Goal: Task Accomplishment & Management: Use online tool/utility

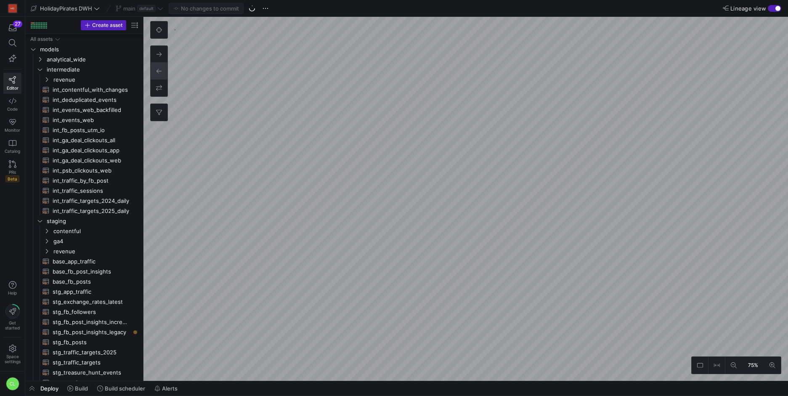
scroll to position [17, 0]
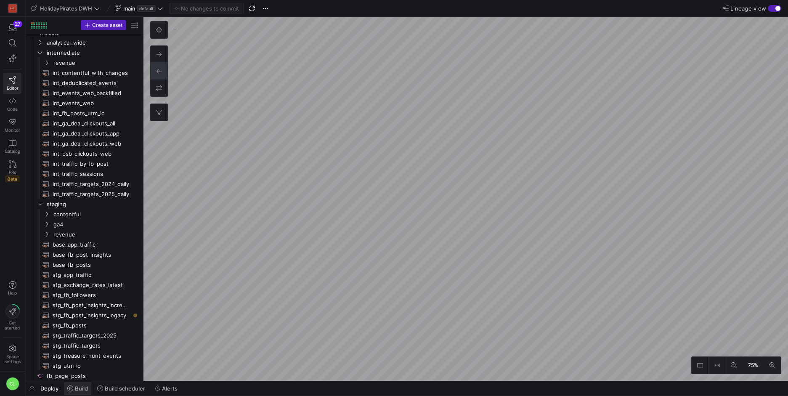
click at [85, 385] on span "Build" at bounding box center [81, 388] width 13 height 7
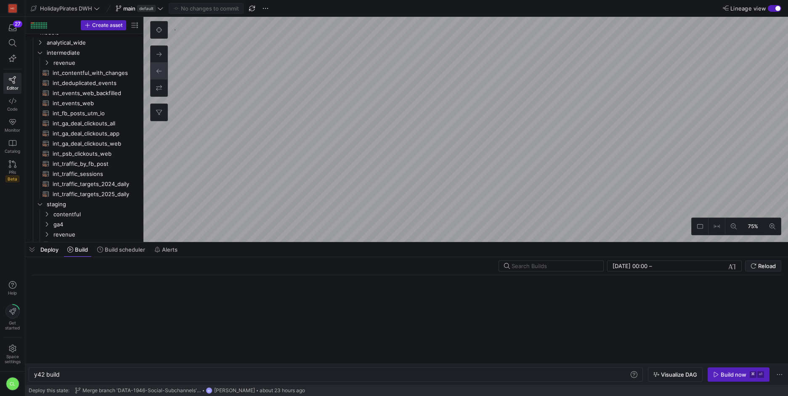
scroll to position [0, 25]
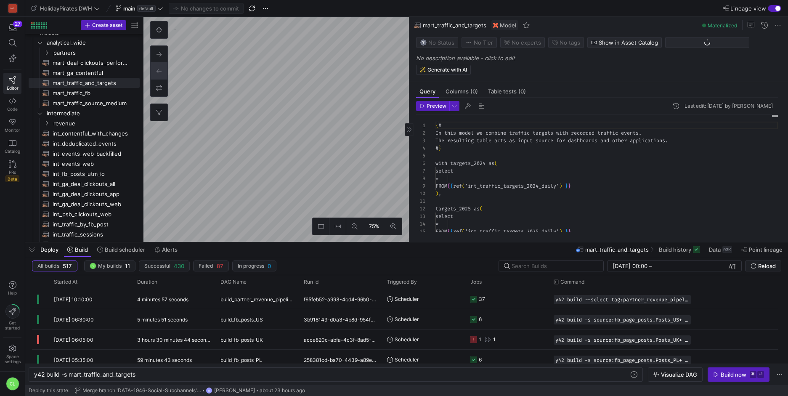
scroll to position [76, 0]
click at [73, 376] on div "y42 build -s mart_traffic_and_targets" at bounding box center [331, 374] width 595 height 7
click at [70, 376] on div "y42 build -s mart_traffic_and_targets" at bounding box center [331, 374] width 595 height 7
type textarea "y42 build -s +mart_traffic_and_targets"
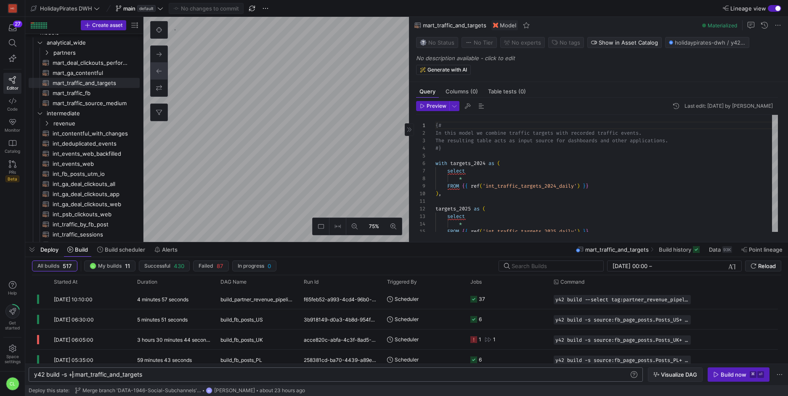
click at [655, 380] on span "button" at bounding box center [676, 374] width 54 height 13
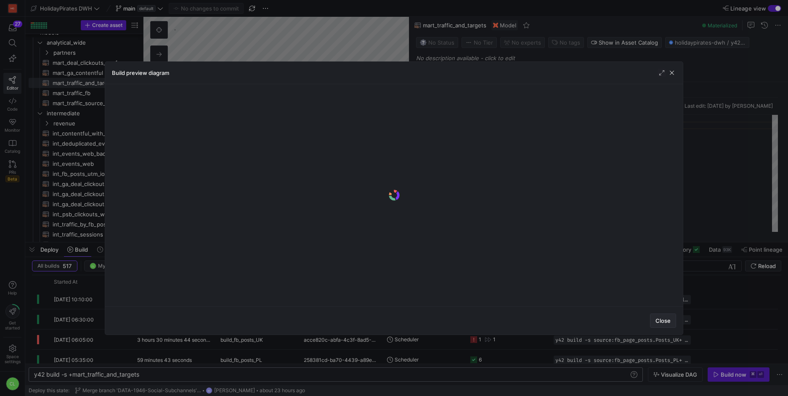
click at [664, 321] on span "Close" at bounding box center [663, 320] width 15 height 7
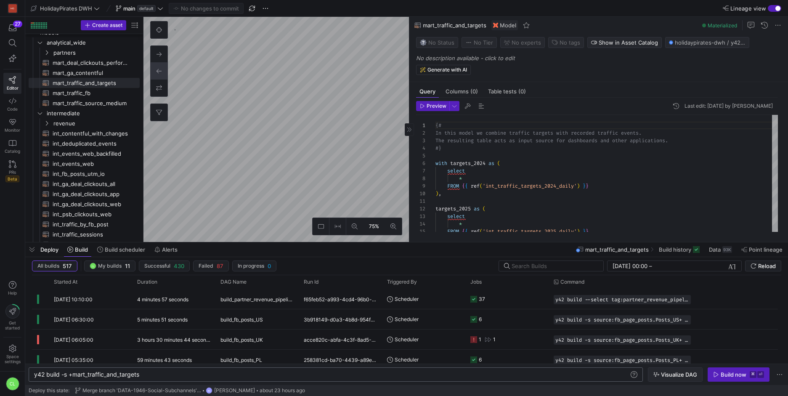
click at [663, 376] on span "Visualize DAG" at bounding box center [679, 374] width 36 height 7
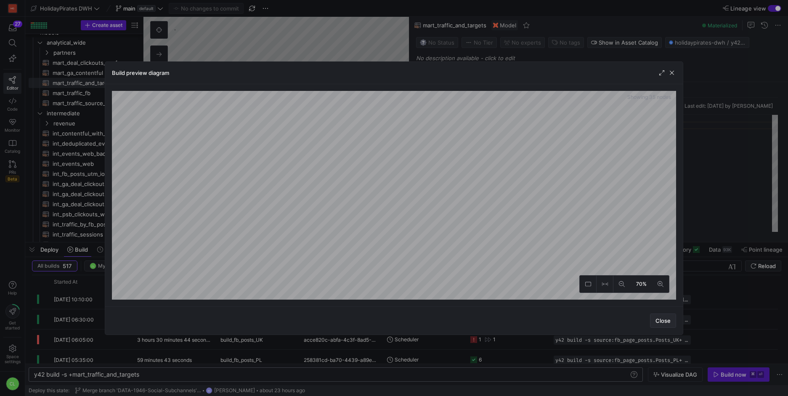
click at [660, 318] on span "Close" at bounding box center [663, 320] width 15 height 7
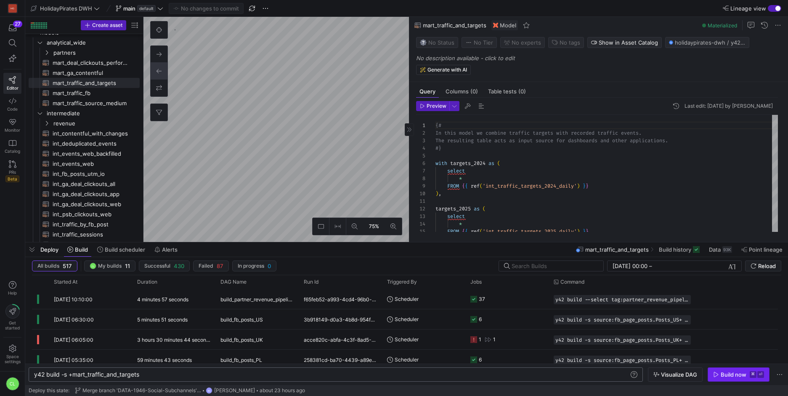
click at [749, 372] on span "Build now ⌘ ⏎" at bounding box center [738, 374] width 51 height 7
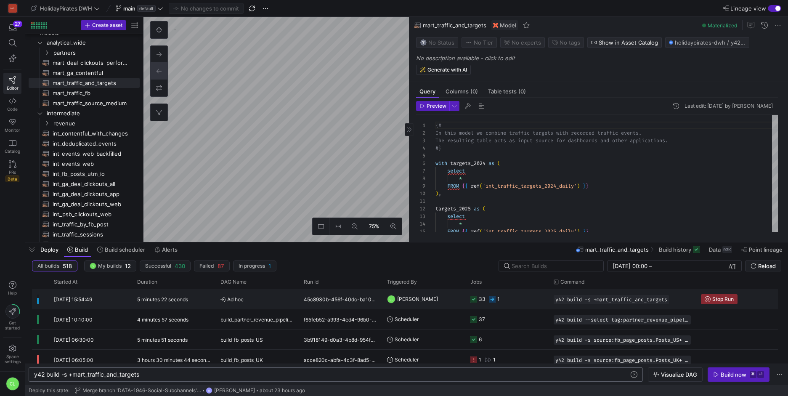
click at [537, 295] on y42-job-status-cell-renderer "33 1" at bounding box center [507, 299] width 73 height 19
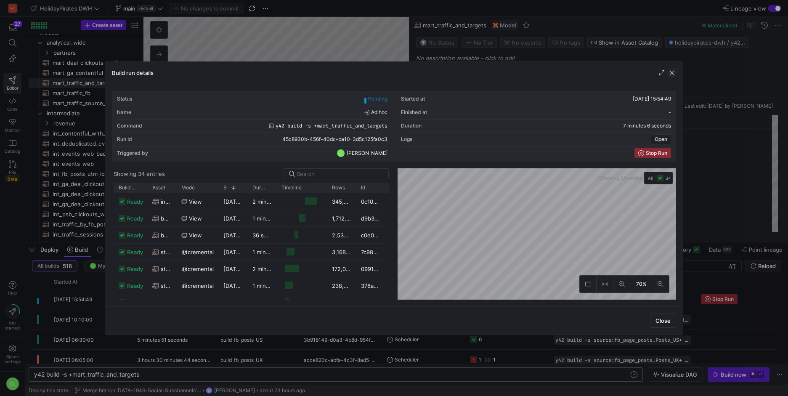
click at [670, 72] on span "button" at bounding box center [672, 73] width 8 height 8
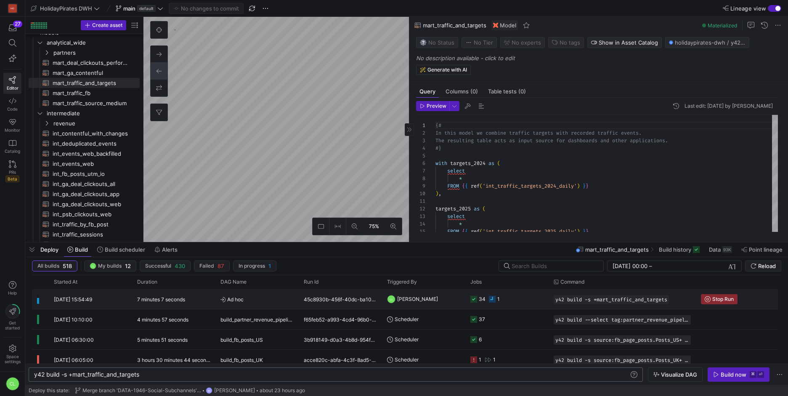
click at [523, 302] on y42-job-status-cell-renderer "34 1" at bounding box center [507, 299] width 73 height 19
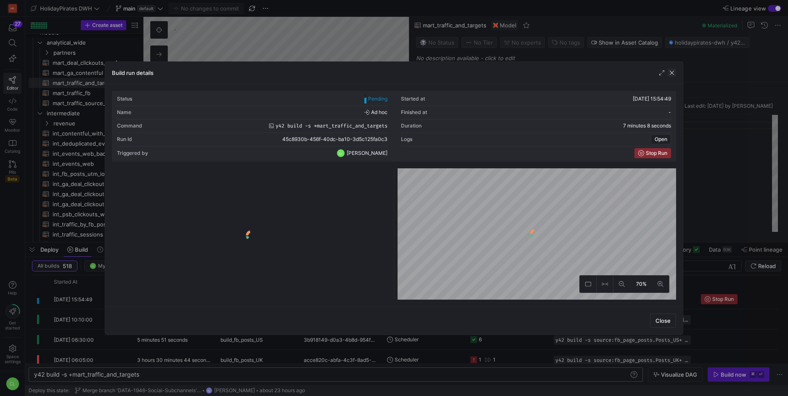
click at [673, 72] on span "button" at bounding box center [672, 73] width 8 height 8
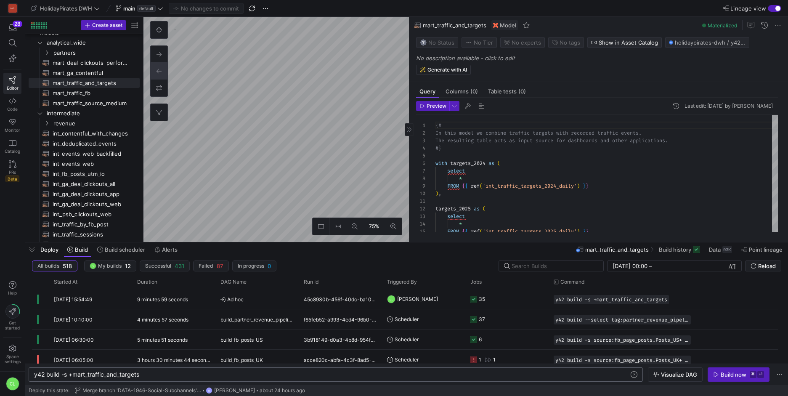
type textarea "{# In this model we provide source and medium fields. #} with traffic as ( SELE…"
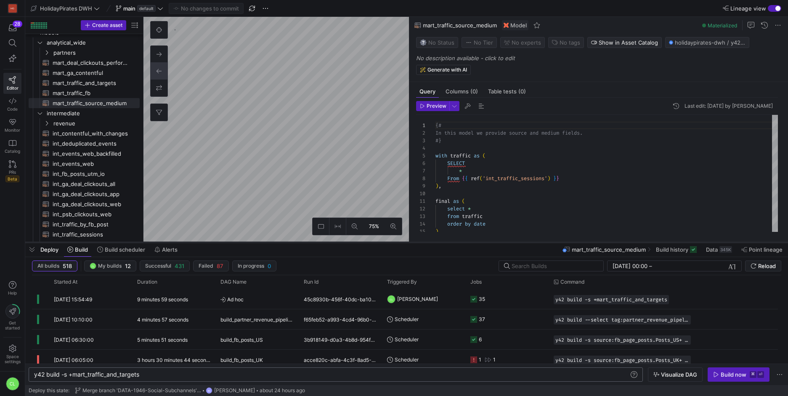
click at [210, 243] on div at bounding box center [406, 242] width 763 height 3
click at [210, 248] on div "Deploy Build Build scheduler Alerts mart_traffic_source_medium Build history Da…" at bounding box center [406, 249] width 763 height 14
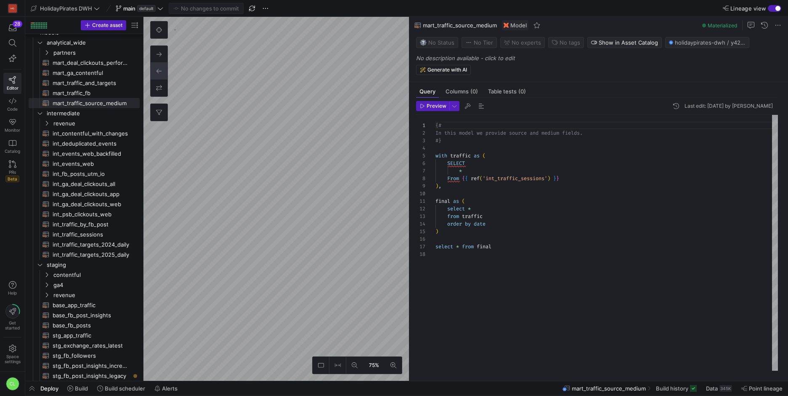
click at [208, 389] on div "Deploy Build Build scheduler Alerts mart_traffic_source_medium Build history Da…" at bounding box center [406, 388] width 763 height 14
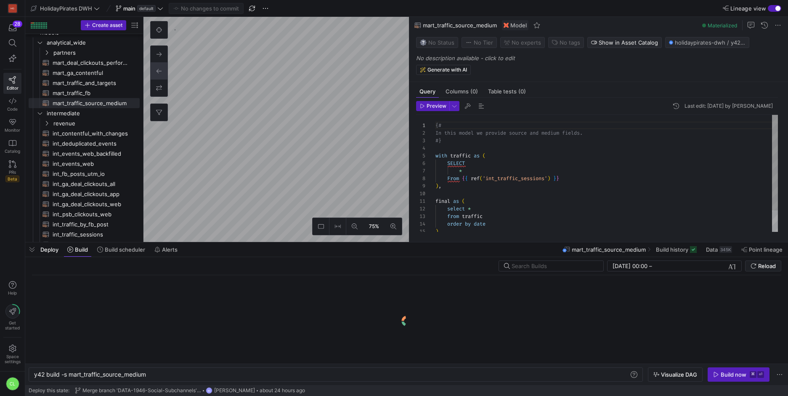
scroll to position [0, 113]
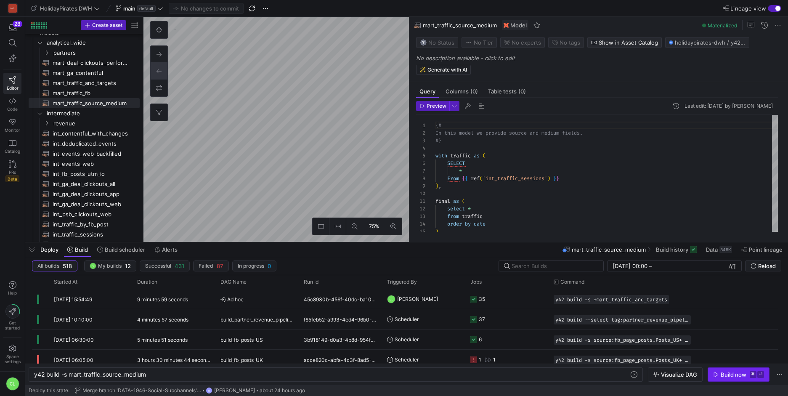
click at [728, 374] on div "Build now" at bounding box center [734, 374] width 26 height 7
click at [488, 247] on div "Deploy Build Build scheduler Alerts mart_traffic_source_medium Build history Da…" at bounding box center [406, 249] width 763 height 14
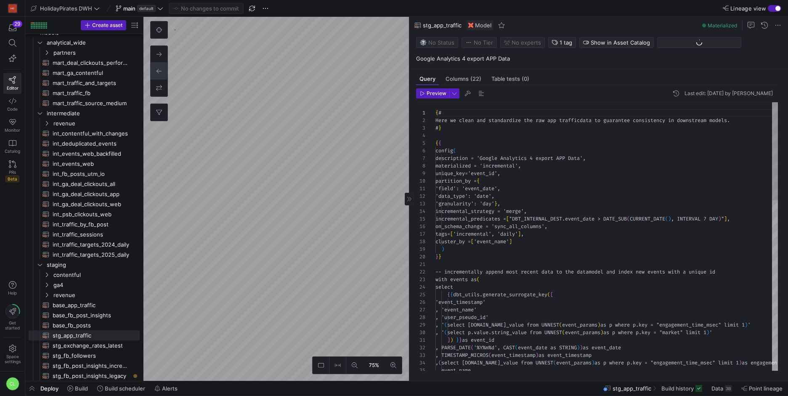
scroll to position [76, 0]
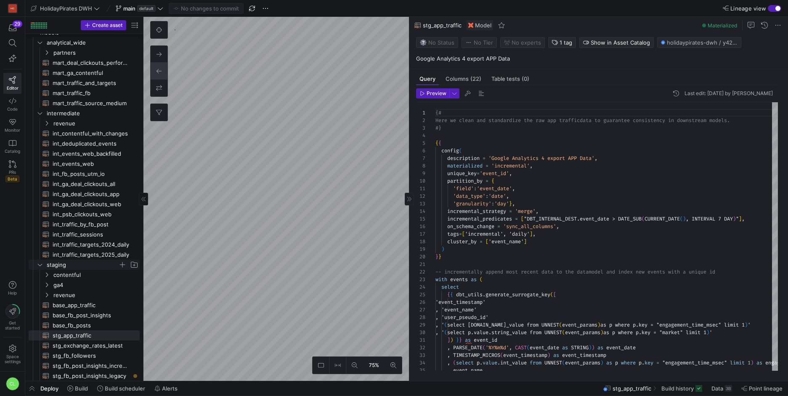
click at [127, 263] on as-split "Create asset Drag here to set row groups Drag here to set column labels Group 1…" at bounding box center [406, 199] width 763 height 364
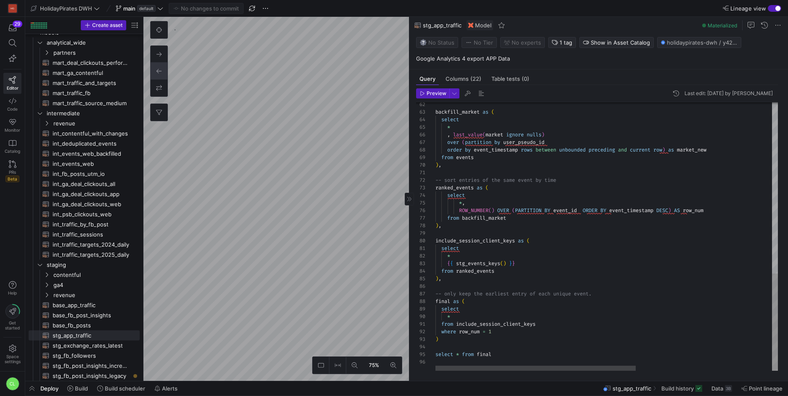
scroll to position [23, 58]
click at [537, 352] on div "backfill_market as ( select * , last_value ( market ignore nulls ) over ( parti…" at bounding box center [723, 1] width 575 height 739
click at [561, 362] on div "backfill_market as ( select * , last_value ( market ignore nulls ) over ( parti…" at bounding box center [723, 1] width 575 height 739
type textarea "select * {{ stg_events_keys() }} from ranked_events ), -- only keep the earlies…"
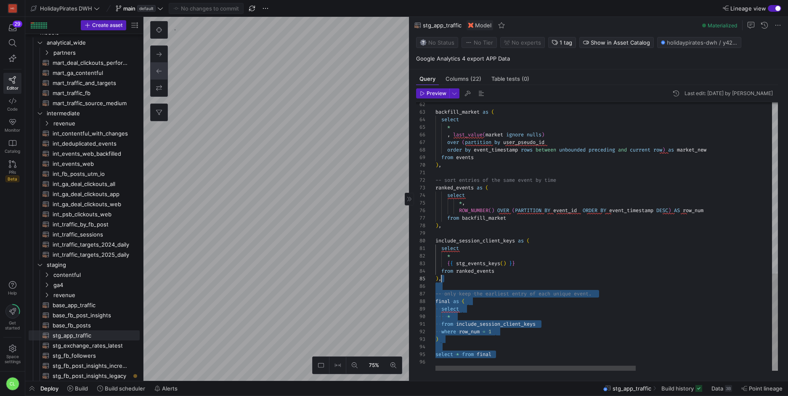
scroll to position [45, 106]
drag, startPoint x: 570, startPoint y: 358, endPoint x: 542, endPoint y: 297, distance: 67.2
click at [542, 297] on div "backfill_market as ( select * , last_value ( market ignore nulls ) over ( parti…" at bounding box center [723, 1] width 575 height 739
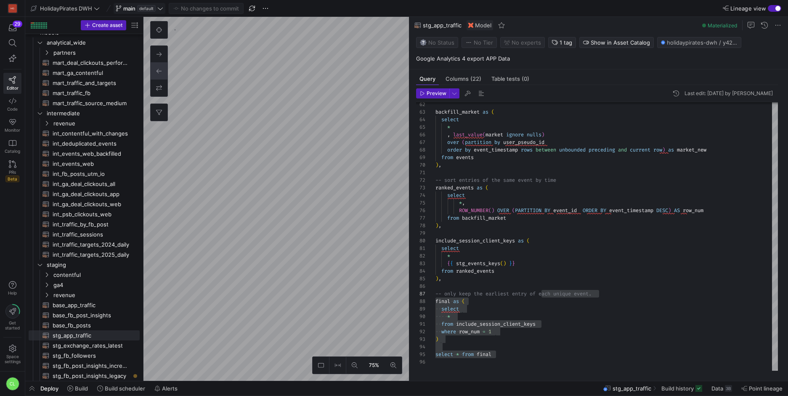
click at [162, 11] on icon at bounding box center [160, 8] width 6 height 6
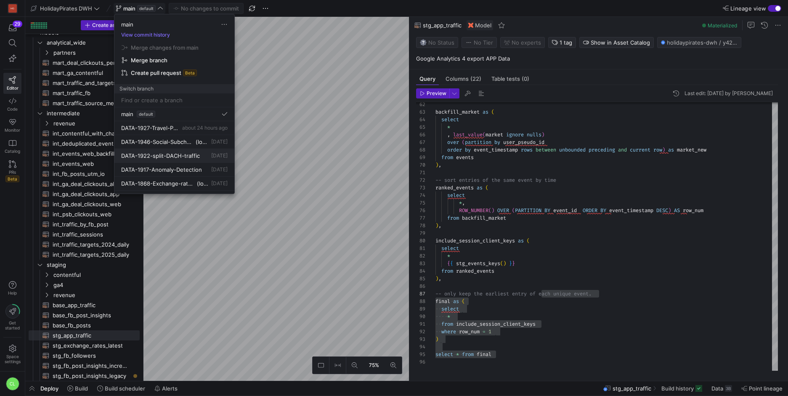
click at [187, 156] on span "DATA-1922-split-DACH-traffic" at bounding box center [160, 155] width 79 height 7
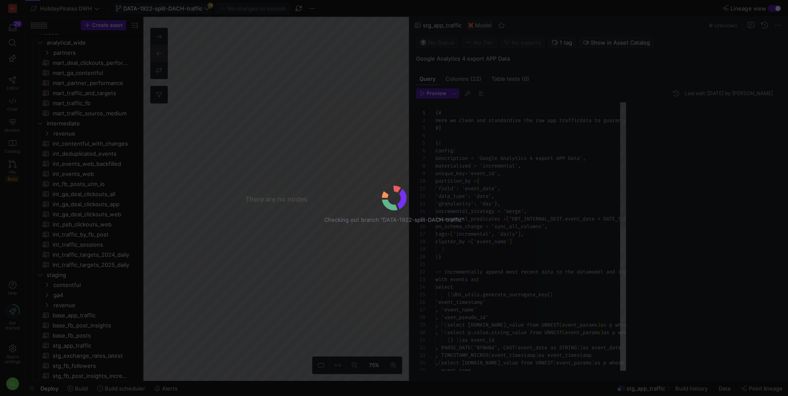
scroll to position [76, 0]
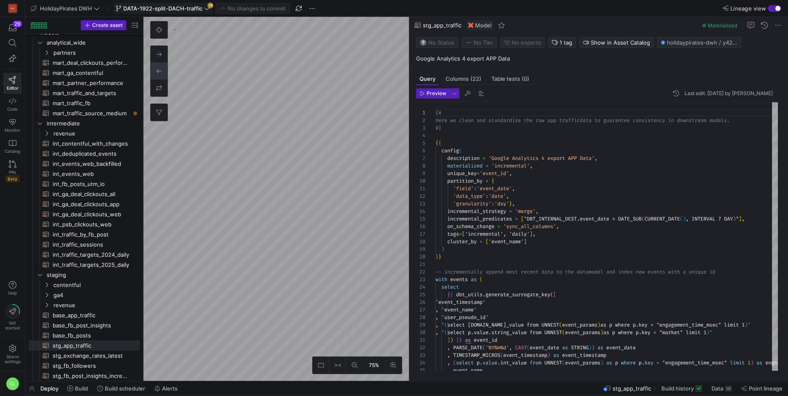
click at [194, 6] on span "DATA-1922-split-DACH-traffic" at bounding box center [162, 8] width 79 height 7
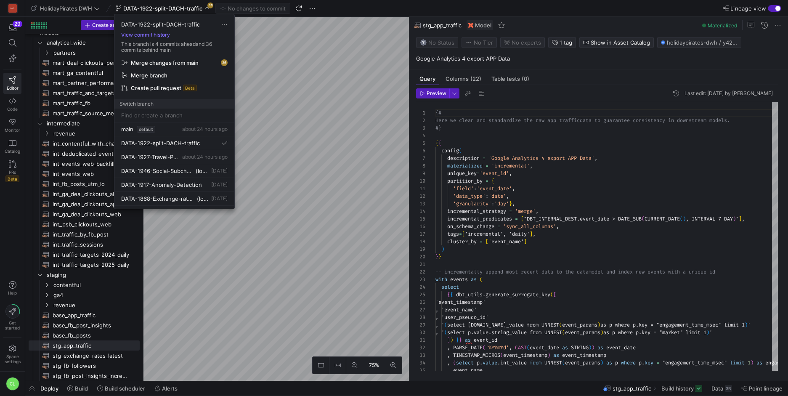
click at [191, 60] on span "Merge changes from main" at bounding box center [165, 62] width 68 height 7
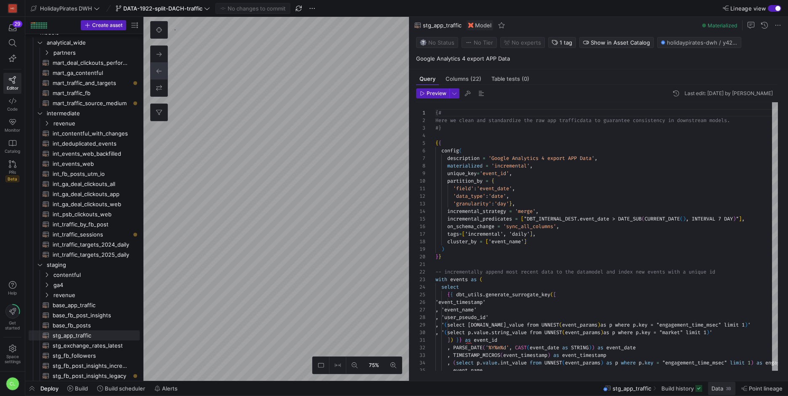
click at [715, 383] on span at bounding box center [721, 388] width 27 height 13
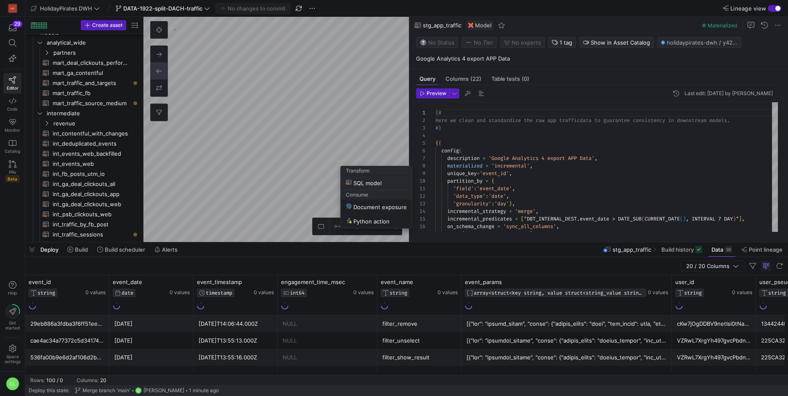
click at [380, 182] on span "SQL model" at bounding box center [364, 182] width 36 height 7
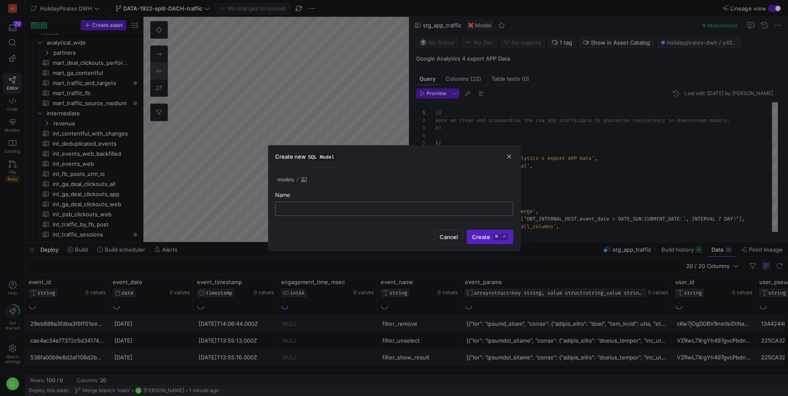
click at [359, 211] on input "text" at bounding box center [394, 208] width 224 height 7
click at [506, 156] on span "button" at bounding box center [509, 156] width 8 height 8
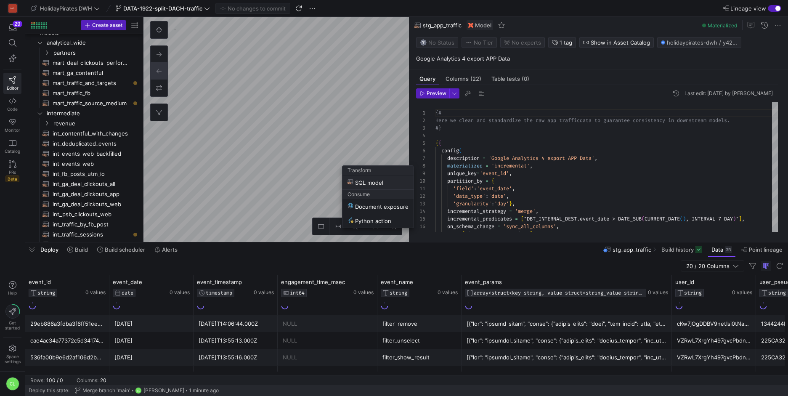
click at [383, 185] on span "SQL model" at bounding box center [366, 182] width 36 height 7
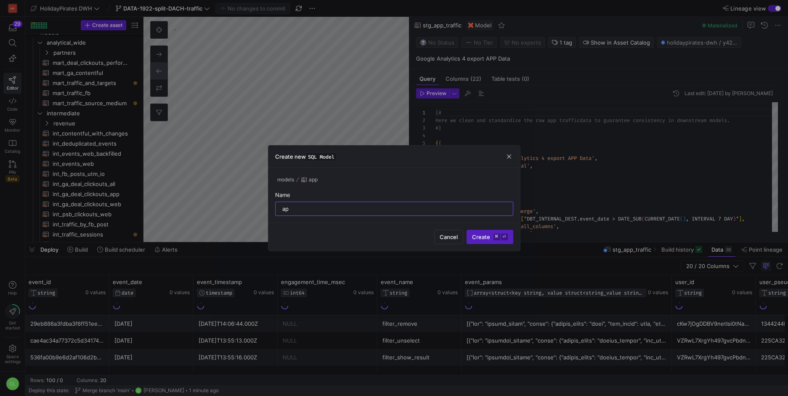
type input "a"
click at [382, 212] on div at bounding box center [394, 208] width 224 height 13
type input "a"
click at [232, 192] on div at bounding box center [394, 198] width 788 height 396
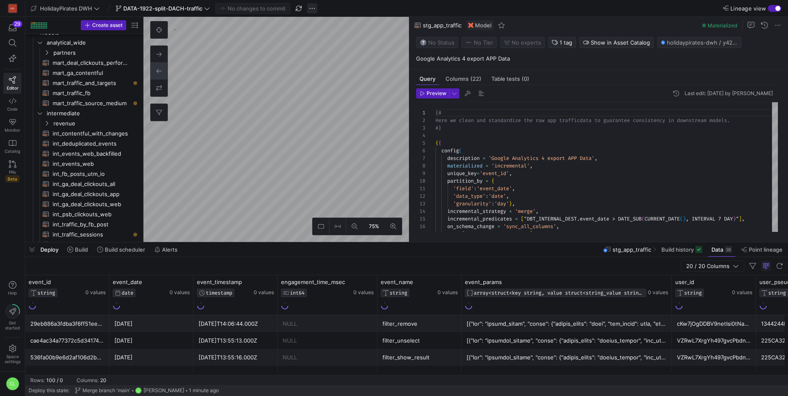
click at [311, 8] on span "button" at bounding box center [312, 8] width 10 height 10
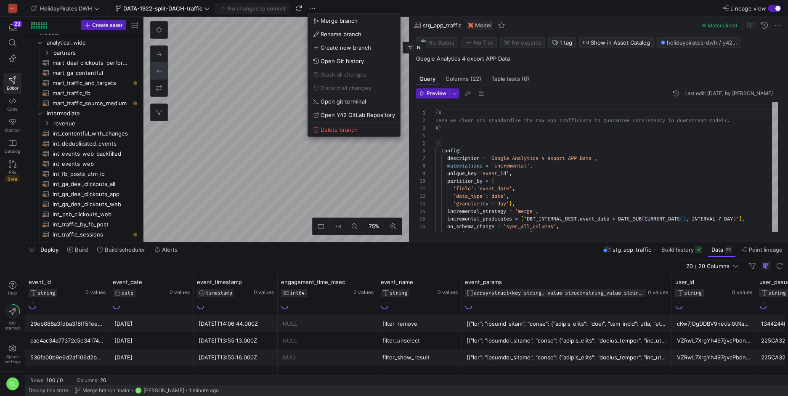
click at [258, 36] on div at bounding box center [394, 198] width 788 height 396
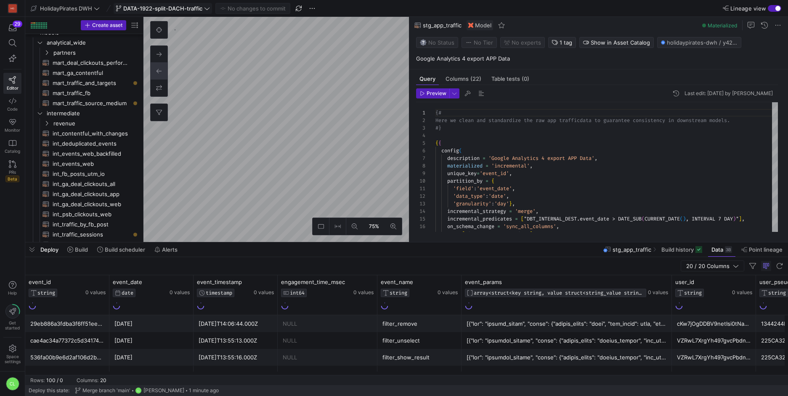
click at [208, 12] on span at bounding box center [163, 8] width 98 height 10
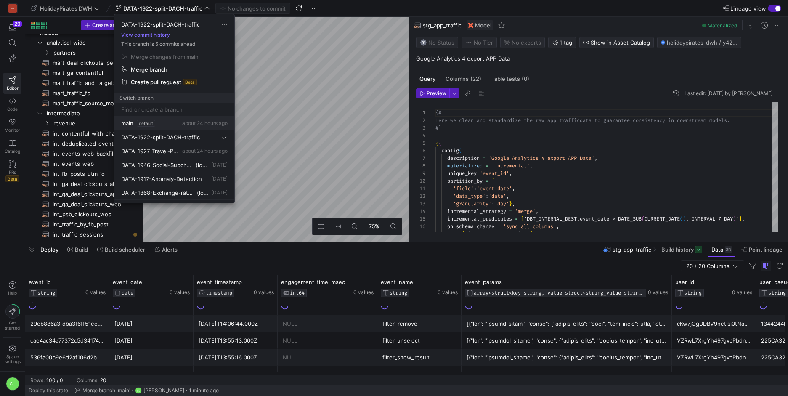
click at [184, 125] on span "about 24 hours ago" at bounding box center [204, 123] width 45 height 6
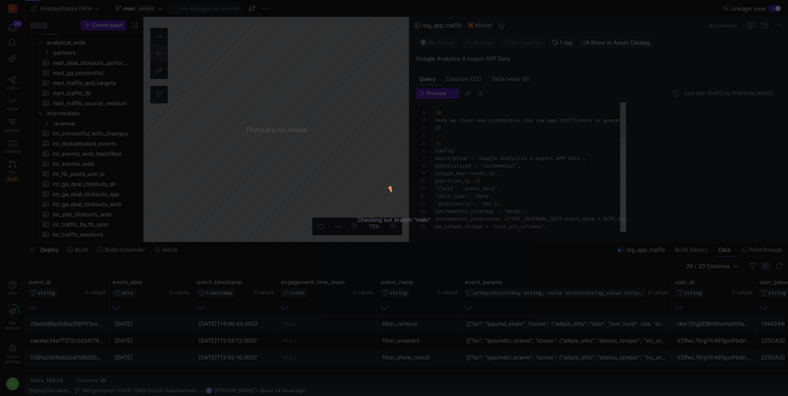
scroll to position [76, 0]
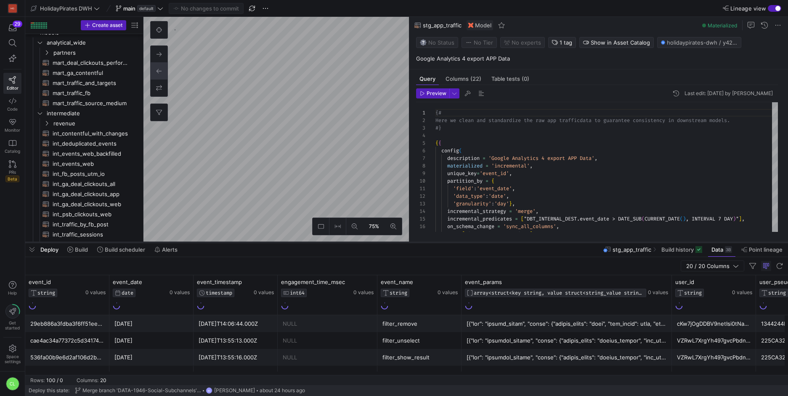
click at [316, 243] on div at bounding box center [406, 242] width 763 height 3
click at [265, 5] on span "button" at bounding box center [266, 8] width 10 height 10
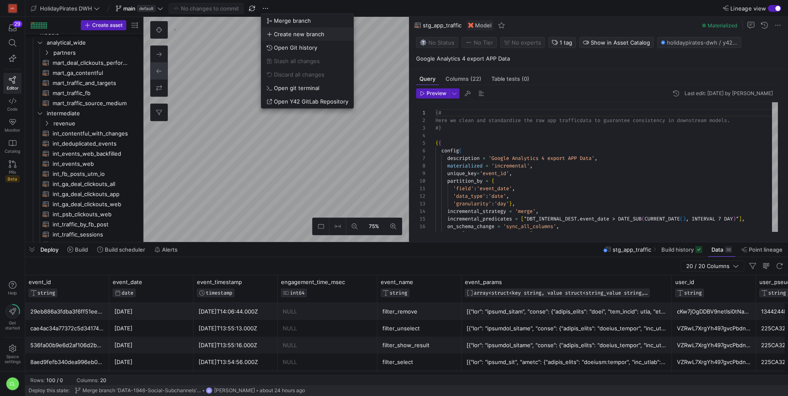
click at [307, 36] on span "Create new branch" at bounding box center [299, 34] width 51 height 7
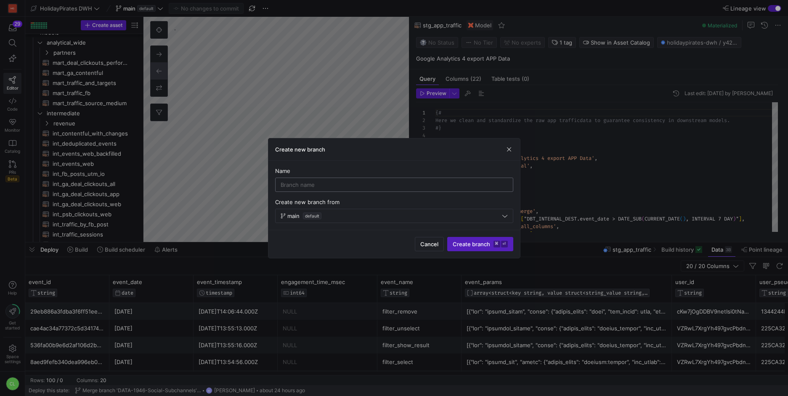
click at [399, 188] on div at bounding box center [394, 184] width 227 height 13
type input "Adhoc-app-session-traffic"
click at [476, 248] on span "submit" at bounding box center [480, 243] width 65 height 13
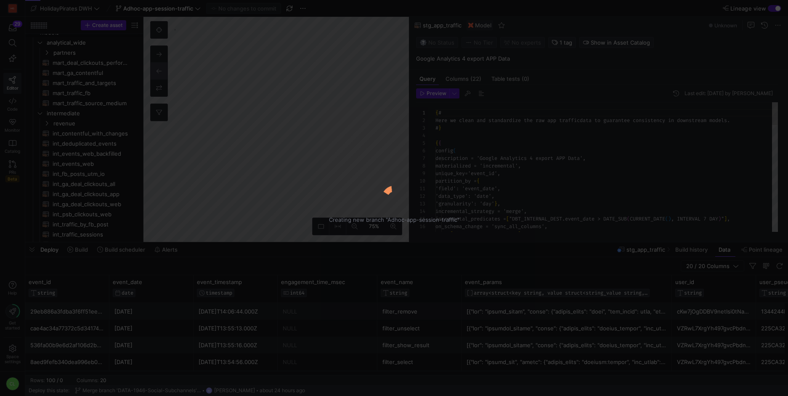
scroll to position [76, 0]
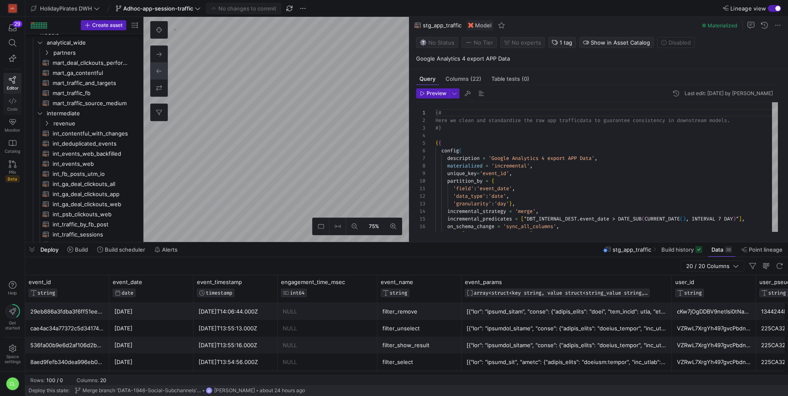
type textarea "with raw_data as ( select * from {{ ref('stg_app_traffic') }} ), date_daily_exp…"
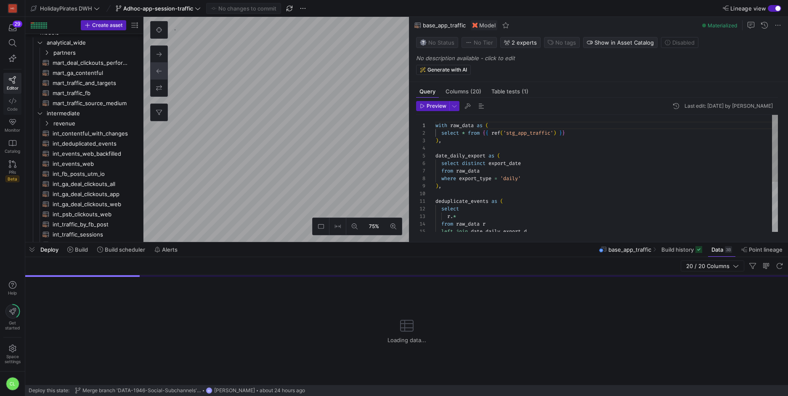
scroll to position [85, 0]
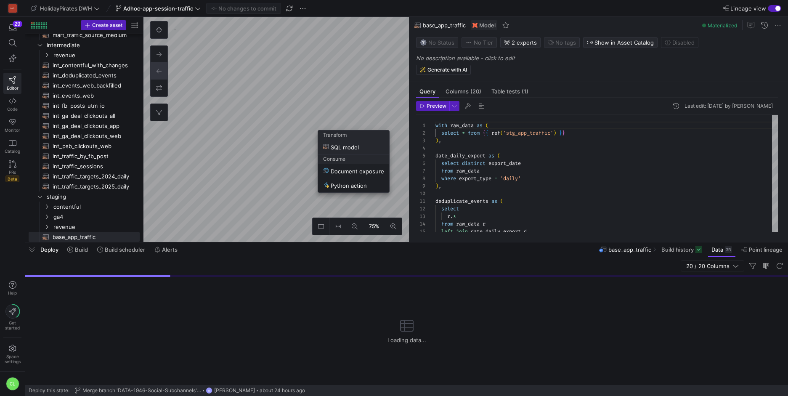
click at [352, 145] on span "SQL model" at bounding box center [341, 147] width 36 height 7
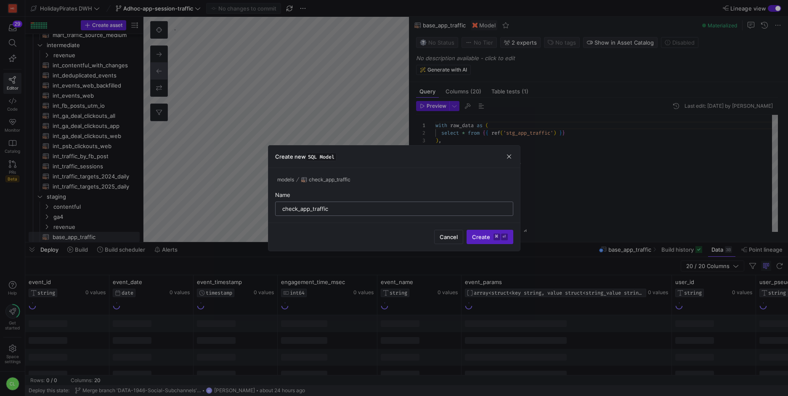
click at [287, 212] on div "check_app_traffic" at bounding box center [394, 208] width 224 height 13
click at [283, 211] on input "check_app_traffic" at bounding box center [394, 208] width 224 height 7
type input "temp_check_app_traffic"
click at [486, 235] on span "Create ⌘ ⏎" at bounding box center [490, 237] width 36 height 7
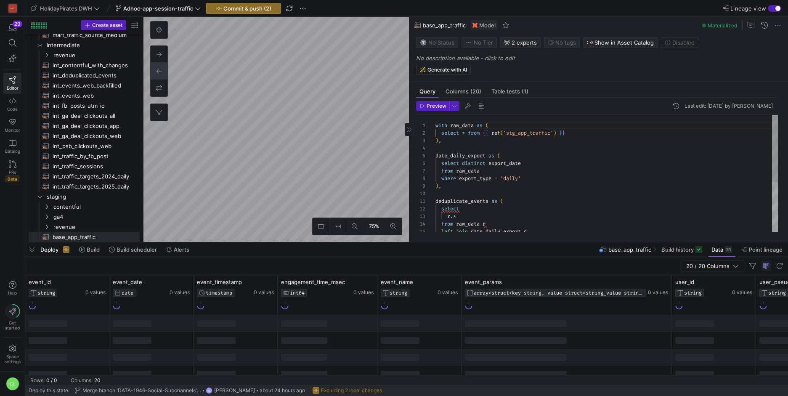
scroll to position [378, 0]
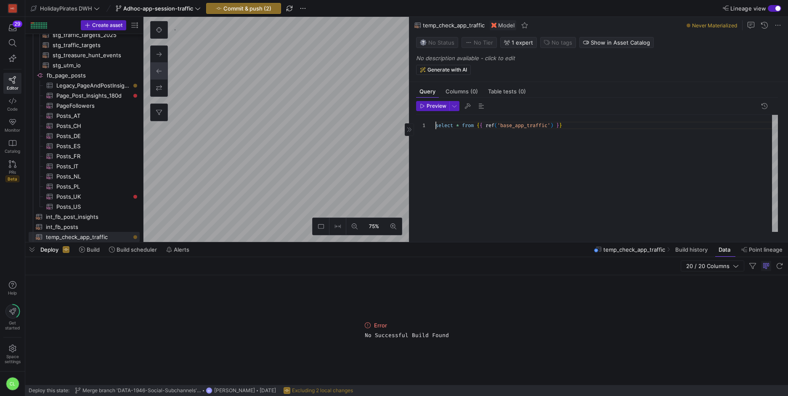
click at [600, 121] on div "select * from { { ref ( 'base_app_traffic' ) } }" at bounding box center [607, 173] width 343 height 117
click at [597, 128] on div "select * from { { ref ( 'base_app_traffic' ) } }" at bounding box center [607, 173] width 343 height 117
click at [598, 127] on div "select * from { { ref ( 'base_app_traffic' ) } }" at bounding box center [607, 173] width 343 height 117
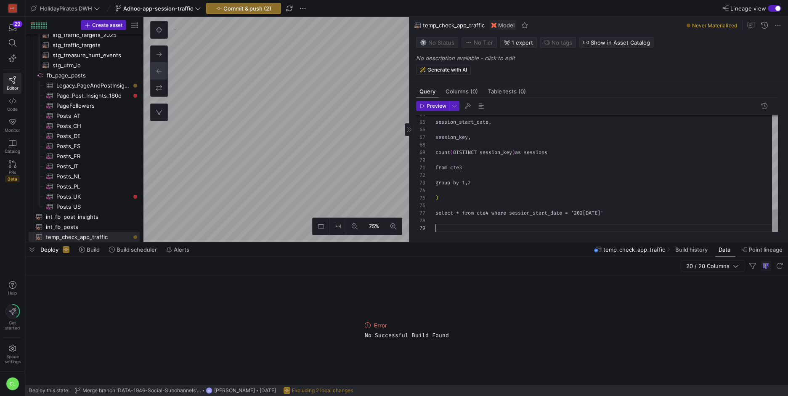
scroll to position [61, 0]
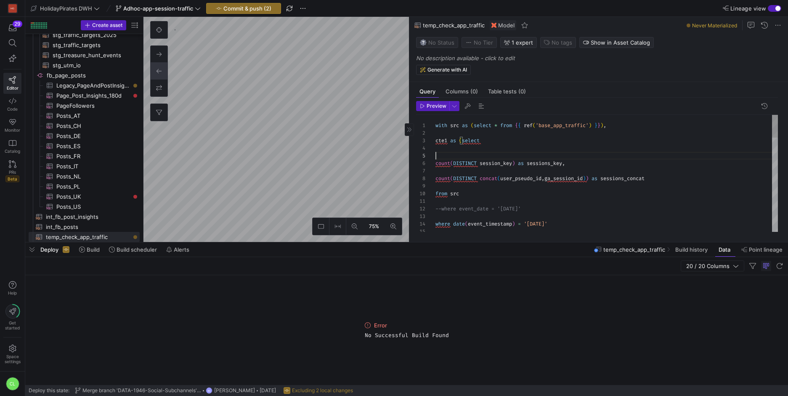
scroll to position [23, 0]
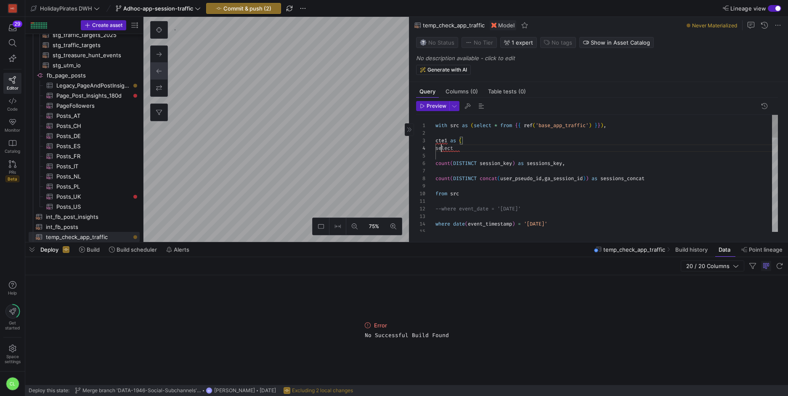
scroll to position [23, 6]
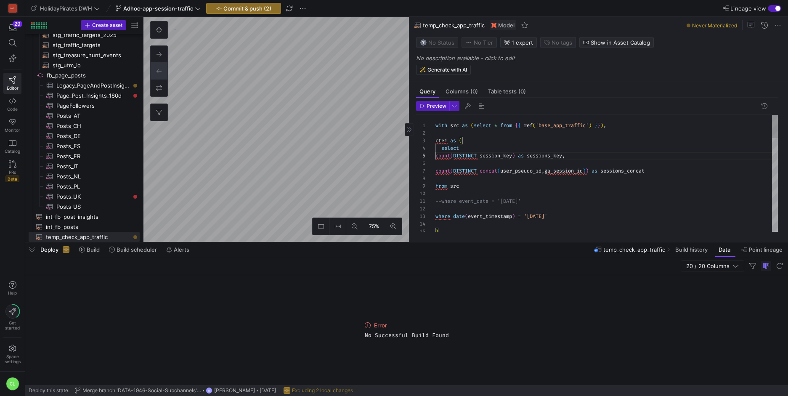
scroll to position [30, 0]
drag, startPoint x: 438, startPoint y: 177, endPoint x: 458, endPoint y: 177, distance: 19.8
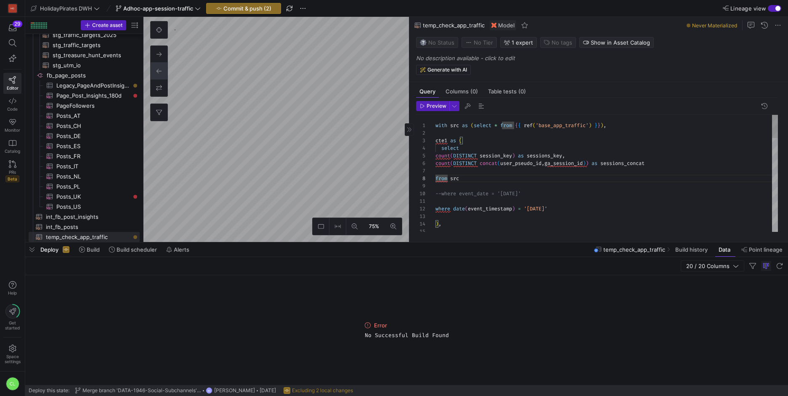
click at [436, 184] on span "--where event_date = '[DATE]'" at bounding box center [478, 186] width 85 height 7
type textarea "with src as (select * from {{ ref('base_app_traffic') }}), cte1 as ( select cou…"
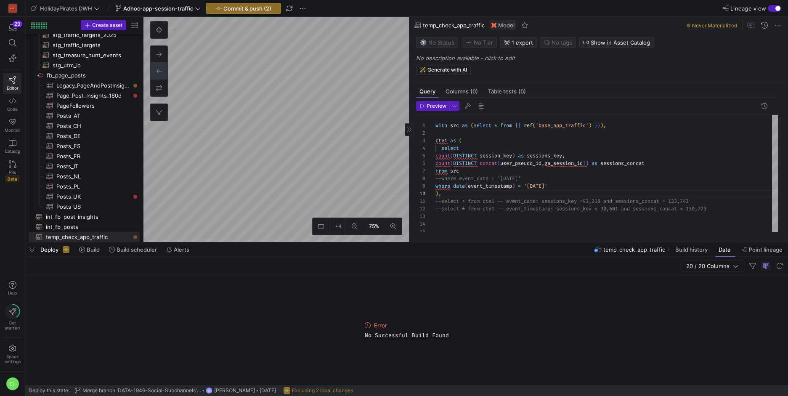
click at [415, 36] on as-split "75% 0 Query Columns (0) Table tests (0) Preview 8 9 3 5 6 4 10 11 7 12 13 14 15…" at bounding box center [466, 129] width 645 height 225
click at [414, 119] on as-split "75% 0 Query Columns (0) Table tests (0) Preview 8 9 3 5 6 4 10 11 7 12 13 14 15…" at bounding box center [466, 129] width 645 height 225
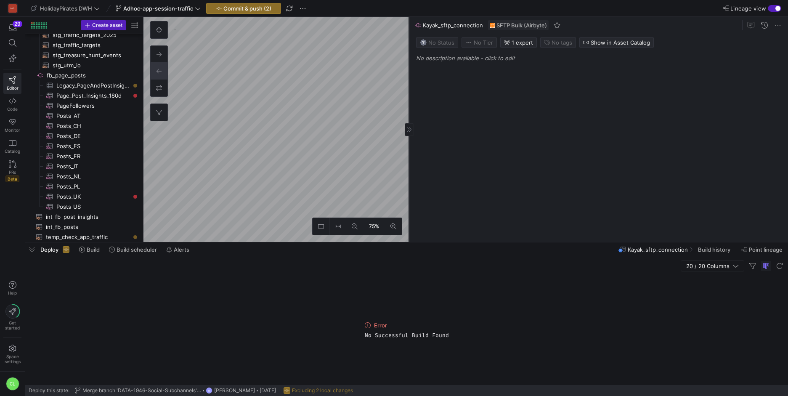
scroll to position [822, 0]
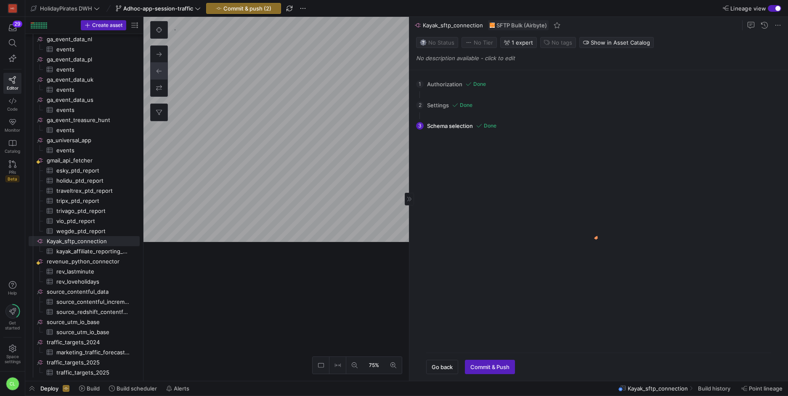
scroll to position [815, 0]
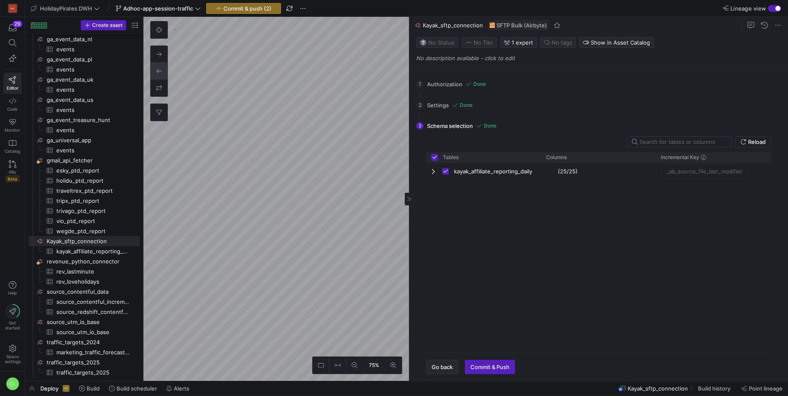
click at [449, 370] on span "button" at bounding box center [442, 366] width 31 height 13
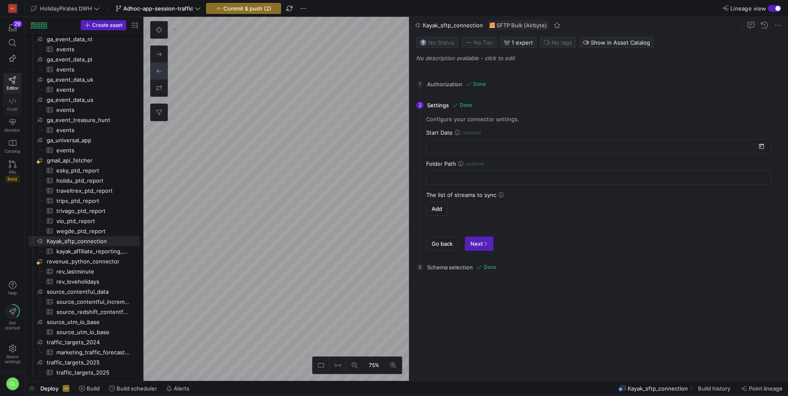
click at [16, 106] on span "Code" at bounding box center [12, 108] width 11 height 5
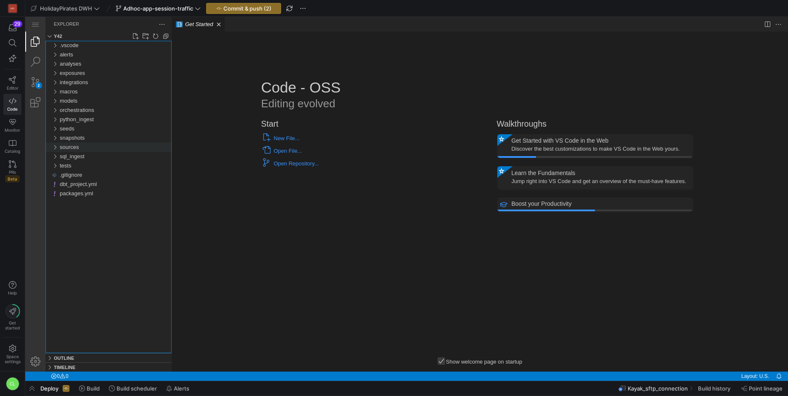
click at [54, 149] on div "sources" at bounding box center [54, 147] width 13 height 9
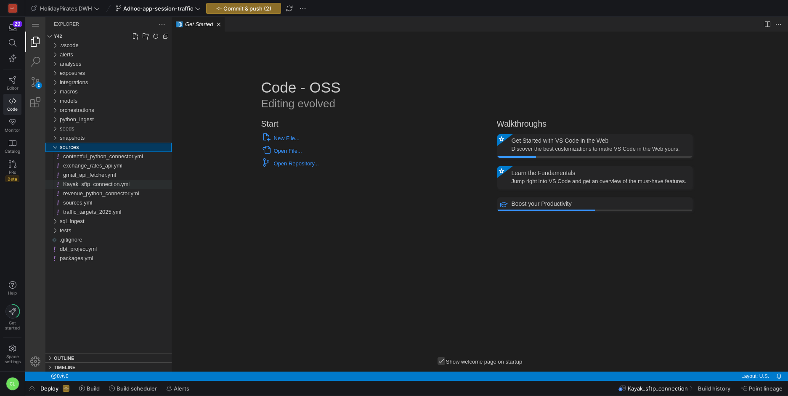
click at [108, 186] on span "Kayak_sftp_connection.yml" at bounding box center [96, 184] width 66 height 6
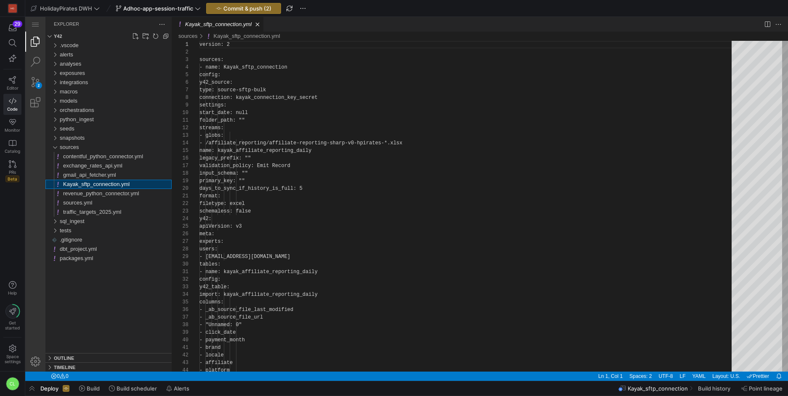
scroll to position [76, 0]
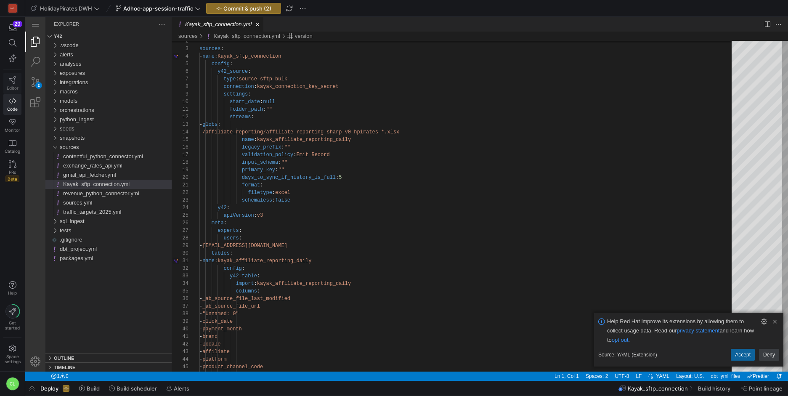
click at [5, 78] on link "Editor" at bounding box center [12, 83] width 18 height 21
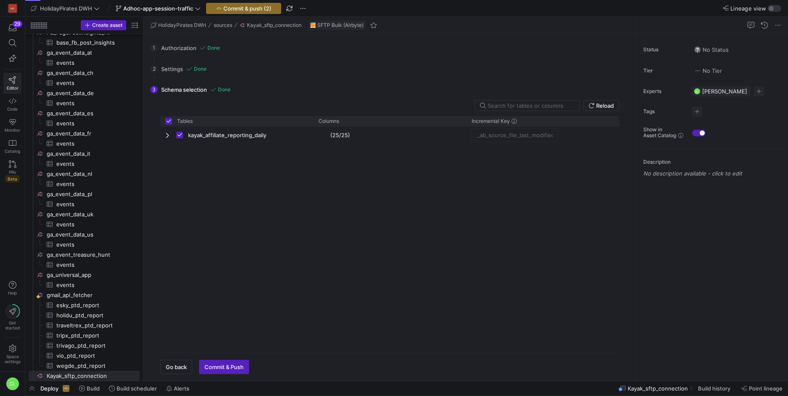
scroll to position [320, 0]
click at [771, 8] on div "button" at bounding box center [771, 8] width 5 height 5
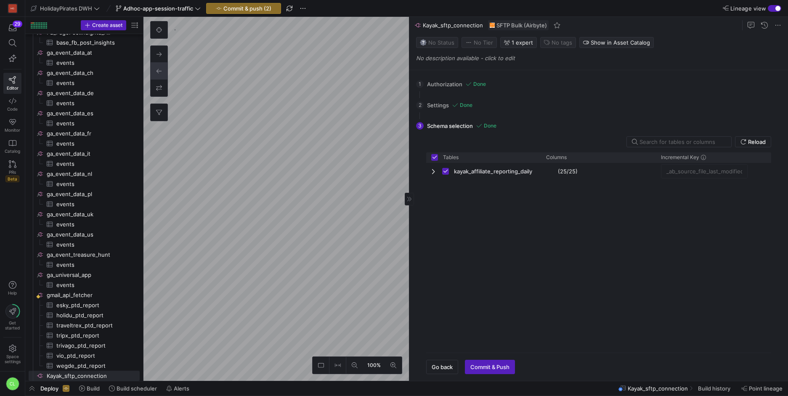
scroll to position [320, 0]
click at [231, 8] on span "Commit & push (2)" at bounding box center [247, 8] width 48 height 7
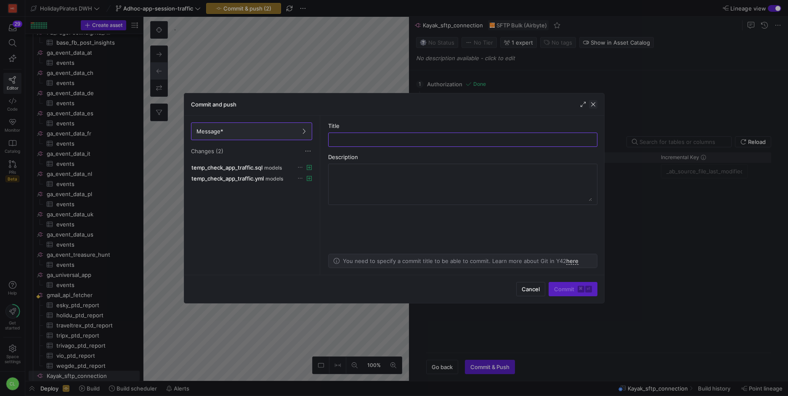
click at [594, 101] on span "button" at bounding box center [593, 104] width 8 height 8
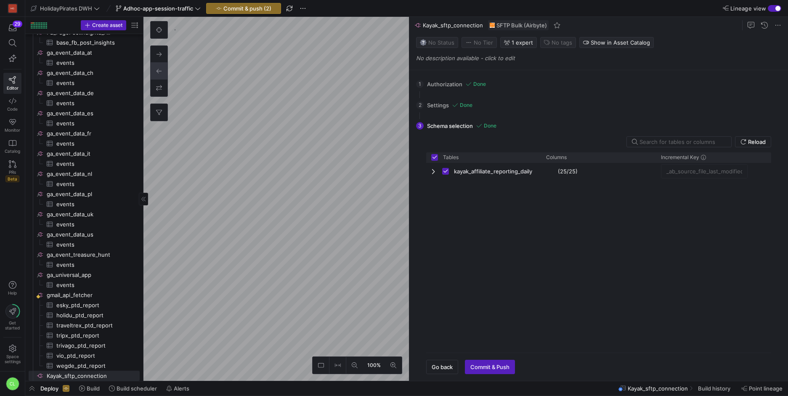
click at [102, 128] on as-split "Create asset Drag here to set row groups Drag here to set column labels Group 1…" at bounding box center [406, 199] width 763 height 364
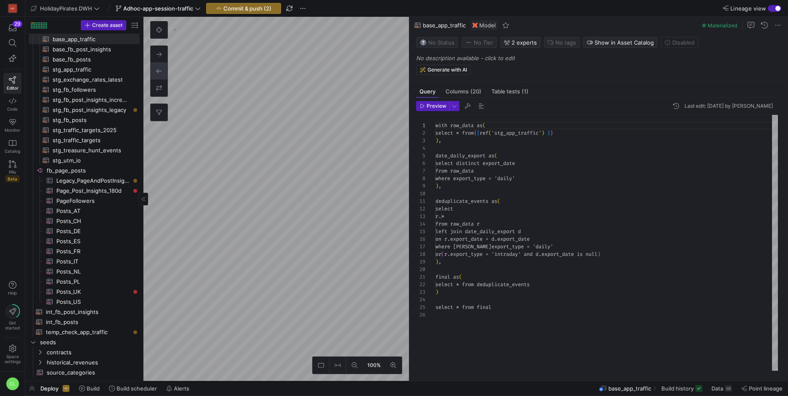
scroll to position [76, 0]
click at [14, 96] on link "Code" at bounding box center [12, 104] width 18 height 21
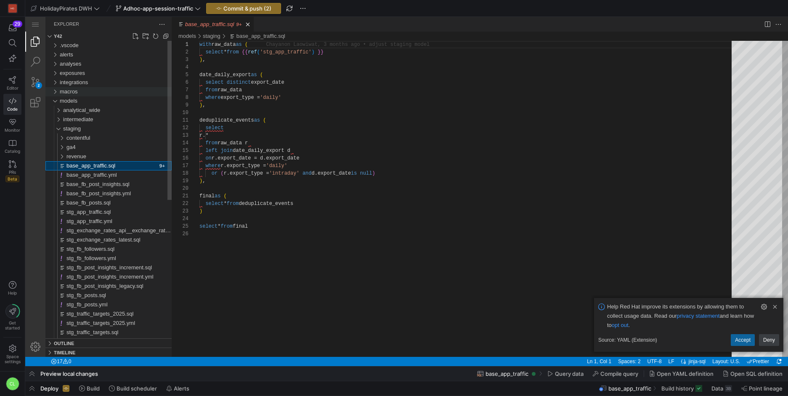
click at [104, 87] on div "macros" at bounding box center [116, 91] width 112 height 9
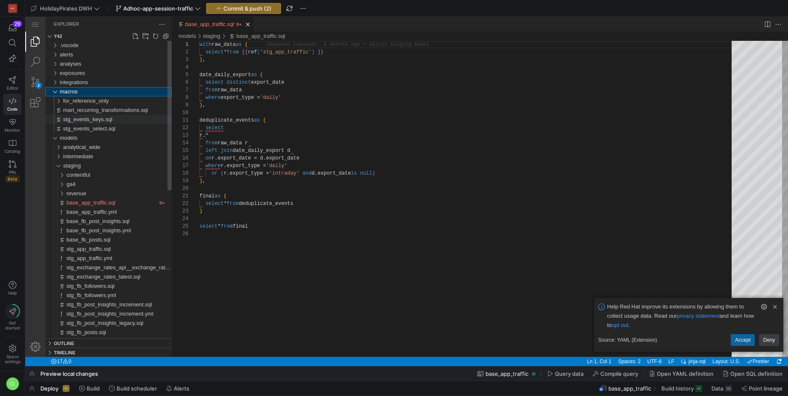
click at [109, 121] on span "stg_events_keys.sql" at bounding box center [87, 119] width 49 height 6
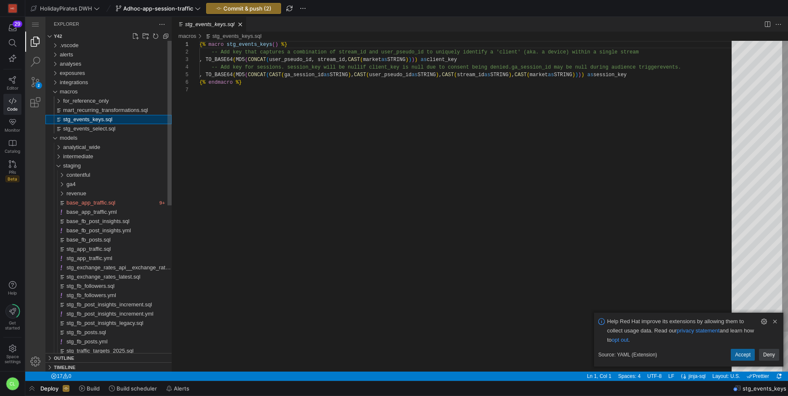
scroll to position [30, 0]
click at [774, 319] on link "Clear Notification (⌘Backspace)" at bounding box center [775, 321] width 9 height 9
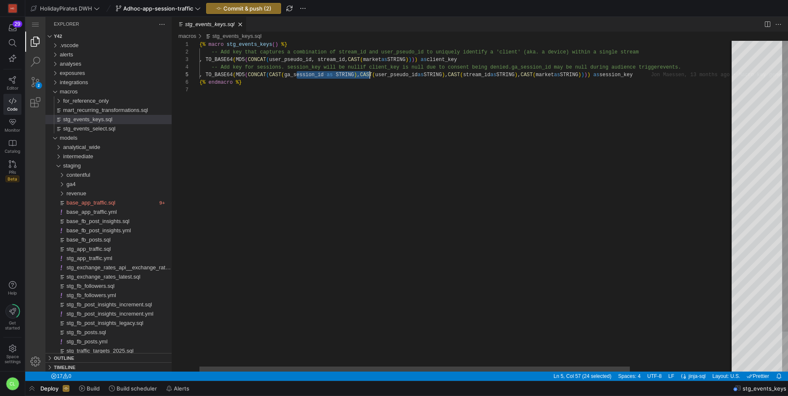
drag, startPoint x: 297, startPoint y: 76, endPoint x: 370, endPoint y: 75, distance: 73.2
click at [392, 81] on div "{% macro stg_events_keys ( ) %} -- Add key that captures a combination of strea…" at bounding box center [531, 229] width 665 height 376
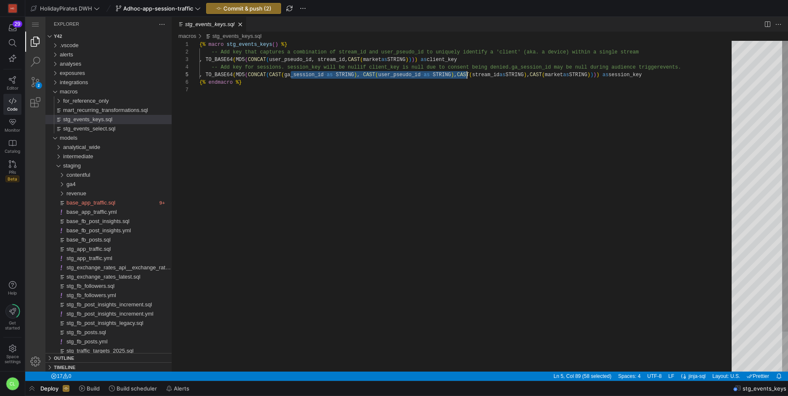
scroll to position [30, 268]
drag, startPoint x: 293, startPoint y: 75, endPoint x: 466, endPoint y: 75, distance: 173.4
drag, startPoint x: 489, startPoint y: 74, endPoint x: 540, endPoint y: 76, distance: 50.9
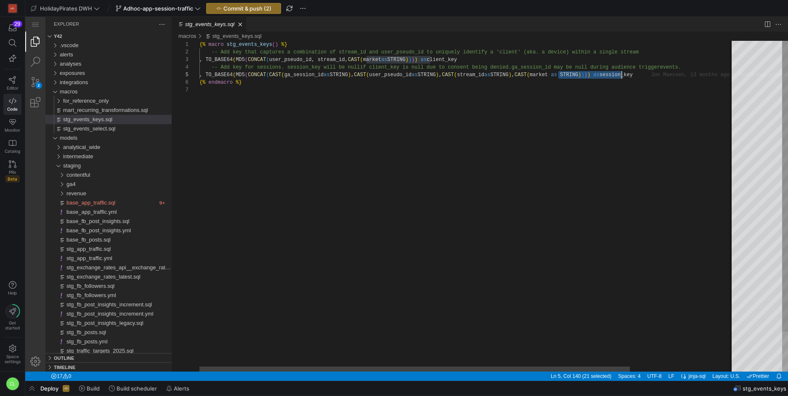
scroll to position [23, 423]
drag, startPoint x: 559, startPoint y: 75, endPoint x: 621, endPoint y: 76, distance: 61.9
click at [621, 76] on div "{% macro stg_events_keys ( ) %} -- Add key that captures a combination of strea…" at bounding box center [531, 229] width 665 height 376
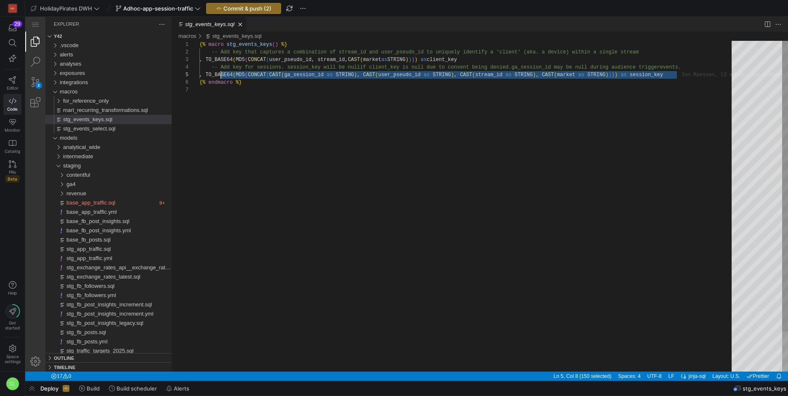
drag, startPoint x: 682, startPoint y: 76, endPoint x: 220, endPoint y: 77, distance: 462.5
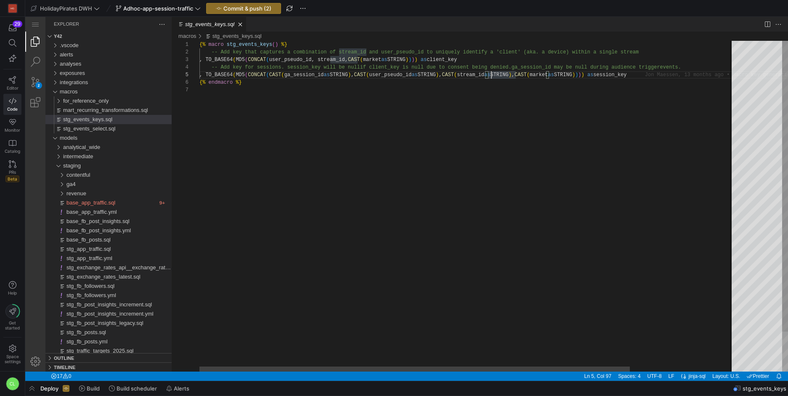
type textarea "{% macro stg_events_keys() %} -- Add key that captures a combination of stream_…"
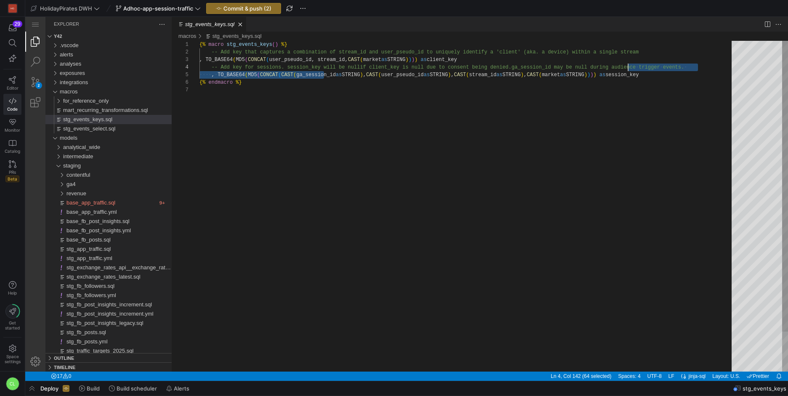
scroll to position [23, 429]
drag, startPoint x: 325, startPoint y: 72, endPoint x: 627, endPoint y: 70, distance: 301.7
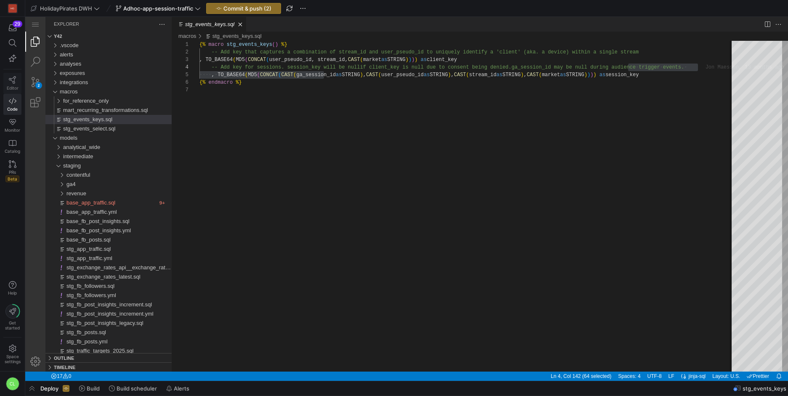
click at [10, 85] on link "Editor" at bounding box center [12, 83] width 18 height 21
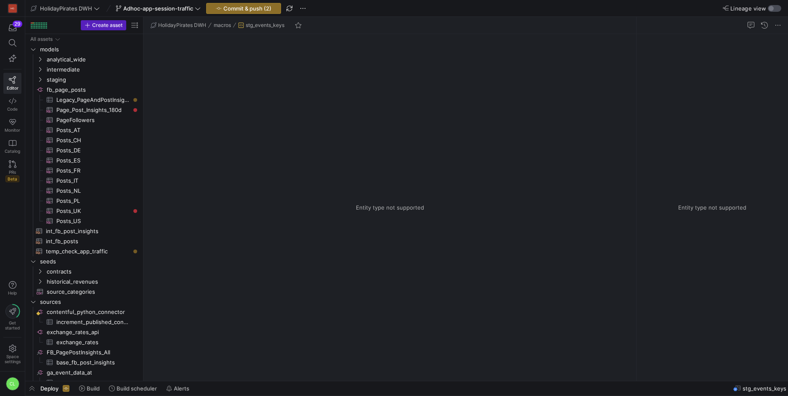
click at [777, 6] on div "button" at bounding box center [774, 8] width 13 height 7
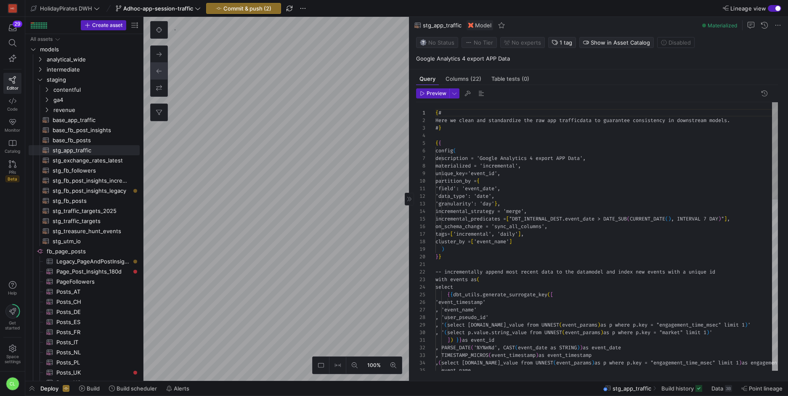
scroll to position [76, 0]
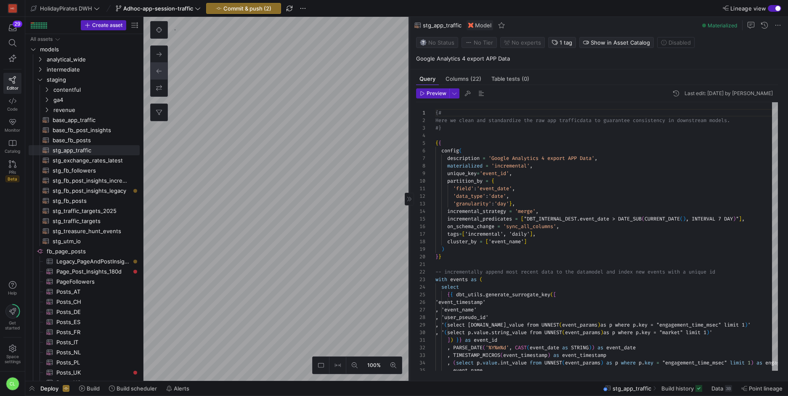
click at [294, 81] on as-split "100% 0 Query Columns (22) Table tests (0) Preview Last edit: [DATE] by Chayanon…" at bounding box center [466, 199] width 645 height 364
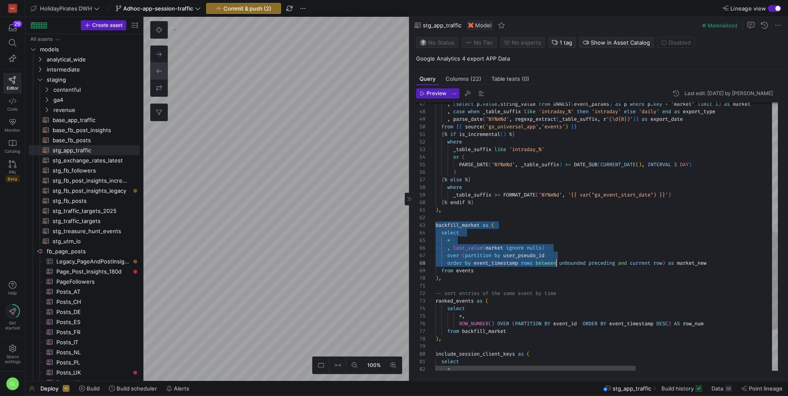
scroll to position [15, 40]
drag, startPoint x: 437, startPoint y: 226, endPoint x: 555, endPoint y: 268, distance: 124.7
click at [555, 268] on div ", ( select p . value . string_value from UNNEST ( event_params ) as p where p .…" at bounding box center [723, 114] width 575 height 739
click at [554, 262] on div ", ( select p . value . string_value from UNNEST ( event_params ) as p where p .…" at bounding box center [723, 114] width 575 height 739
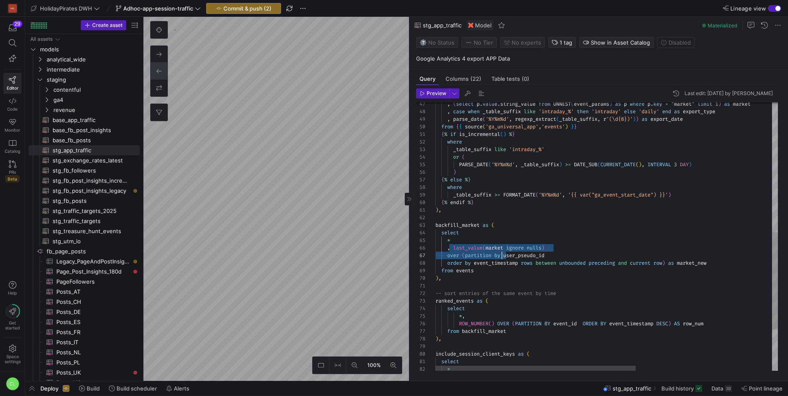
drag, startPoint x: 454, startPoint y: 248, endPoint x: 502, endPoint y: 252, distance: 47.7
click at [502, 252] on div ", ( select p . value . string_value from UNNEST ( event_params ) as p where p .…" at bounding box center [723, 114] width 575 height 739
click at [507, 252] on div ", ( select p . value . string_value from UNNEST ( event_params ) as p where p .…" at bounding box center [723, 114] width 575 height 739
drag, startPoint x: 506, startPoint y: 255, endPoint x: 574, endPoint y: 255, distance: 68.2
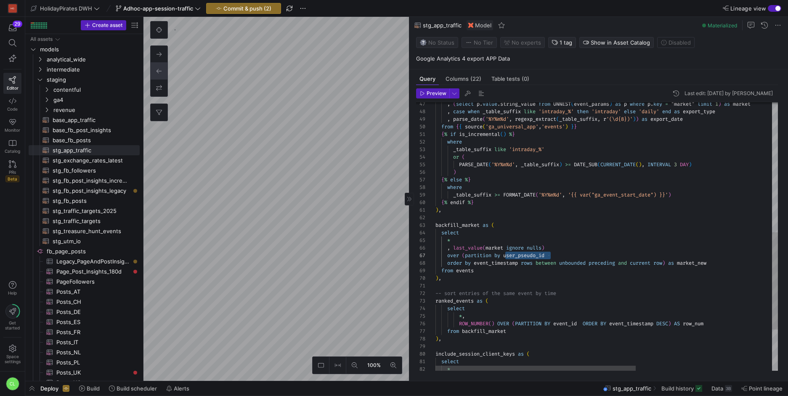
click at [574, 255] on div ", ( select p . value . string_value from UNNEST ( event_params ) as p where p .…" at bounding box center [723, 114] width 575 height 739
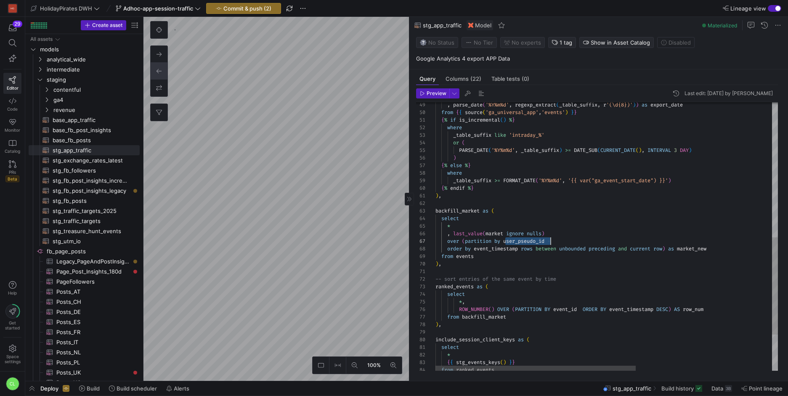
scroll to position [68, 6]
click at [593, 263] on div ", parse_date ( '%Y%m%d' , regexp_extract ( _table_suffix , r '(\d{8})' ) ) as e…" at bounding box center [723, 100] width 575 height 739
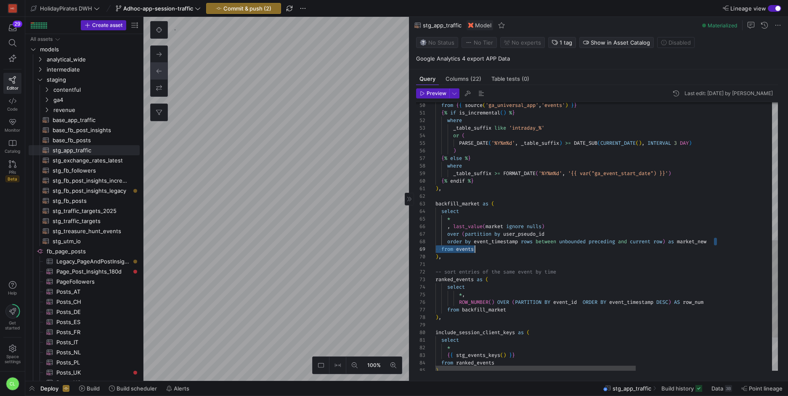
scroll to position [53, 258]
drag, startPoint x: 719, startPoint y: 241, endPoint x: 692, endPoint y: 242, distance: 27.0
click at [692, 242] on div "from { { source ( 'ga_universal_app' , 'events' ) } } { % if is_incremental ( )…" at bounding box center [723, 93] width 575 height 739
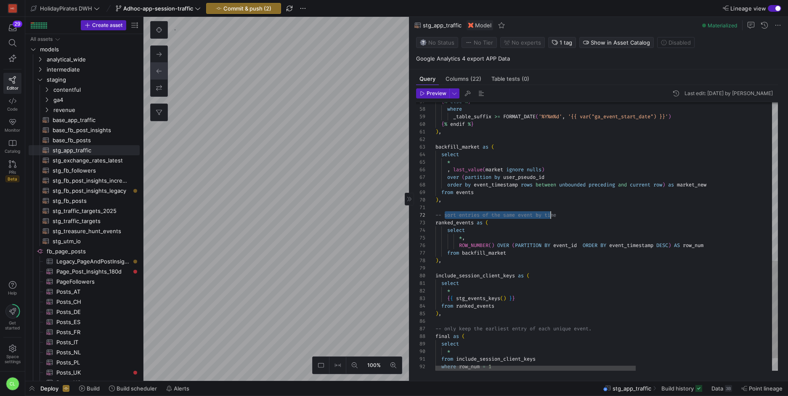
scroll to position [8, 124]
drag, startPoint x: 444, startPoint y: 217, endPoint x: 559, endPoint y: 218, distance: 114.5
click at [559, 218] on div "{ % else % } where _table_suffix >= FORMAT_DATE ( '%Y%m%d' , '{{ var("ga_event_…" at bounding box center [723, 36] width 575 height 739
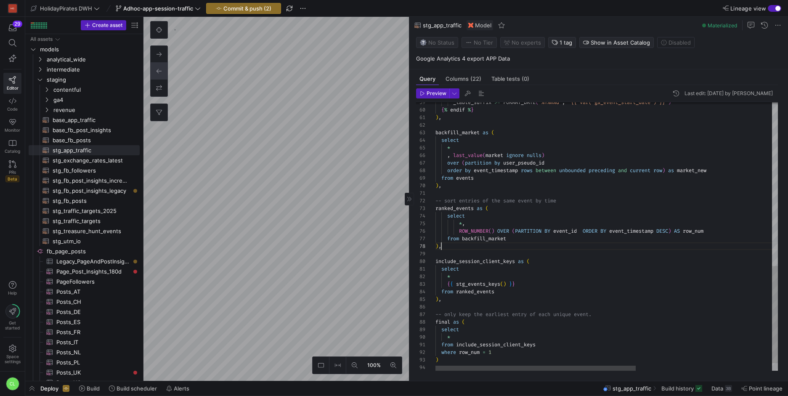
click at [535, 246] on div "_table_suffix >= FORMAT_DATE ( '%Y%m%d' , '{{ var("ga_event_start_date") }}' ) …" at bounding box center [723, 21] width 575 height 739
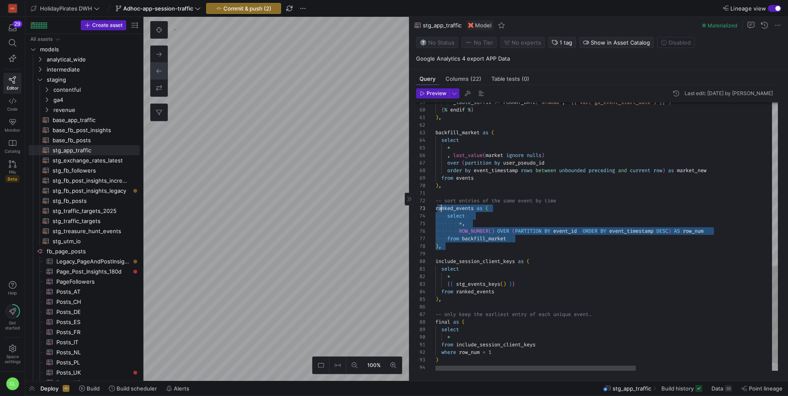
drag, startPoint x: 528, startPoint y: 248, endPoint x: 442, endPoint y: 209, distance: 94.6
click at [442, 209] on div "_table_suffix >= FORMAT_DATE ( '%Y%m%d' , '{{ var("ga_event_start_date") }}' ) …" at bounding box center [723, 21] width 575 height 739
click at [500, 244] on div "_table_suffix >= FORMAT_DATE ( '%Y%m%d' , '{{ var("ga_event_start_date") }}' ) …" at bounding box center [723, 21] width 575 height 739
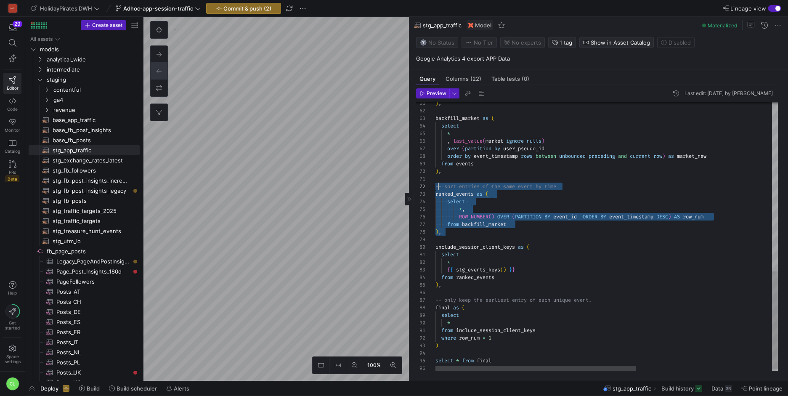
scroll to position [8, 3]
drag, startPoint x: 494, startPoint y: 233, endPoint x: 439, endPoint y: 188, distance: 71.5
click at [439, 188] on div ") , backfill_market as ( select * , last_value ( market ignore nulls ) over ( p…" at bounding box center [723, 7] width 575 height 739
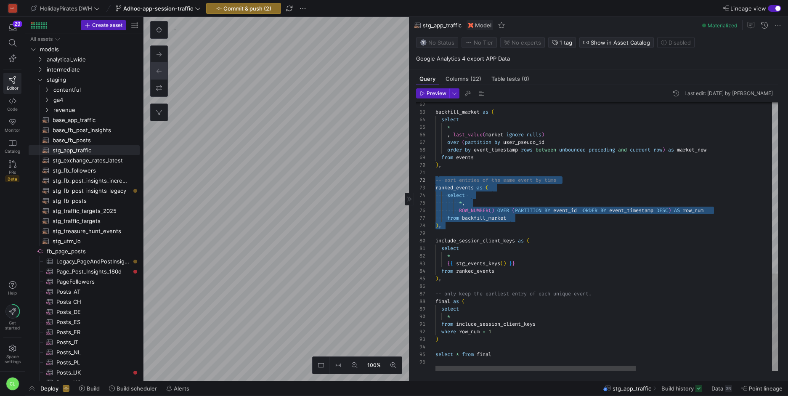
click at [542, 262] on div "backfill_market as ( select * , last_value ( market ignore nulls ) over ( parti…" at bounding box center [723, 1] width 575 height 739
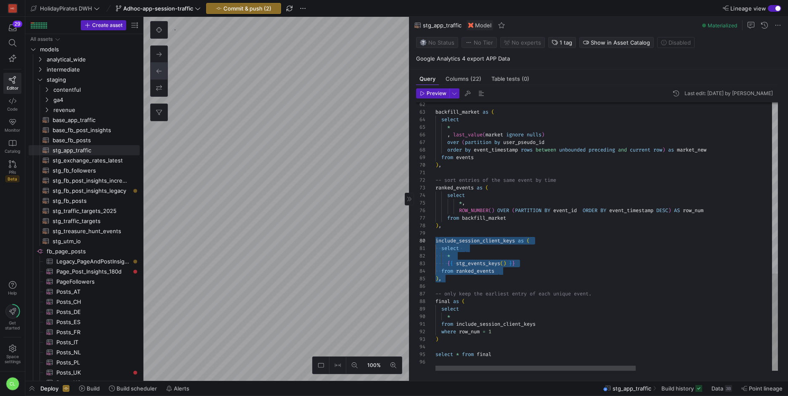
scroll to position [68, 0]
drag, startPoint x: 495, startPoint y: 278, endPoint x: 435, endPoint y: 242, distance: 69.9
click at [436, 242] on div "backfill_market as ( select * , last_value ( market ignore nulls ) over ( parti…" at bounding box center [723, 1] width 575 height 739
click at [508, 279] on div "backfill_market as ( select * , last_value ( market ignore nulls ) over ( parti…" at bounding box center [723, 1] width 575 height 739
drag, startPoint x: 535, startPoint y: 261, endPoint x: 453, endPoint y: 262, distance: 82.1
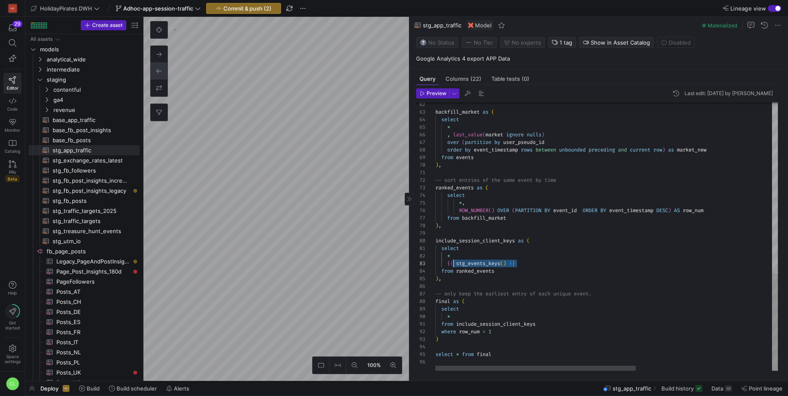
click at [452, 261] on div "backfill_market as ( select * , last_value ( market ignore nulls ) over ( parti…" at bounding box center [723, 1] width 575 height 739
click at [505, 266] on div "backfill_market as ( select * , last_value ( market ignore nulls ) over ( parti…" at bounding box center [723, 1] width 575 height 739
click at [541, 263] on div "backfill_market as ( select * , last_value ( market ignore nulls ) over ( parti…" at bounding box center [723, 1] width 575 height 739
click at [720, 389] on span "Data" at bounding box center [718, 388] width 12 height 7
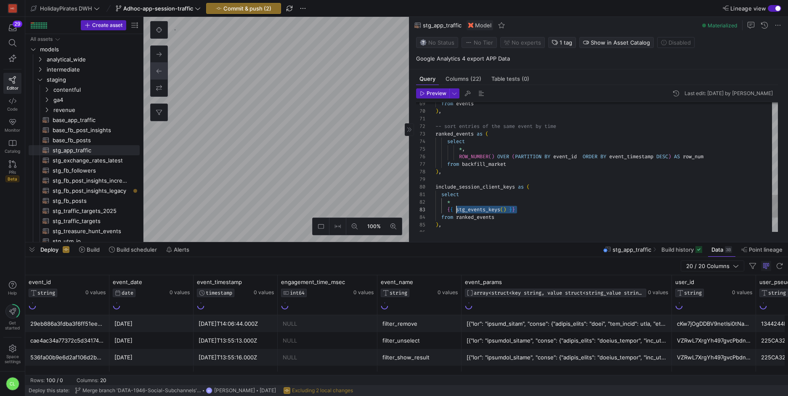
scroll to position [15, 15]
drag, startPoint x: 518, startPoint y: 207, endPoint x: 450, endPoint y: 208, distance: 67.8
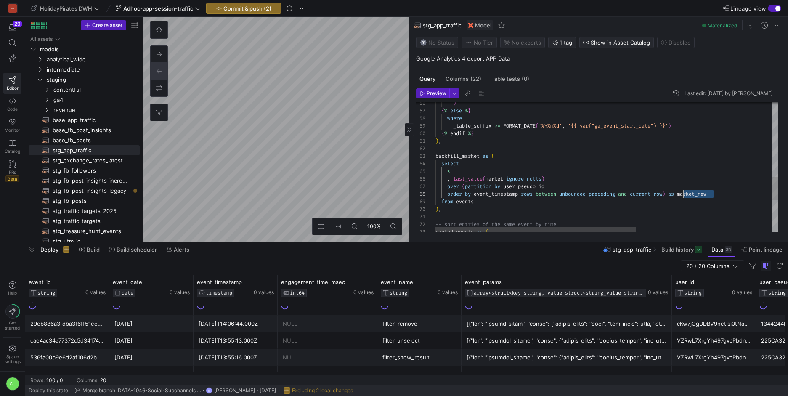
scroll to position [53, 248]
drag, startPoint x: 729, startPoint y: 193, endPoint x: 684, endPoint y: 193, distance: 45.0
click at [684, 193] on div "_table_suffix >= FORMAT_DATE ( '%Y%m%d' , '{{ var("ga_event_start_date") }}' ) …" at bounding box center [723, 45] width 575 height 739
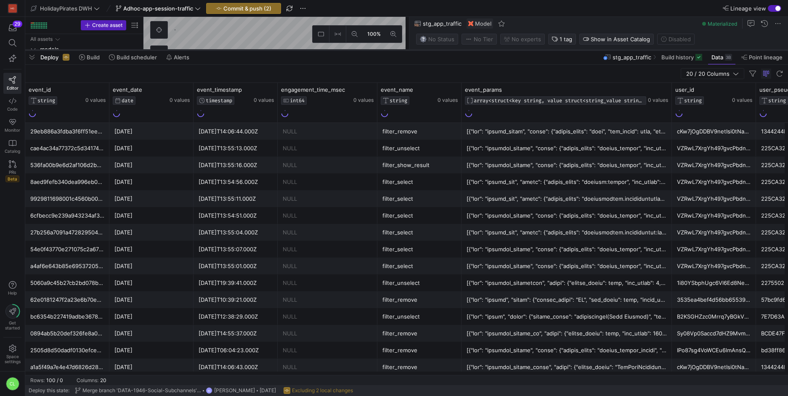
drag, startPoint x: 253, startPoint y: 243, endPoint x: 275, endPoint y: 47, distance: 197.7
click at [275, 48] on div at bounding box center [406, 49] width 763 height 3
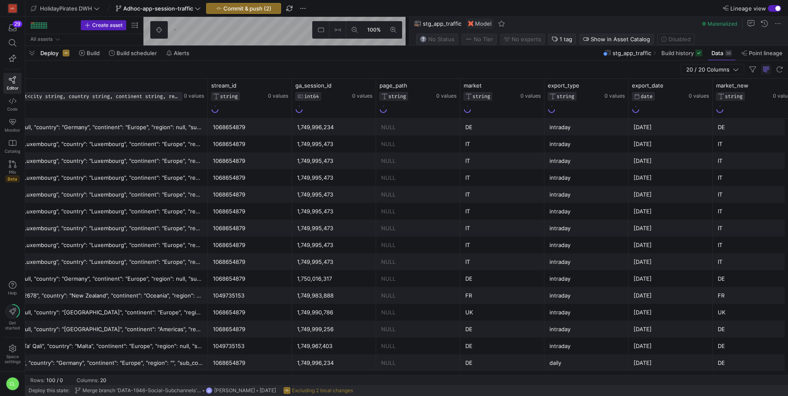
scroll to position [0, 1318]
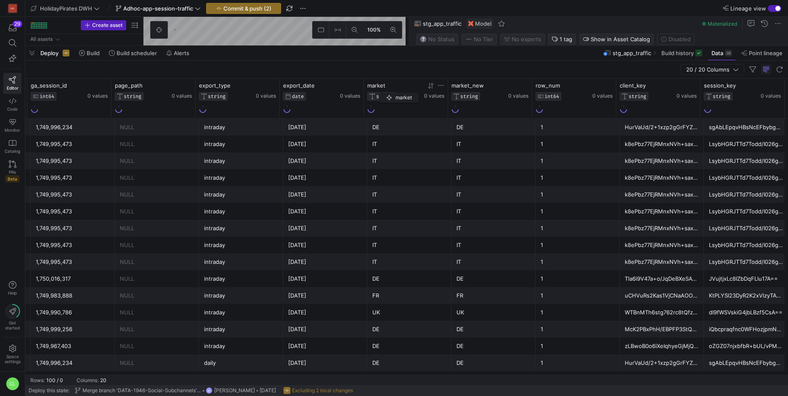
drag, startPoint x: 258, startPoint y: 90, endPoint x: 383, endPoint y: 90, distance: 125.4
click at [384, 91] on div "market STRING" at bounding box center [394, 91] width 55 height 19
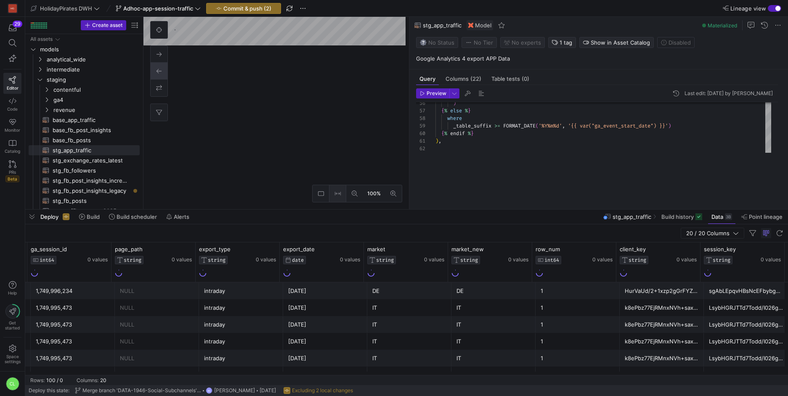
drag, startPoint x: 338, startPoint y: 46, endPoint x: 335, endPoint y: 201, distance: 155.3
click at [344, 211] on div at bounding box center [406, 209] width 763 height 3
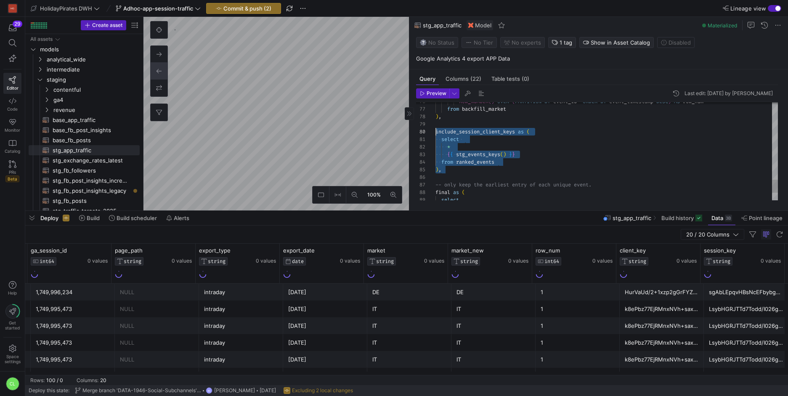
scroll to position [68, 0]
drag, startPoint x: 533, startPoint y: 169, endPoint x: 430, endPoint y: 133, distance: 109.0
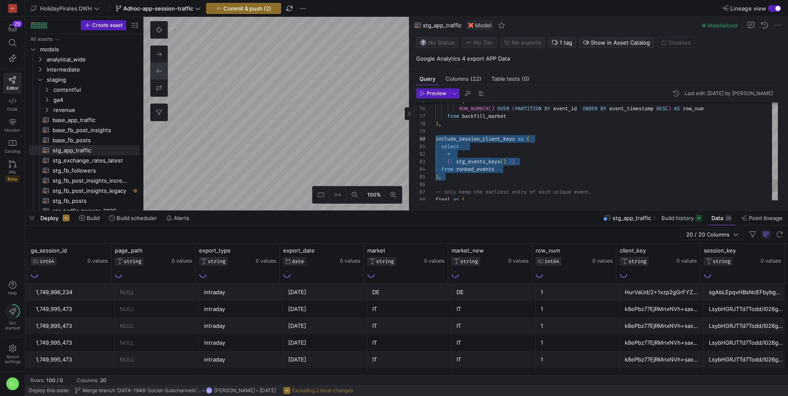
drag, startPoint x: 534, startPoint y: 163, endPoint x: 447, endPoint y: 164, distance: 86.7
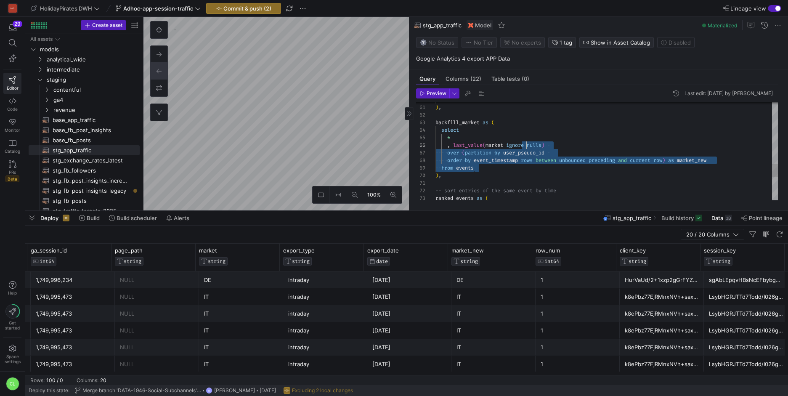
drag, startPoint x: 664, startPoint y: 171, endPoint x: 527, endPoint y: 144, distance: 140.0
click at [527, 144] on div "-- sort entries of the same event by time ) , from events * , last_value ( mark…" at bounding box center [607, 9] width 343 height 734
click at [581, 160] on div "-- sort entries of the same event by time ) , from events * , last_value ( mark…" at bounding box center [607, 9] width 343 height 734
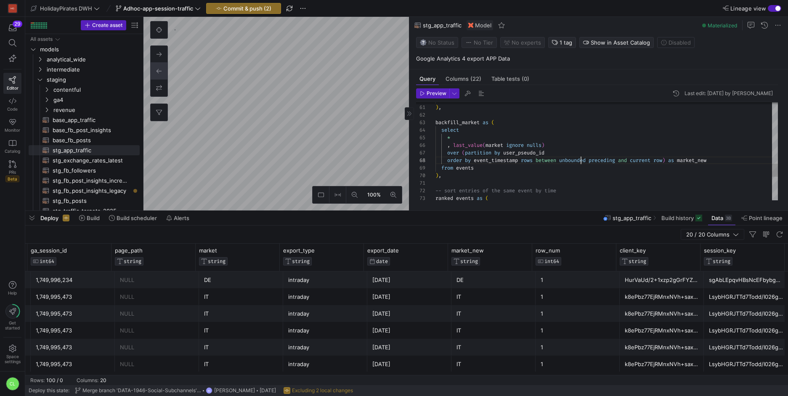
scroll to position [53, 146]
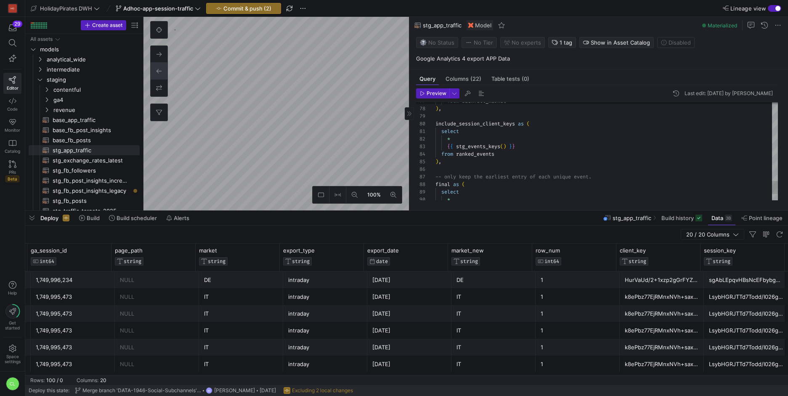
type textarea "select * {{ stg_events_keys() }} from ranked_events ), -- only keep the earlies…"
drag, startPoint x: 497, startPoint y: 163, endPoint x: 431, endPoint y: 129, distance: 73.6
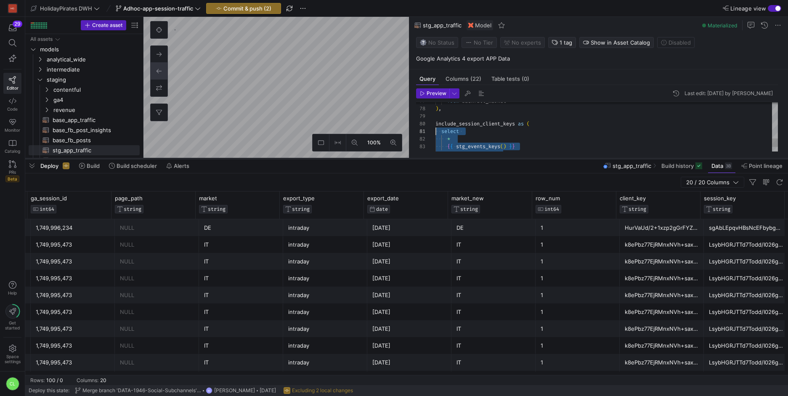
drag, startPoint x: 489, startPoint y: 211, endPoint x: 503, endPoint y: 159, distance: 54.2
click at [503, 159] on div at bounding box center [406, 158] width 763 height 3
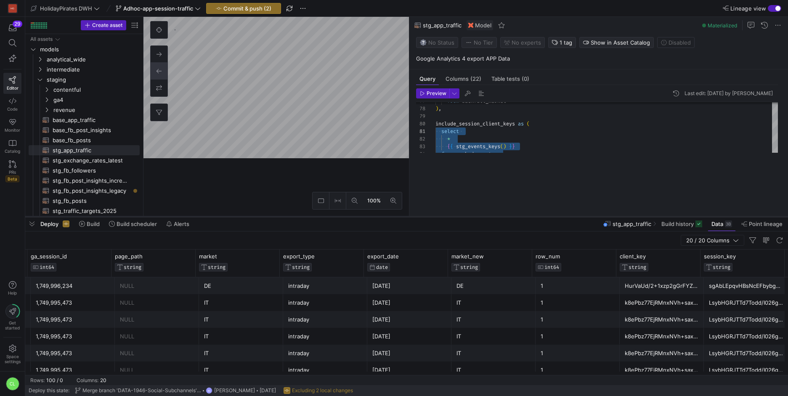
drag, startPoint x: 383, startPoint y: 159, endPoint x: 386, endPoint y: 218, distance: 58.6
click at [386, 218] on div at bounding box center [406, 216] width 763 height 3
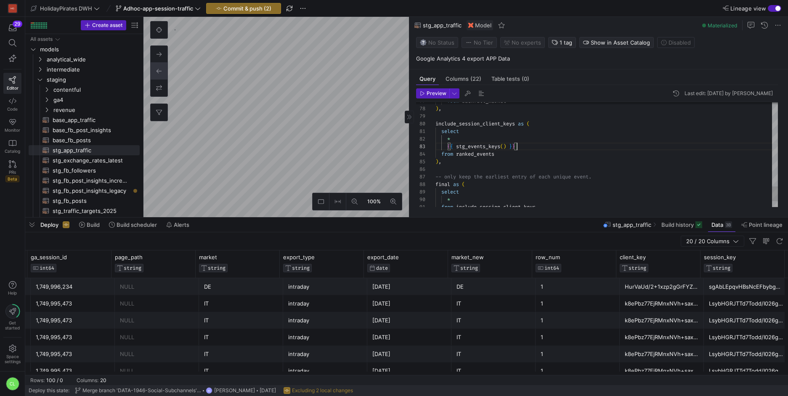
drag, startPoint x: 536, startPoint y: 145, endPoint x: 447, endPoint y: 147, distance: 89.2
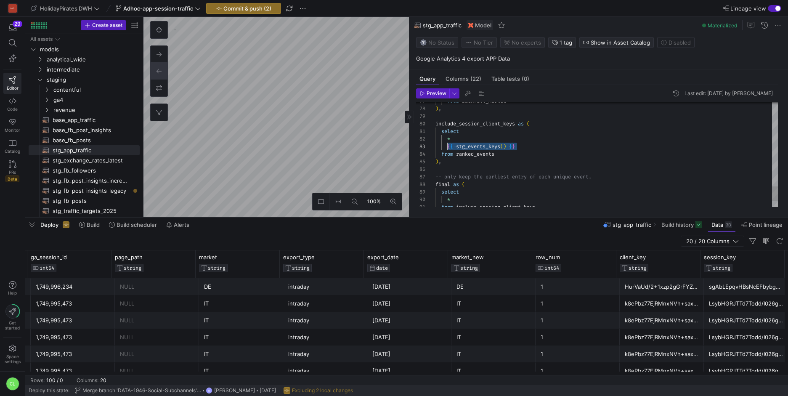
drag, startPoint x: 521, startPoint y: 147, endPoint x: 450, endPoint y: 146, distance: 71.1
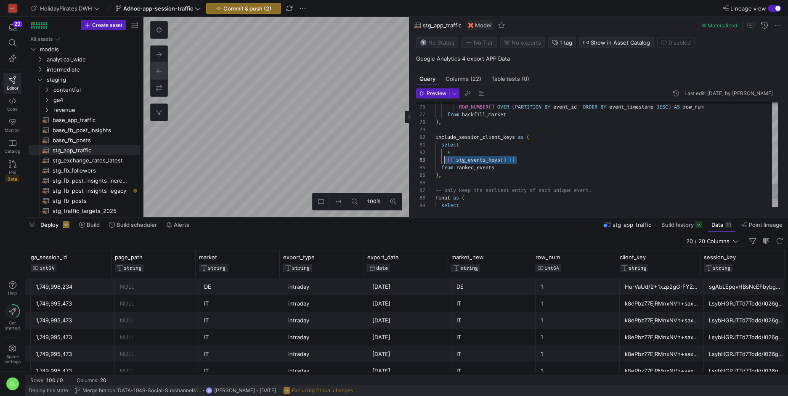
scroll to position [15, 12]
drag, startPoint x: 531, startPoint y: 163, endPoint x: 446, endPoint y: 162, distance: 85.0
drag, startPoint x: 457, startPoint y: 154, endPoint x: 442, endPoint y: 152, distance: 15.0
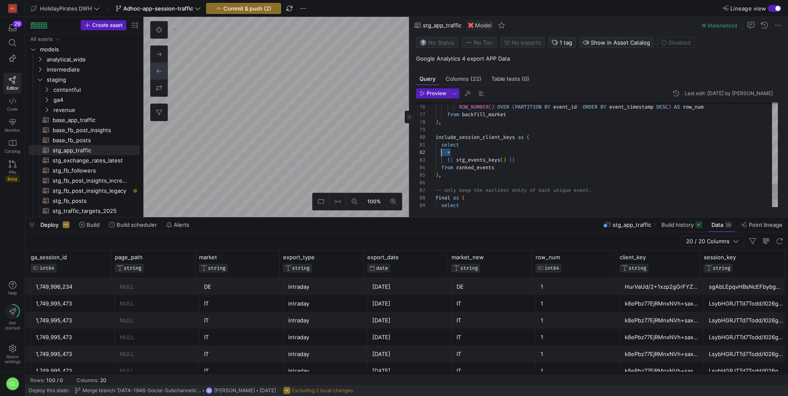
drag, startPoint x: 544, startPoint y: 159, endPoint x: 444, endPoint y: 160, distance: 99.3
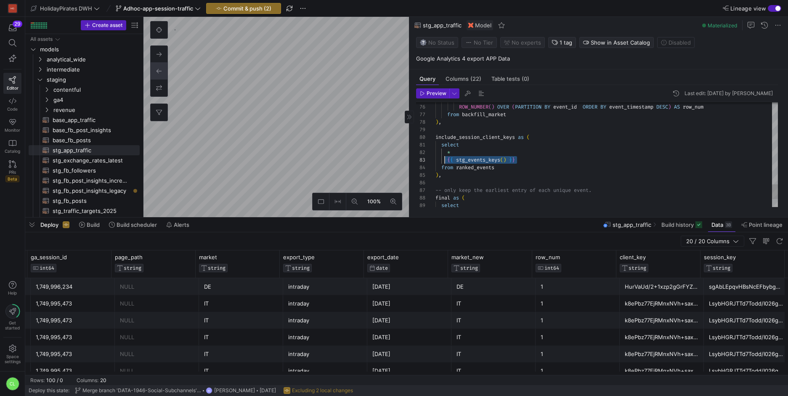
click at [12, 101] on icon at bounding box center [13, 101] width 8 height 8
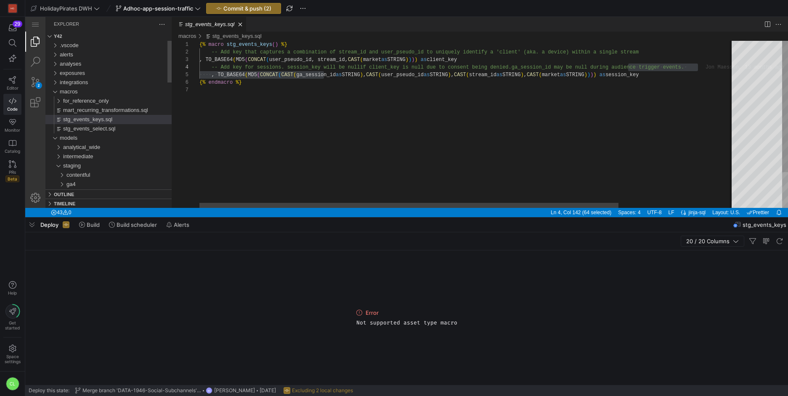
scroll to position [45, 429]
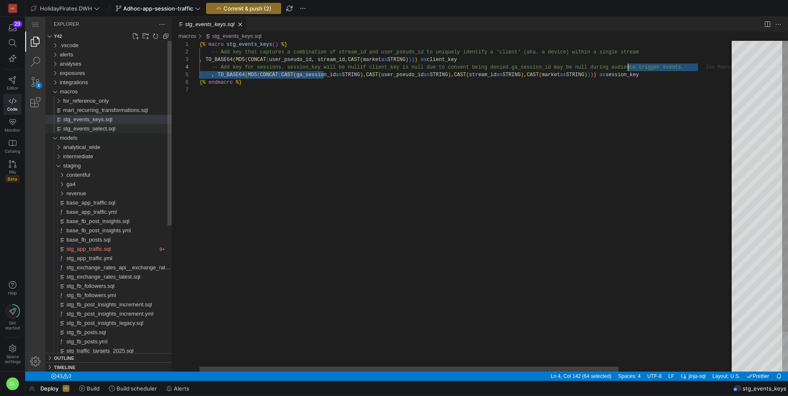
scroll to position [45, 0]
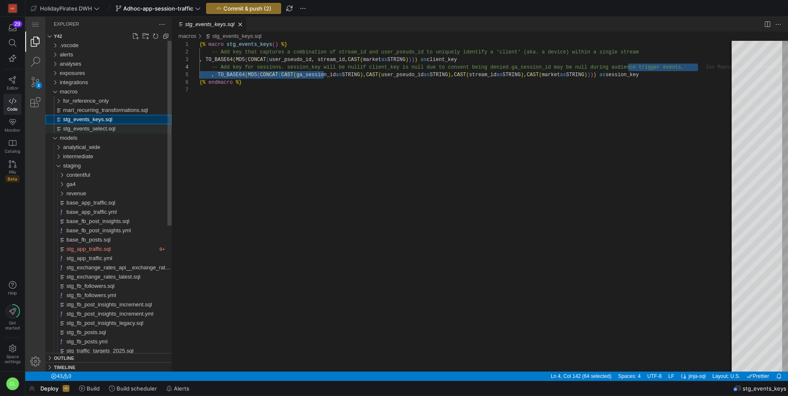
click at [115, 130] on span "stg_events_select.sql" at bounding box center [89, 128] width 52 height 6
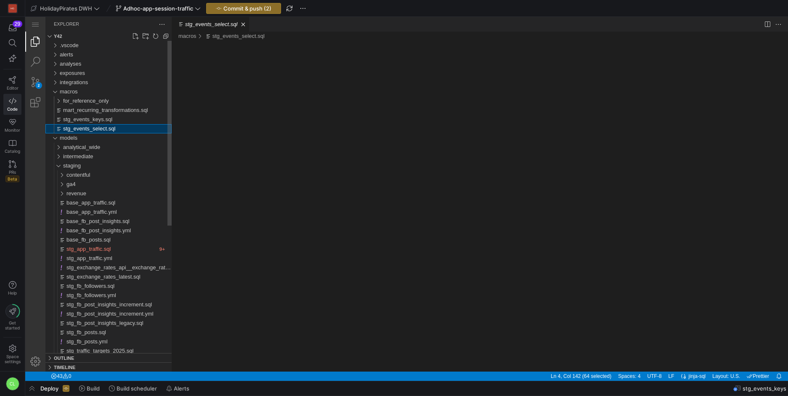
click at [115, 130] on span "stg_events_select.sql" at bounding box center [89, 128] width 52 height 6
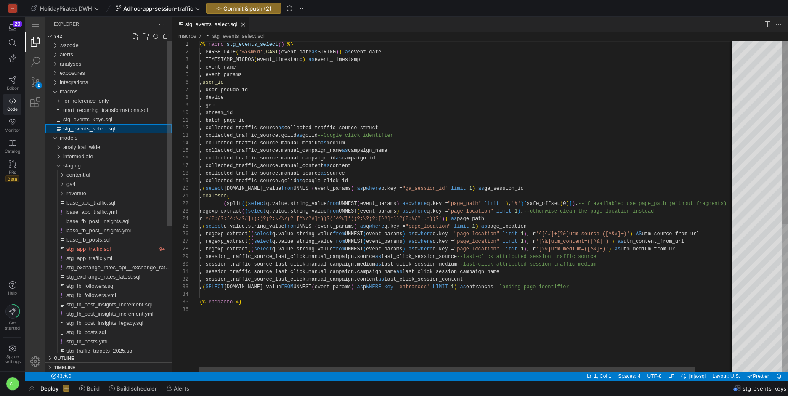
scroll to position [76, 0]
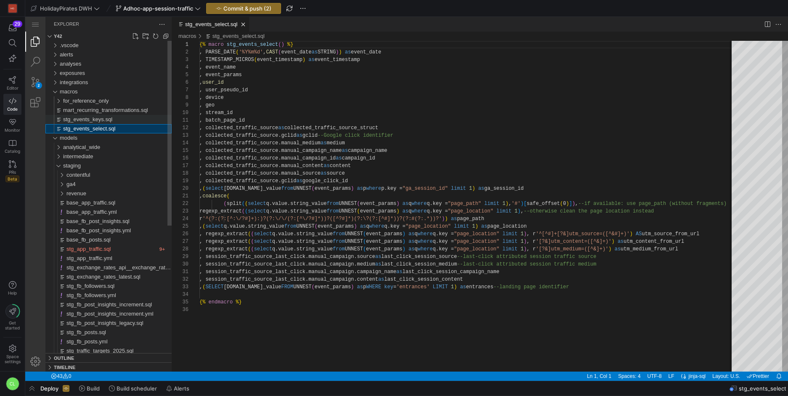
click at [137, 122] on div "stg_events_keys.sql" at bounding box center [117, 119] width 109 height 9
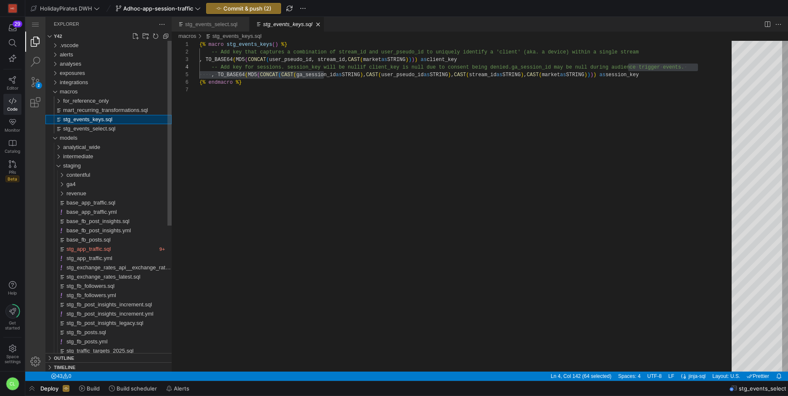
click at [137, 122] on div "stg_events_keys.sql" at bounding box center [117, 119] width 109 height 9
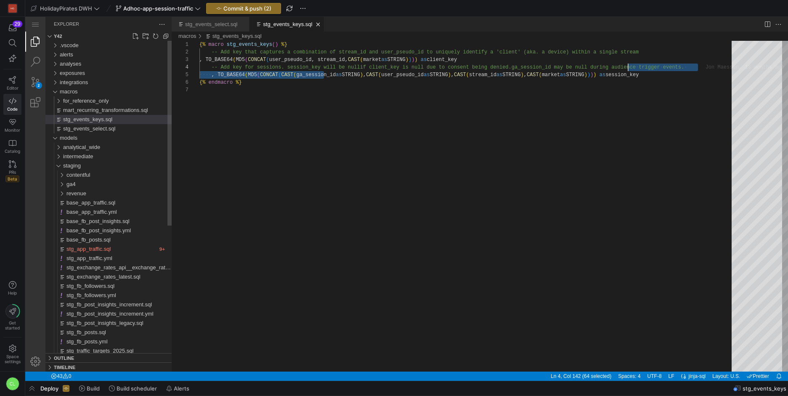
scroll to position [23, 429]
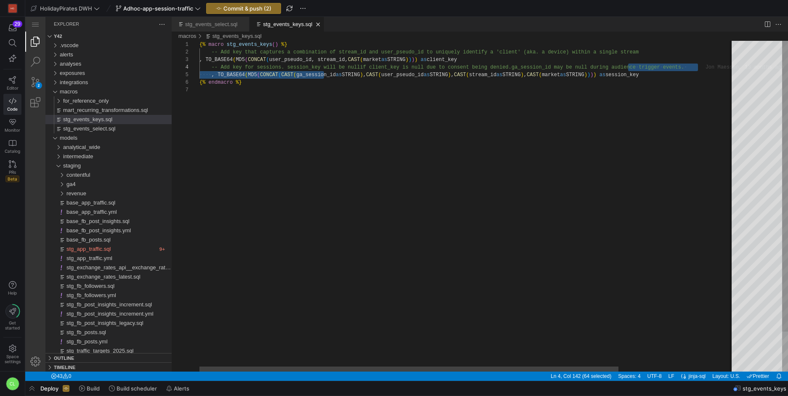
click at [373, 96] on div "{% macro stg_events_keys ( ) %} -- Add key that captures a combination of strea…" at bounding box center [540, 229] width 683 height 376
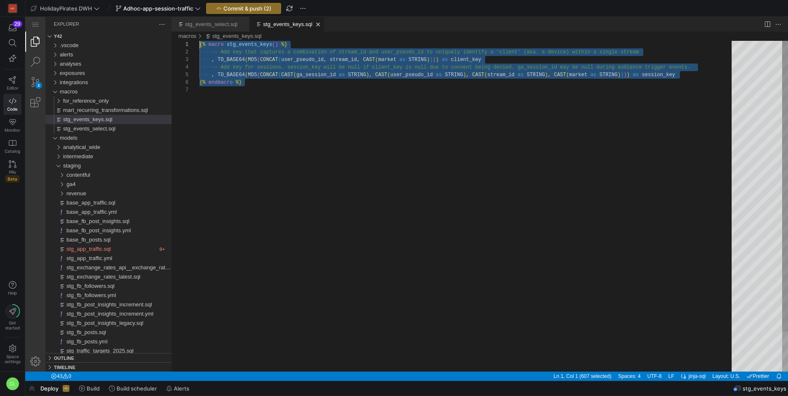
scroll to position [0, 0]
drag, startPoint x: 405, startPoint y: 91, endPoint x: 239, endPoint y: 64, distance: 168.1
click at [172, 42] on div "2 Explorer y42 .vscode alerts analyses exposures integrations macros for_refere…" at bounding box center [406, 194] width 763 height 355
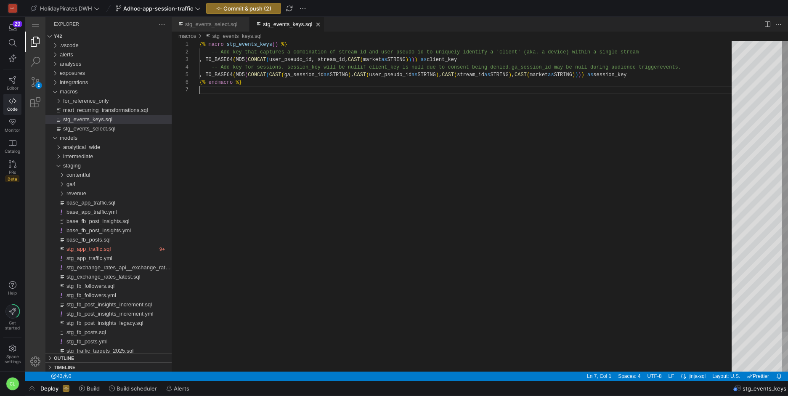
click at [347, 123] on div "{% macro stg_events_keys ( ) %} -- Add key that captures a combination of strea…" at bounding box center [468, 229] width 538 height 376
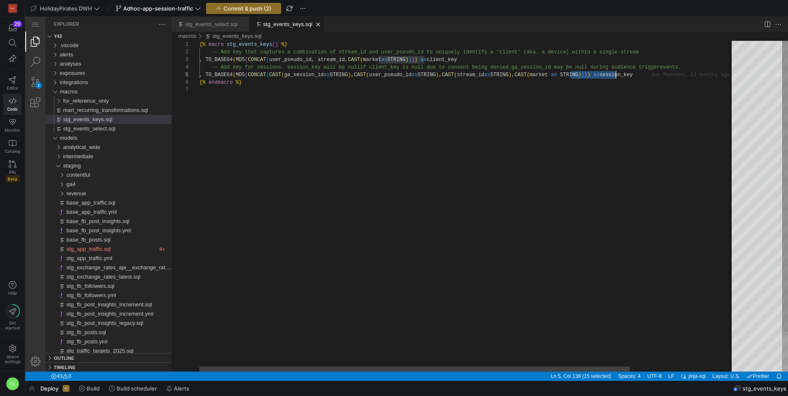
scroll to position [23, 420]
drag, startPoint x: 571, startPoint y: 76, endPoint x: 620, endPoint y: 77, distance: 49.7
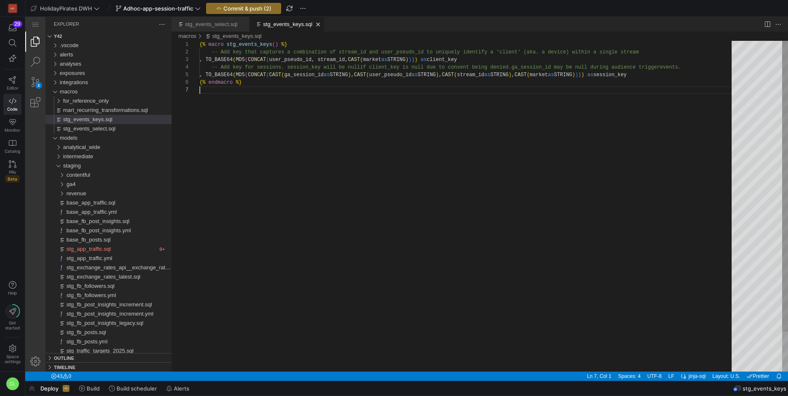
click at [584, 87] on div "{% macro stg_events_keys ( ) %} -- Add key that captures a combination of strea…" at bounding box center [468, 229] width 538 height 376
type textarea "ombination of stream_id and user_pseudo_id to uniquely identify a 'client' (aka…"
click at [587, 74] on div "{% macro stg_events_keys ( ) %} -- Add key that captures a combination of strea…" at bounding box center [468, 229] width 538 height 376
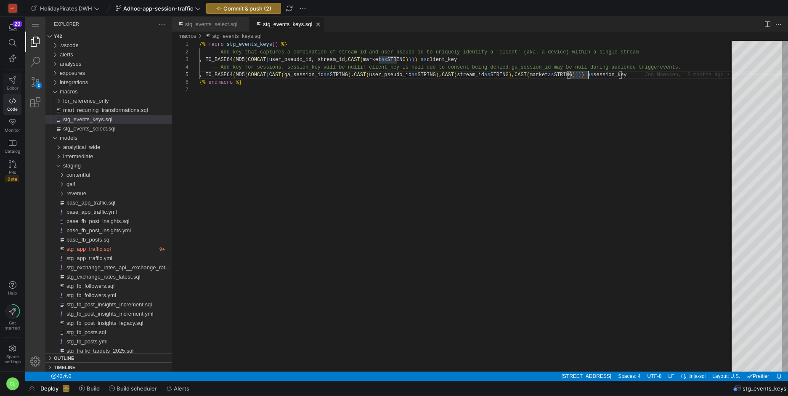
click at [11, 93] on link "Editor" at bounding box center [12, 83] width 18 height 21
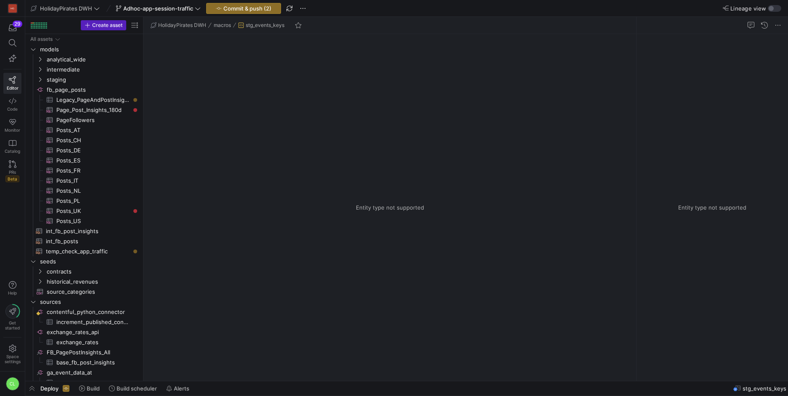
click at [782, 8] on y42-top-nav "HolidayPirates DWH Adhoc-app-session-traffic Commit & push (2) Lineage view" at bounding box center [406, 8] width 763 height 17
click at [779, 8] on div "button" at bounding box center [774, 8] width 13 height 7
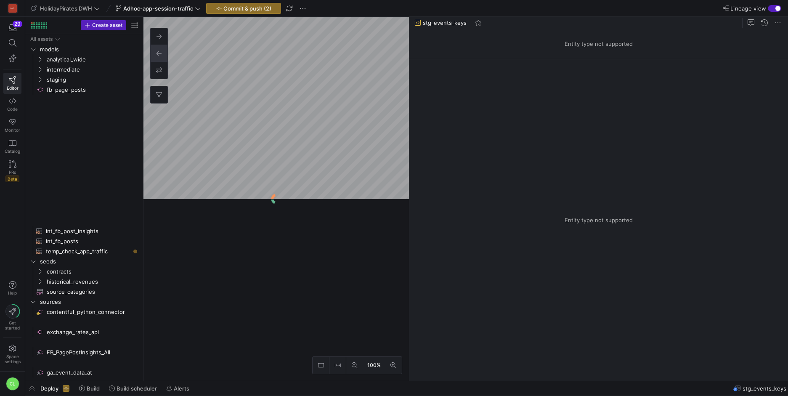
click at [447, 384] on div "Deploy Build Build scheduler Alerts stg_events_keys" at bounding box center [406, 388] width 763 height 14
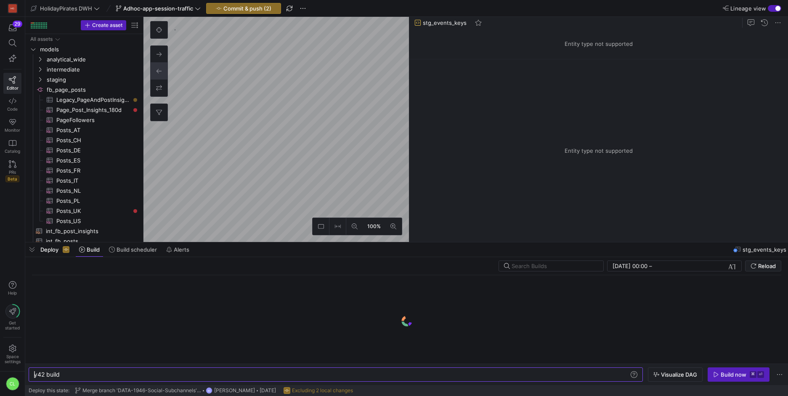
scroll to position [0, 25]
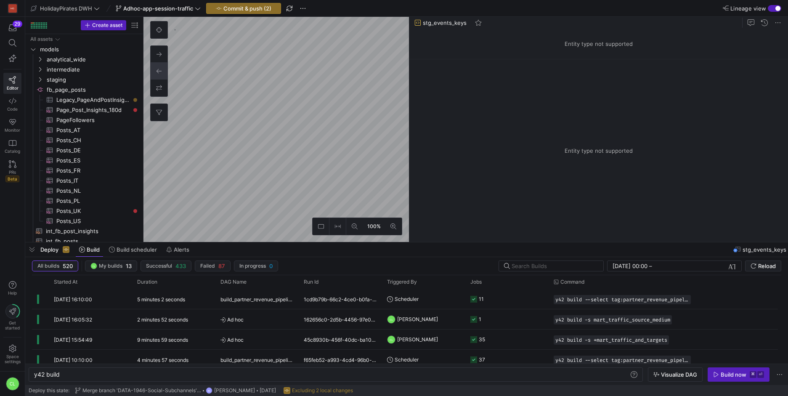
click at [426, 252] on div "Deploy Build Build scheduler Alerts stg_events_keys" at bounding box center [406, 249] width 763 height 14
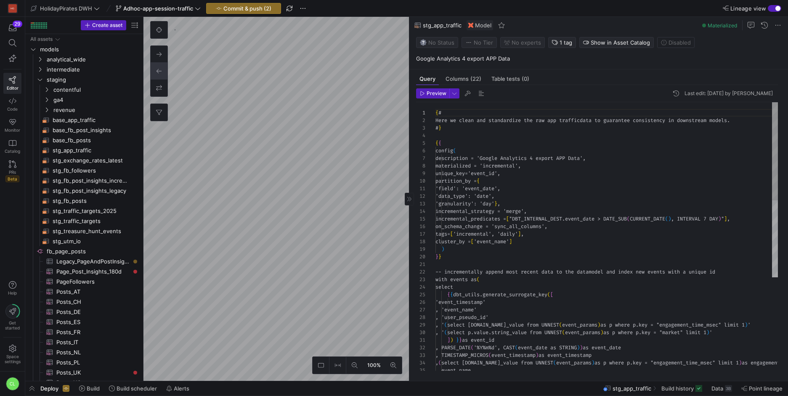
scroll to position [76, 0]
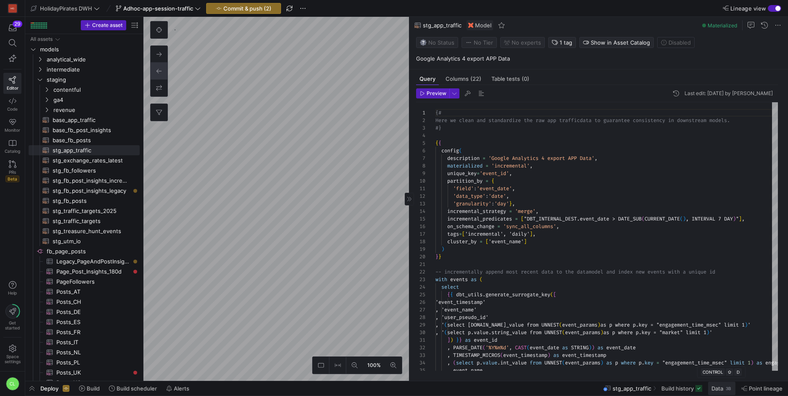
click at [720, 385] on span "Data" at bounding box center [718, 388] width 12 height 7
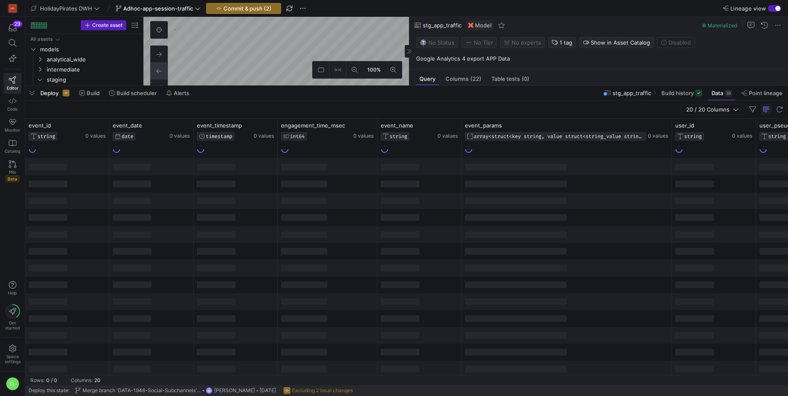
drag, startPoint x: 310, startPoint y: 242, endPoint x: 338, endPoint y: 90, distance: 153.6
click at [343, 84] on div at bounding box center [406, 85] width 763 height 3
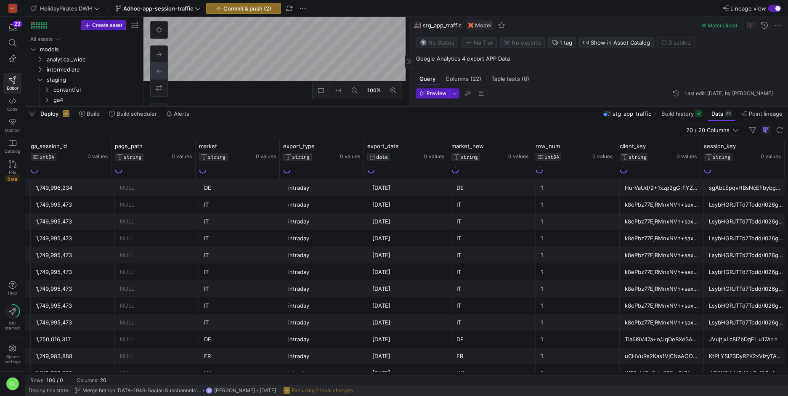
drag, startPoint x: 447, startPoint y: 81, endPoint x: 451, endPoint y: 106, distance: 25.5
click at [451, 106] on div at bounding box center [406, 106] width 763 height 3
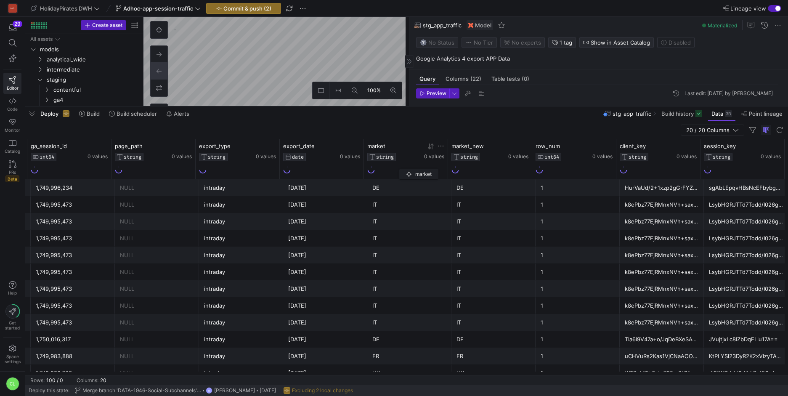
drag, startPoint x: 242, startPoint y: 158, endPoint x: 404, endPoint y: 167, distance: 161.9
click at [404, 167] on div "market STRING 0 values" at bounding box center [405, 158] width 77 height 31
click at [439, 147] on icon at bounding box center [441, 146] width 7 height 7
click at [512, 158] on div "Contains" at bounding box center [478, 158] width 76 height 7
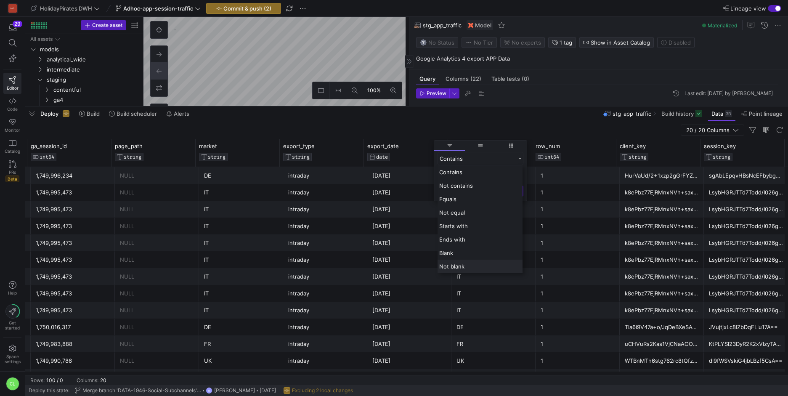
click at [480, 267] on div "Not blank" at bounding box center [480, 266] width 85 height 13
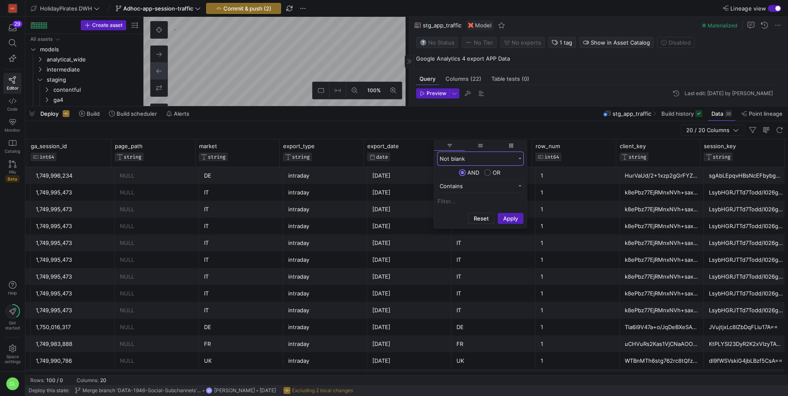
click at [491, 155] on div "Not blank" at bounding box center [478, 158] width 76 height 7
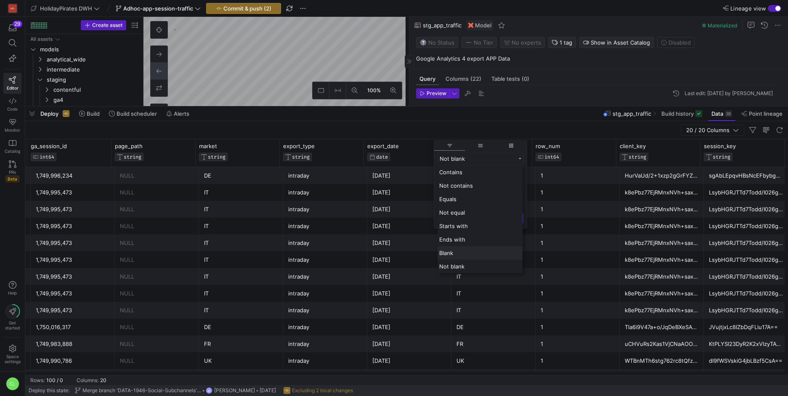
click at [473, 255] on div "Blank" at bounding box center [480, 252] width 85 height 13
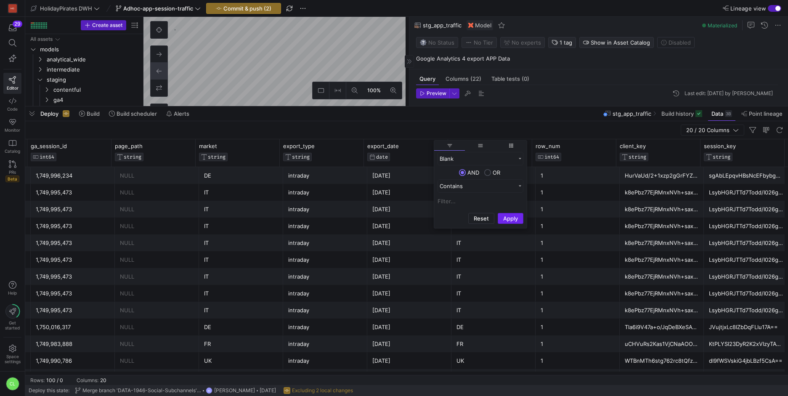
click at [512, 218] on button "Apply" at bounding box center [511, 218] width 26 height 11
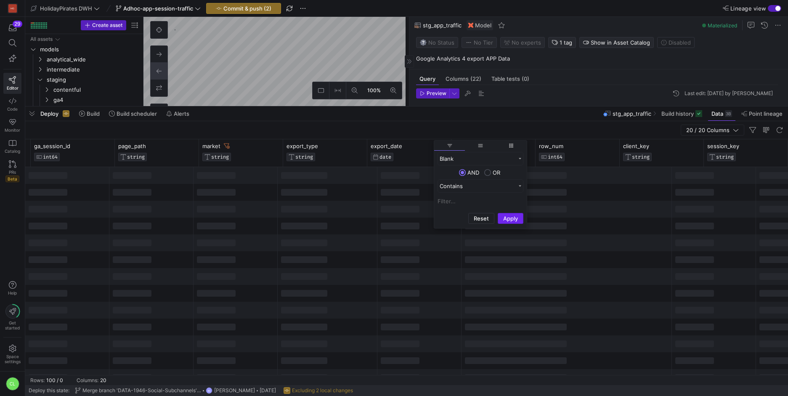
scroll to position [0, 1315]
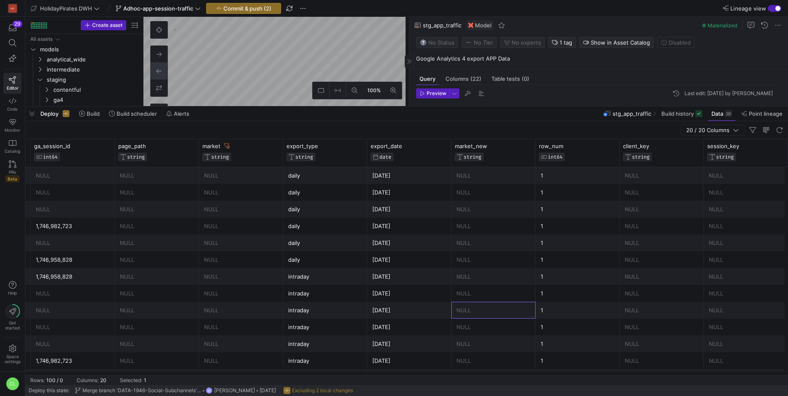
click at [496, 316] on div "NULL" at bounding box center [494, 310] width 74 height 16
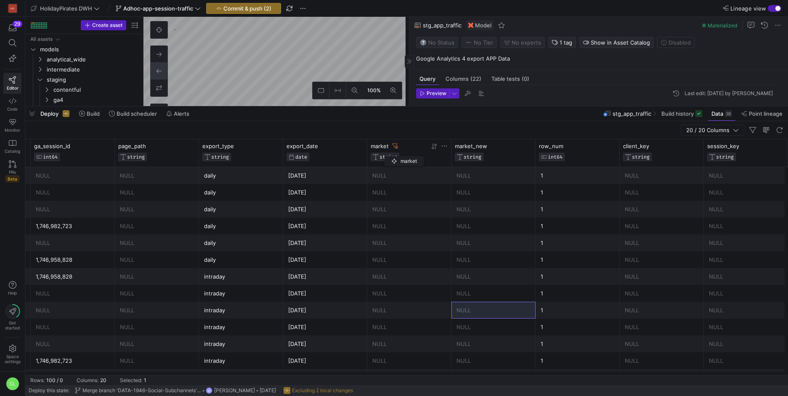
drag, startPoint x: 252, startPoint y: 150, endPoint x: 393, endPoint y: 155, distance: 140.6
click at [393, 155] on div "market STRING" at bounding box center [400, 152] width 58 height 19
click at [396, 219] on div "NULL" at bounding box center [409, 226] width 74 height 16
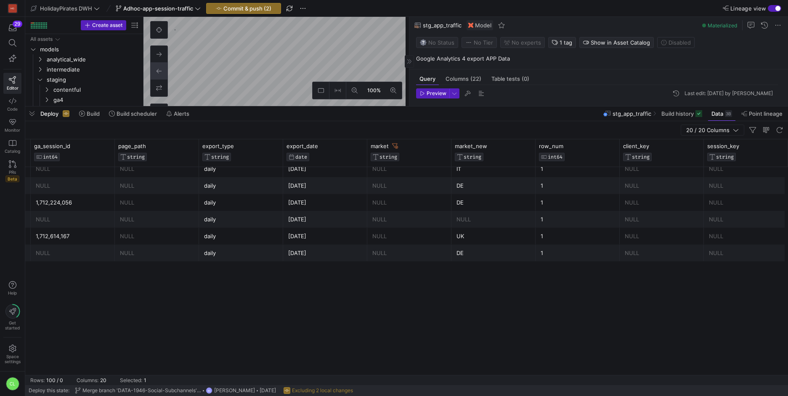
scroll to position [0, 0]
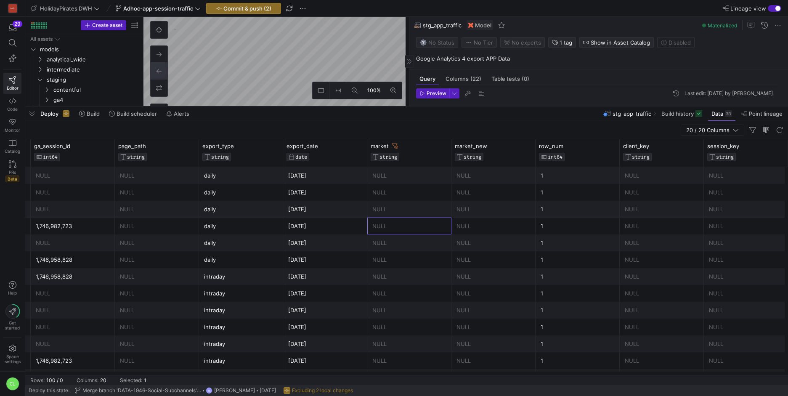
click at [410, 187] on div "NULL" at bounding box center [409, 192] width 74 height 16
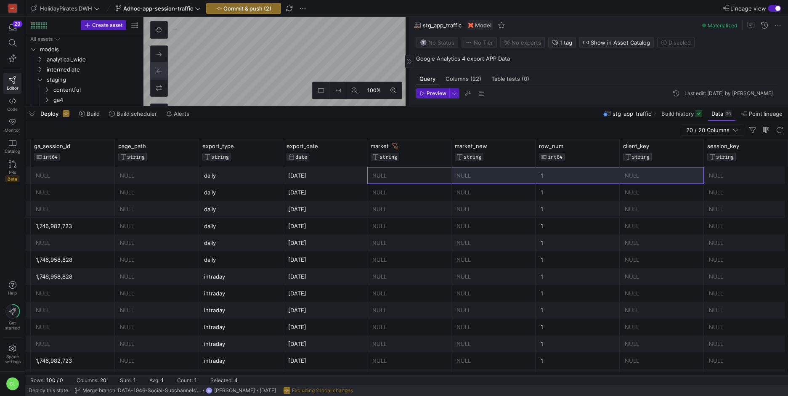
drag, startPoint x: 422, startPoint y: 175, endPoint x: 709, endPoint y: 182, distance: 287.1
click at [709, 182] on div "NULL" at bounding box center [746, 175] width 74 height 16
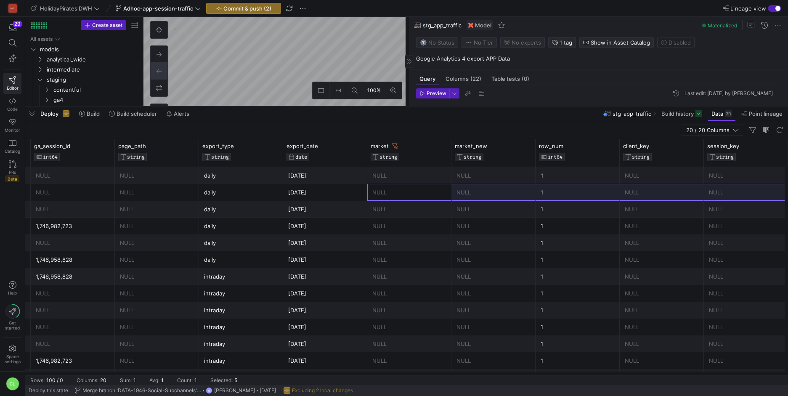
drag, startPoint x: 408, startPoint y: 184, endPoint x: 746, endPoint y: 183, distance: 337.9
click at [746, 184] on div "NULL" at bounding box center [746, 192] width 84 height 17
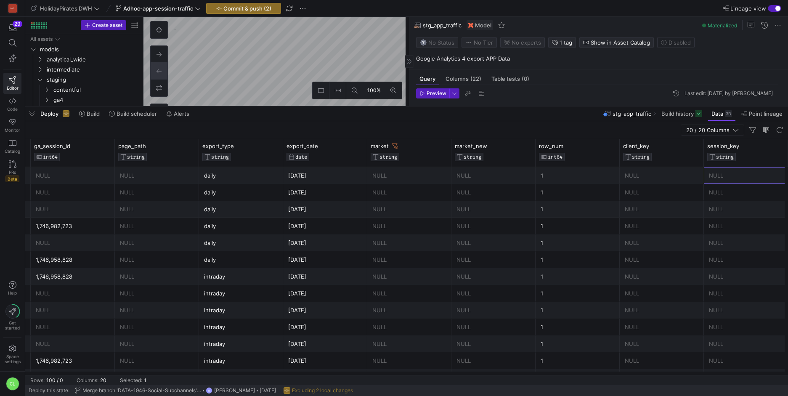
click at [748, 173] on div "NULL" at bounding box center [746, 175] width 74 height 16
drag, startPoint x: 435, startPoint y: 180, endPoint x: 421, endPoint y: 175, distance: 14.5
click at [421, 175] on div "NULL" at bounding box center [409, 175] width 74 height 16
click at [484, 178] on div "NULL" at bounding box center [494, 175] width 74 height 16
click at [729, 171] on div "NULL" at bounding box center [746, 175] width 74 height 16
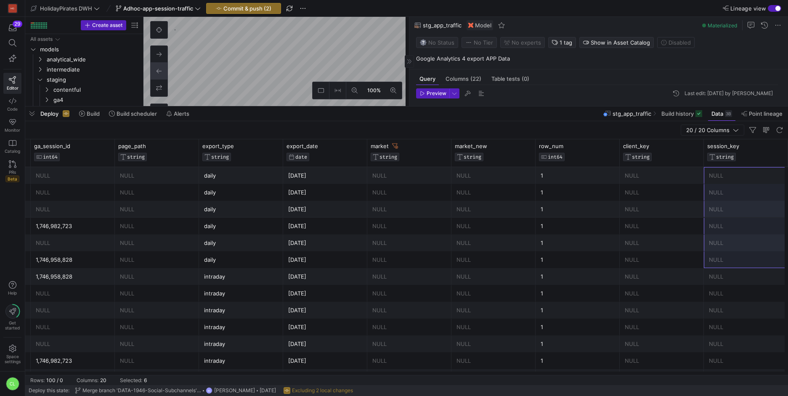
drag, startPoint x: 735, startPoint y: 176, endPoint x: 735, endPoint y: 259, distance: 82.5
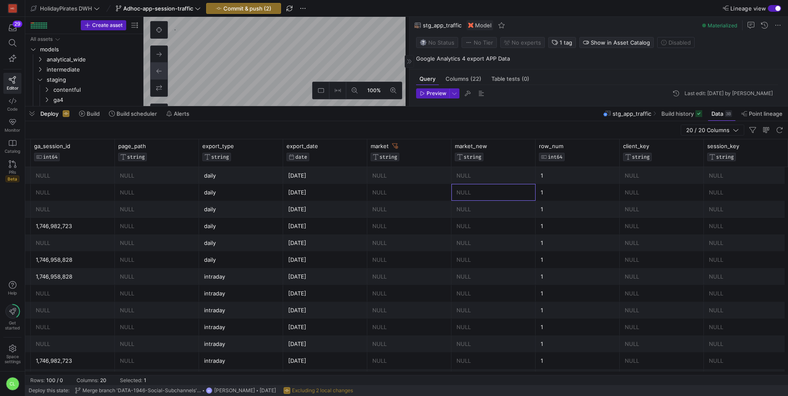
click at [469, 196] on div "NULL" at bounding box center [494, 192] width 74 height 16
click at [412, 181] on div "NULL" at bounding box center [409, 175] width 74 height 16
drag, startPoint x: 413, startPoint y: 180, endPoint x: 417, endPoint y: 192, distance: 13.2
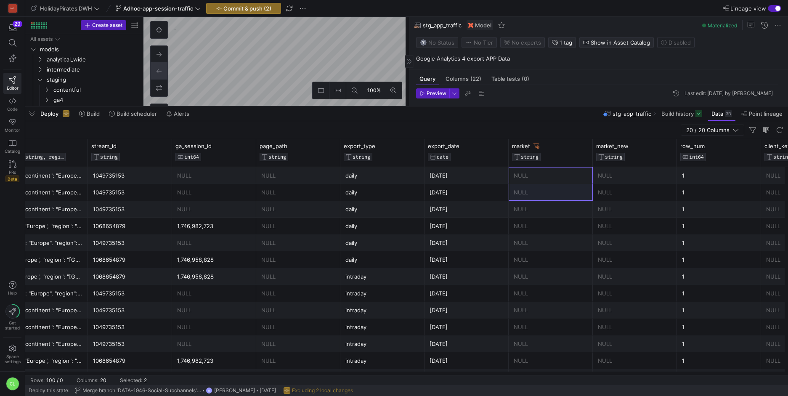
scroll to position [0, 1154]
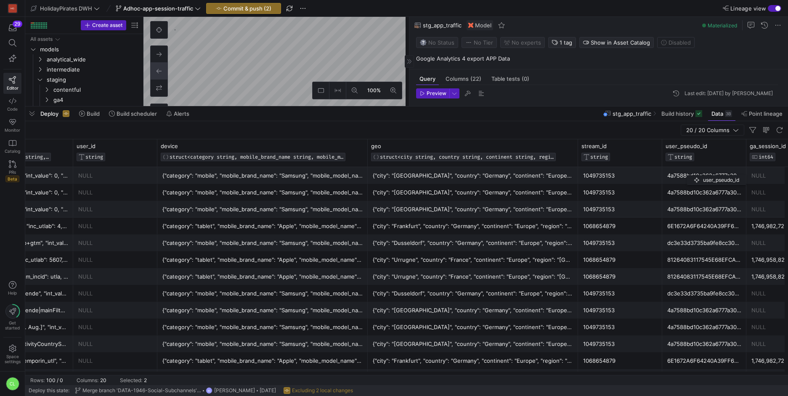
drag, startPoint x: 210, startPoint y: 157, endPoint x: 704, endPoint y: 171, distance: 493.4
click at [704, 171] on div "geo STRUCT<city STRING, country STRING, continent STRING, region STRING, sub_co…" at bounding box center [406, 257] width 763 height 236
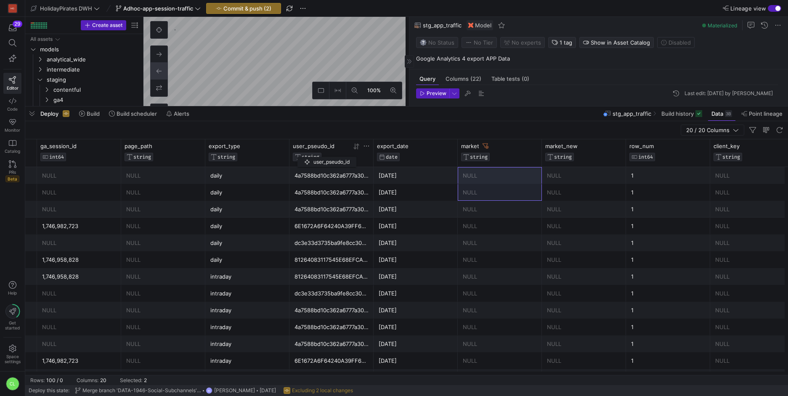
drag, startPoint x: 95, startPoint y: 151, endPoint x: 302, endPoint y: 155, distance: 206.7
click at [302, 155] on div "user_pseudo_id STRING" at bounding box center [322, 152] width 58 height 19
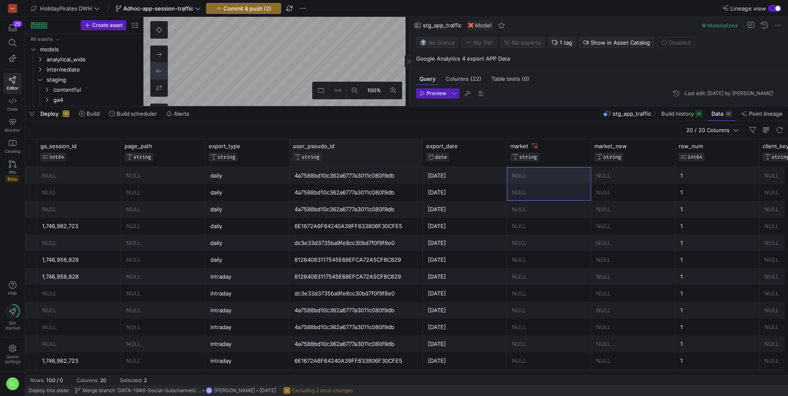
drag, startPoint x: 372, startPoint y: 146, endPoint x: 421, endPoint y: 146, distance: 49.2
click at [421, 146] on div at bounding box center [422, 152] width 3 height 27
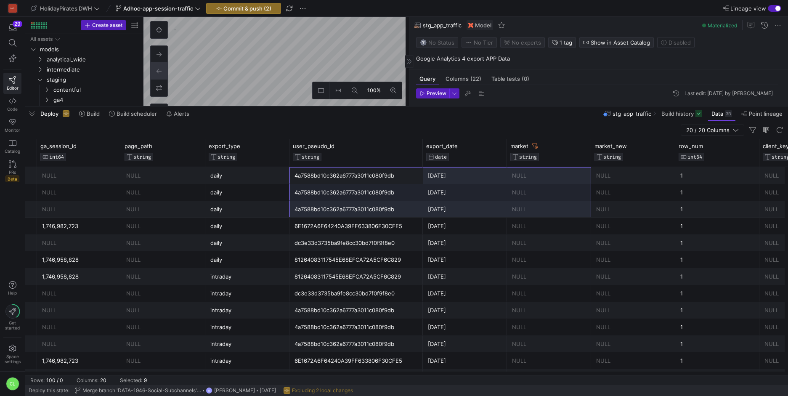
drag, startPoint x: 541, startPoint y: 203, endPoint x: 548, endPoint y: 202, distance: 6.8
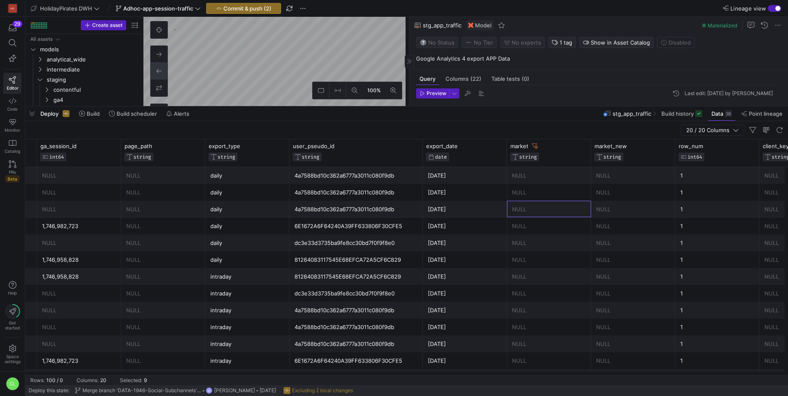
click at [527, 202] on div "NULL" at bounding box center [549, 209] width 74 height 16
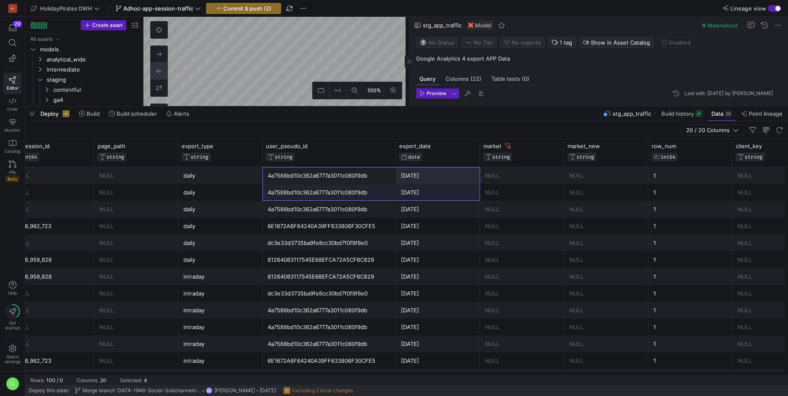
drag, startPoint x: 316, startPoint y: 174, endPoint x: 377, endPoint y: 198, distance: 66.0
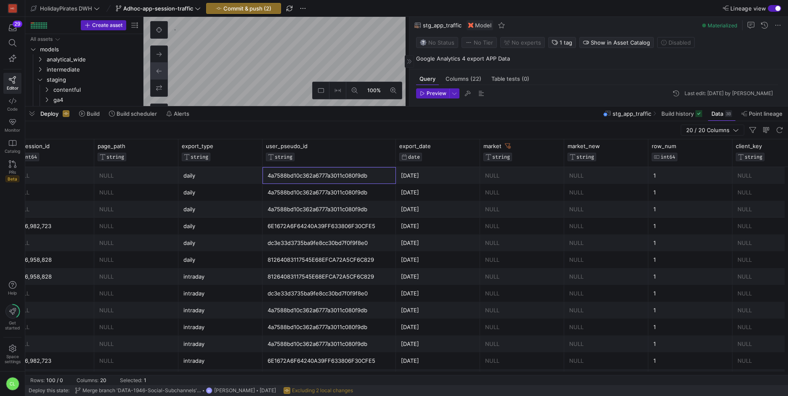
click at [356, 179] on div "4a7588bd10c362a6777a3011c080f9db" at bounding box center [329, 175] width 123 height 16
click at [385, 145] on icon at bounding box center [388, 146] width 7 height 7
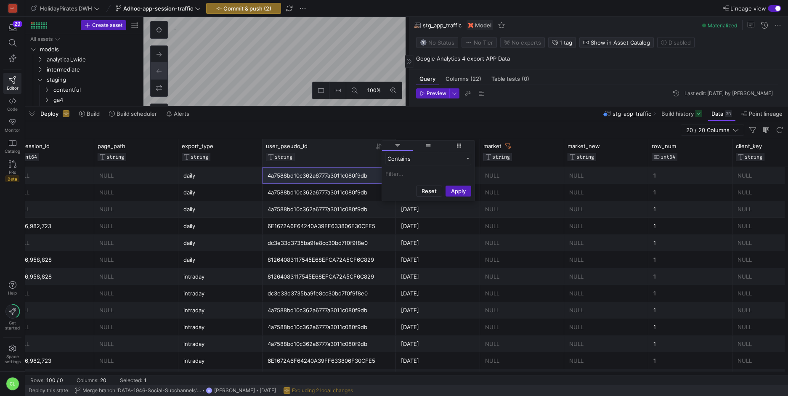
click at [372, 152] on div "user_pseudo_id STRING" at bounding box center [320, 152] width 108 height 19
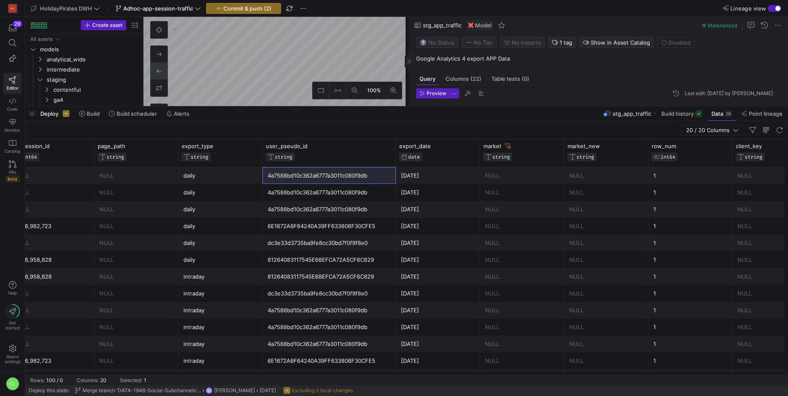
click at [417, 271] on div "2025-05-11" at bounding box center [438, 276] width 74 height 16
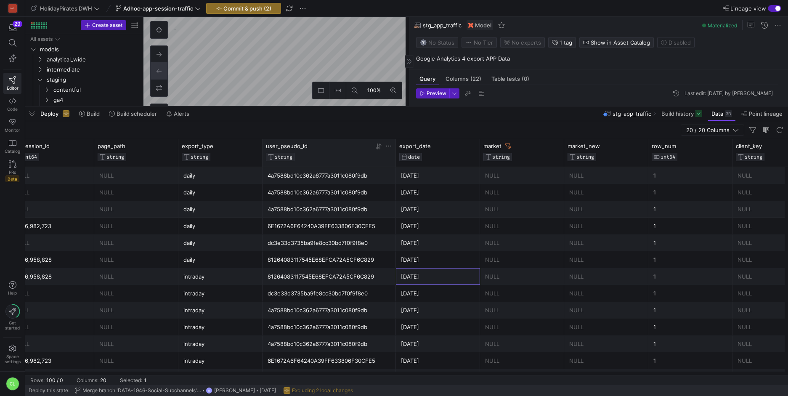
click at [385, 154] on div at bounding box center [383, 156] width 17 height 7
click at [381, 149] on icon at bounding box center [378, 146] width 7 height 7
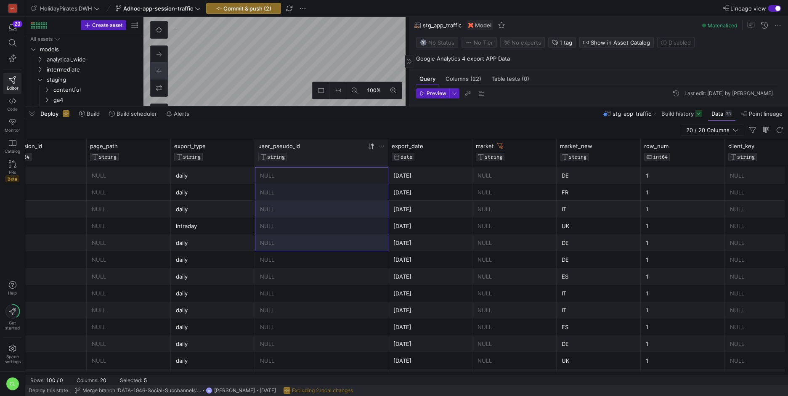
drag, startPoint x: 343, startPoint y: 173, endPoint x: 340, endPoint y: 242, distance: 69.1
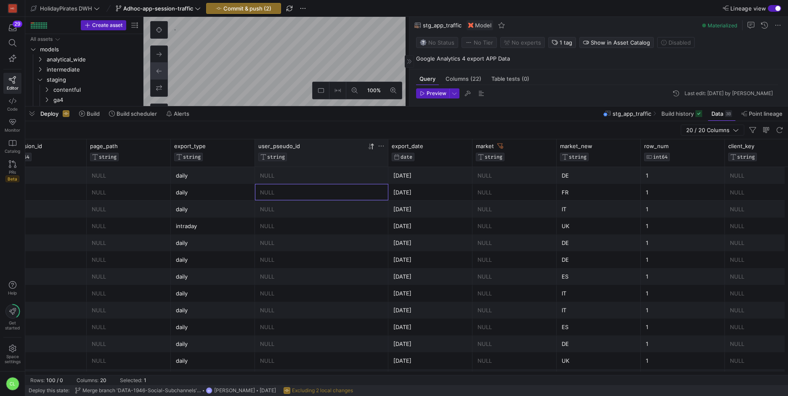
click at [383, 188] on div "NULL" at bounding box center [321, 192] width 123 height 16
click at [537, 177] on div "NULL" at bounding box center [515, 175] width 74 height 16
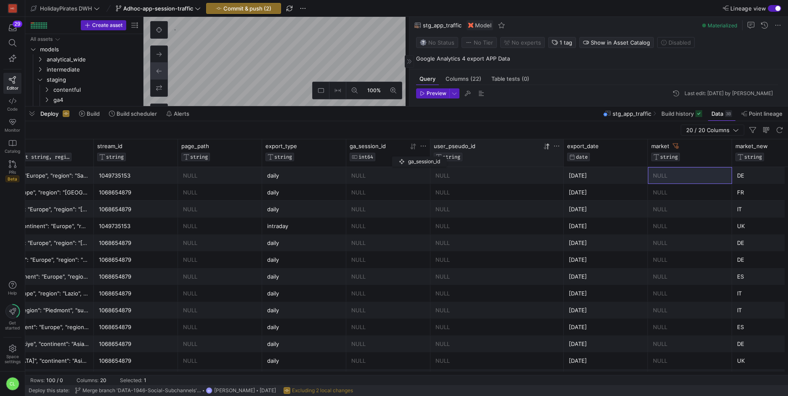
drag, startPoint x: 227, startPoint y: 149, endPoint x: 396, endPoint y: 155, distance: 169.3
click at [396, 155] on div "ga_session_id INT64" at bounding box center [379, 152] width 58 height 19
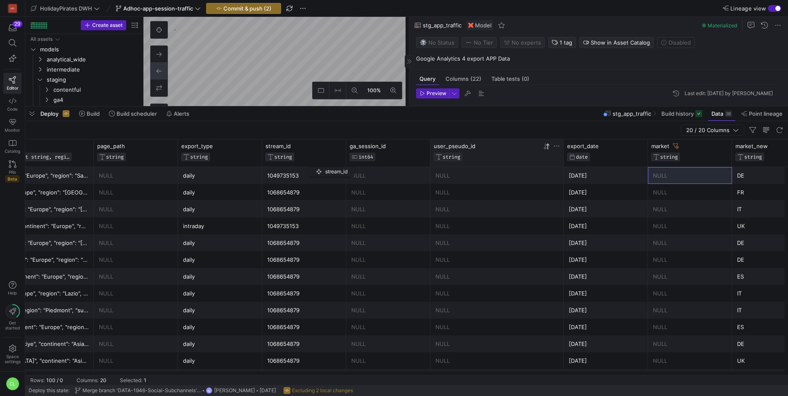
drag, startPoint x: 131, startPoint y: 152, endPoint x: 313, endPoint y: 165, distance: 181.9
click at [313, 165] on div "stream_id STRING" at bounding box center [304, 152] width 84 height 27
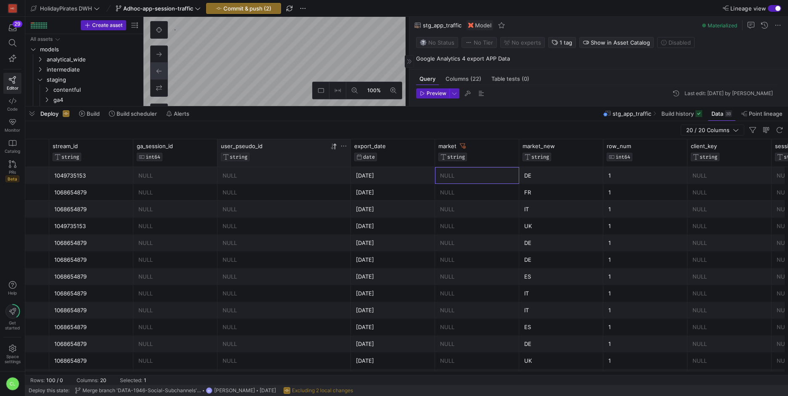
click at [473, 182] on div "NULL" at bounding box center [477, 175] width 74 height 16
click at [472, 200] on div "NULL" at bounding box center [477, 192] width 74 height 16
drag, startPoint x: 492, startPoint y: 180, endPoint x: 472, endPoint y: 182, distance: 20.3
click at [472, 182] on div "NULL" at bounding box center [477, 175] width 74 height 16
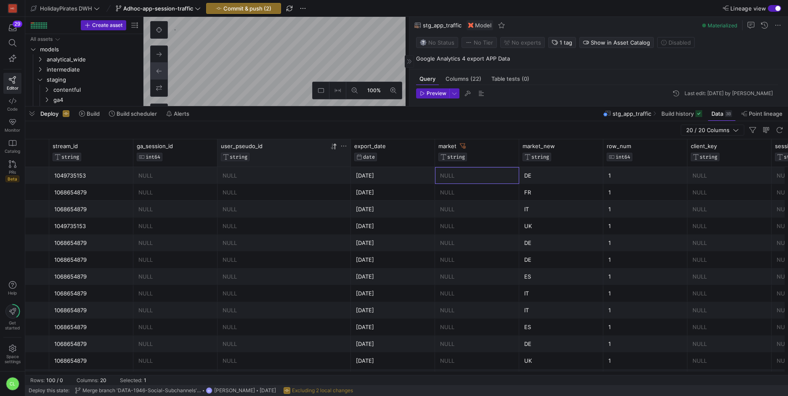
click at [331, 146] on icon at bounding box center [333, 146] width 7 height 7
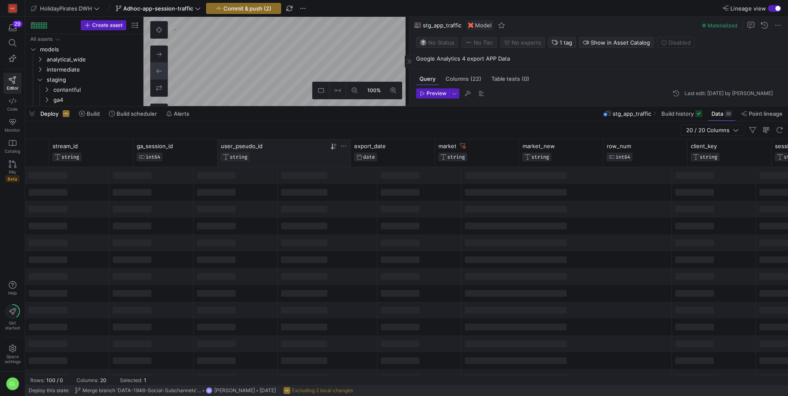
click at [335, 147] on icon at bounding box center [334, 146] width 3 height 6
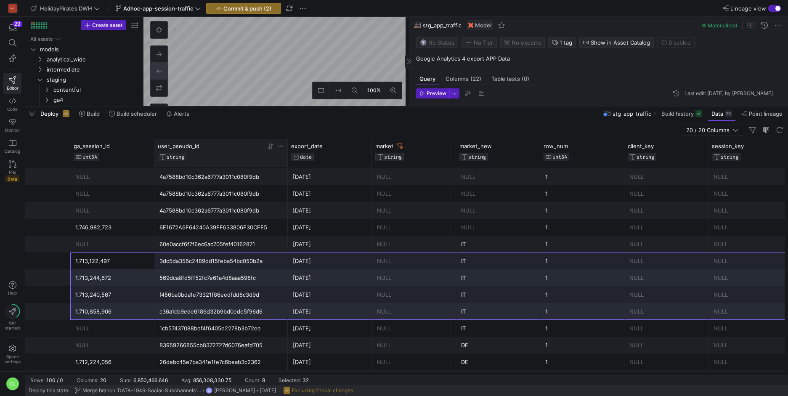
drag, startPoint x: 140, startPoint y: 258, endPoint x: 745, endPoint y: 312, distance: 607.6
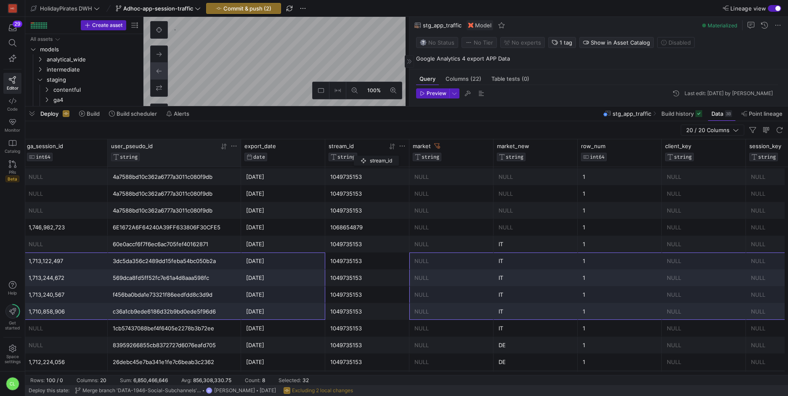
drag, startPoint x: 74, startPoint y: 147, endPoint x: 358, endPoint y: 154, distance: 283.7
click at [358, 154] on div "stream_id STRING" at bounding box center [358, 152] width 58 height 19
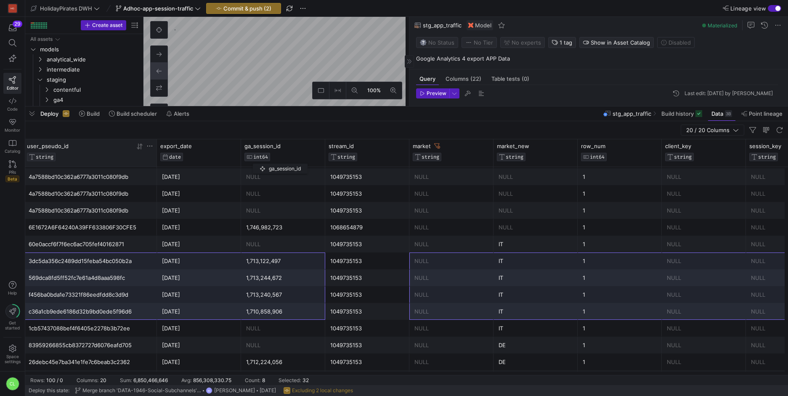
drag, startPoint x: 68, startPoint y: 154, endPoint x: 258, endPoint y: 162, distance: 190.4
click at [258, 162] on div "ga_session_id INT64" at bounding box center [283, 153] width 77 height 21
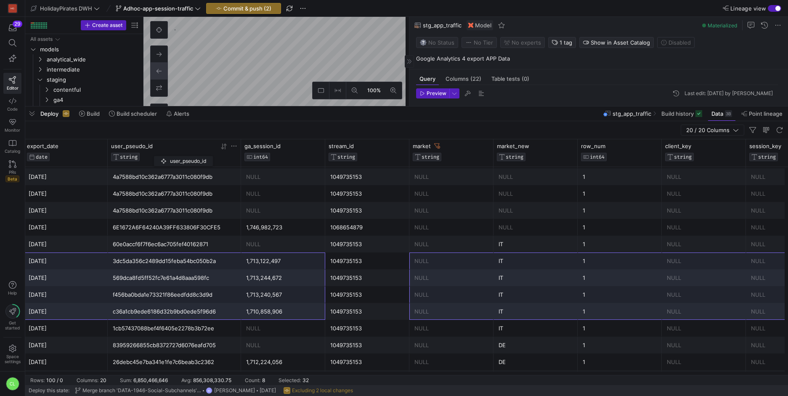
drag, startPoint x: 72, startPoint y: 156, endPoint x: 175, endPoint y: 156, distance: 102.7
click at [175, 156] on y42-database-column-type-icon "STRING" at bounding box center [165, 157] width 108 height 8
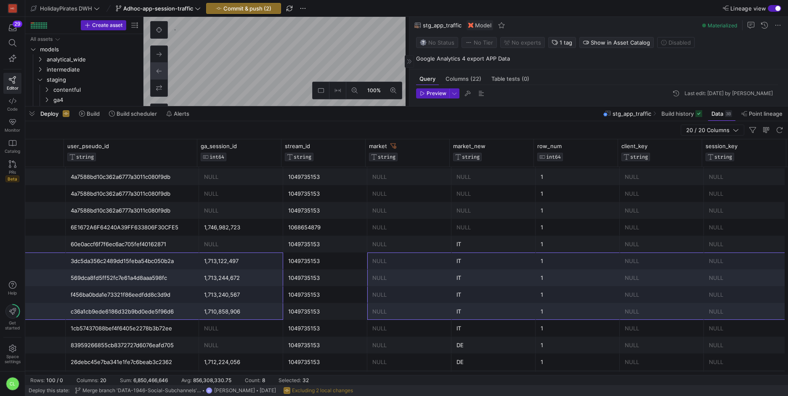
click at [120, 312] on div "c36a1cb9ede6186d32b9bd0ede5f96d6" at bounding box center [132, 311] width 123 height 16
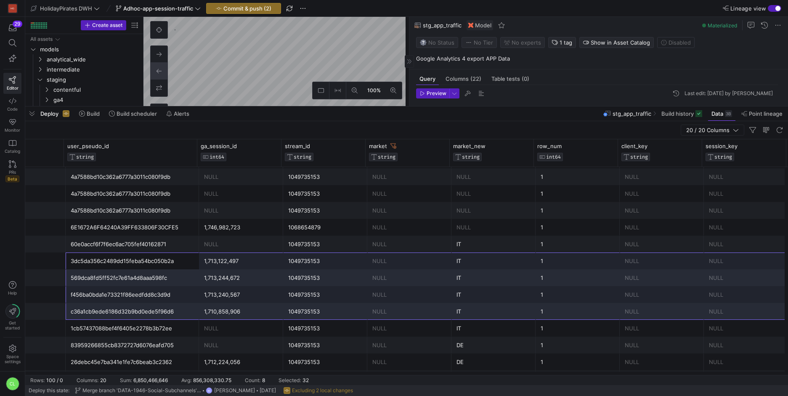
drag, startPoint x: 123, startPoint y: 264, endPoint x: 727, endPoint y: 315, distance: 606.5
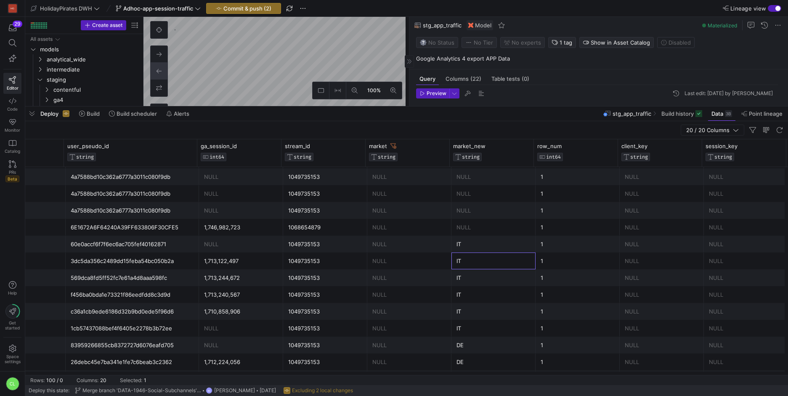
click at [478, 261] on div "IT" at bounding box center [494, 261] width 74 height 16
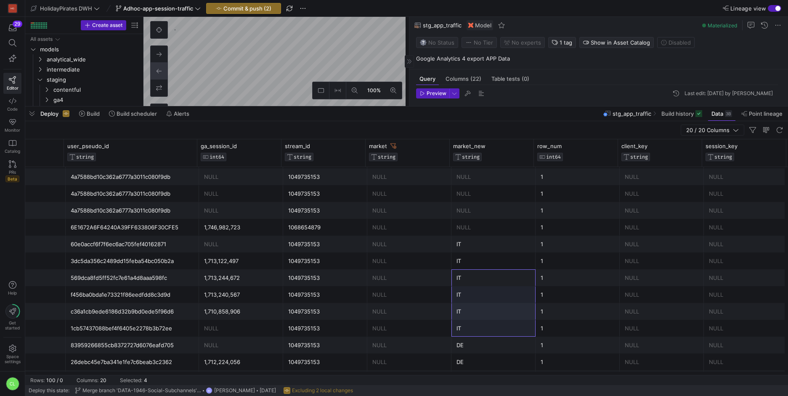
drag, startPoint x: 462, startPoint y: 271, endPoint x: 475, endPoint y: 318, distance: 49.3
click at [475, 318] on div "IT" at bounding box center [494, 311] width 74 height 16
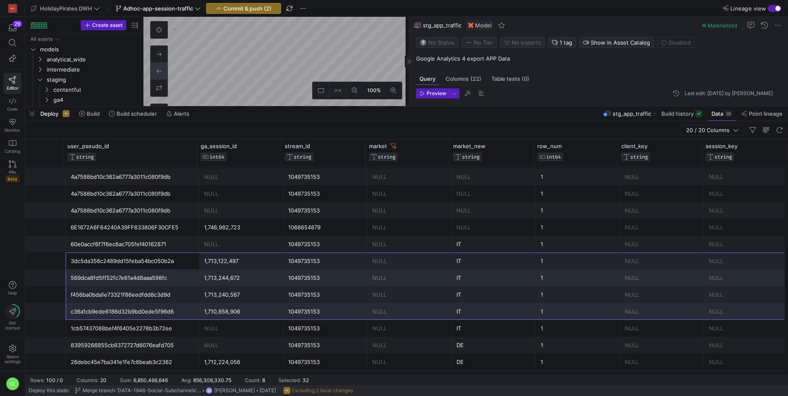
drag, startPoint x: 136, startPoint y: 257, endPoint x: 725, endPoint y: 310, distance: 590.7
click at [471, 258] on div "IT" at bounding box center [494, 261] width 74 height 16
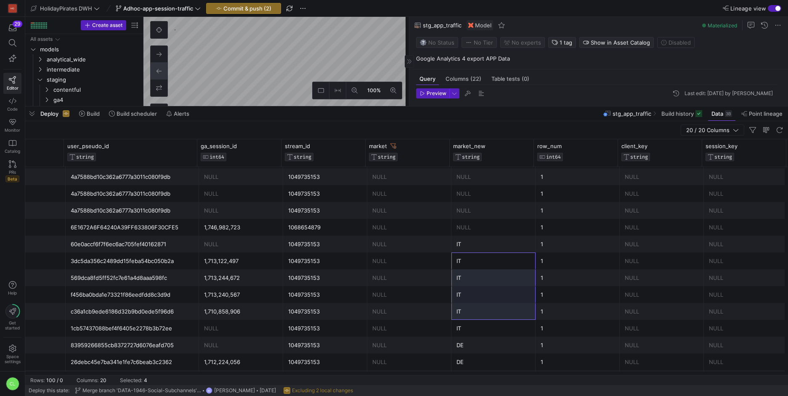
drag, startPoint x: 473, startPoint y: 258, endPoint x: 475, endPoint y: 313, distance: 55.2
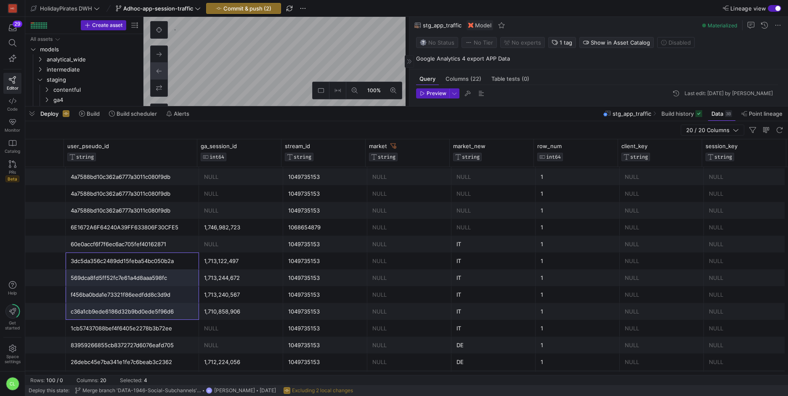
drag, startPoint x: 174, startPoint y: 261, endPoint x: 164, endPoint y: 313, distance: 53.5
click at [167, 276] on div "569dca8fd5ff52fc7e61a4d8aaa598fc" at bounding box center [132, 278] width 123 height 16
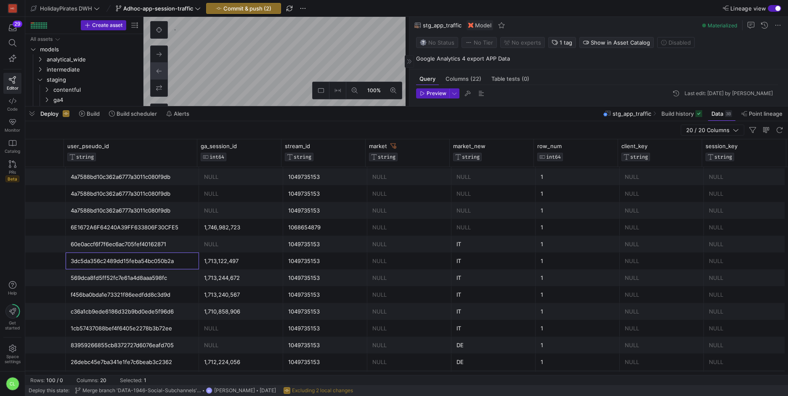
drag, startPoint x: 172, startPoint y: 257, endPoint x: 182, endPoint y: 257, distance: 10.5
click at [182, 257] on div "3dc5da356c2489dd15feba54bc050b2a" at bounding box center [132, 261] width 123 height 16
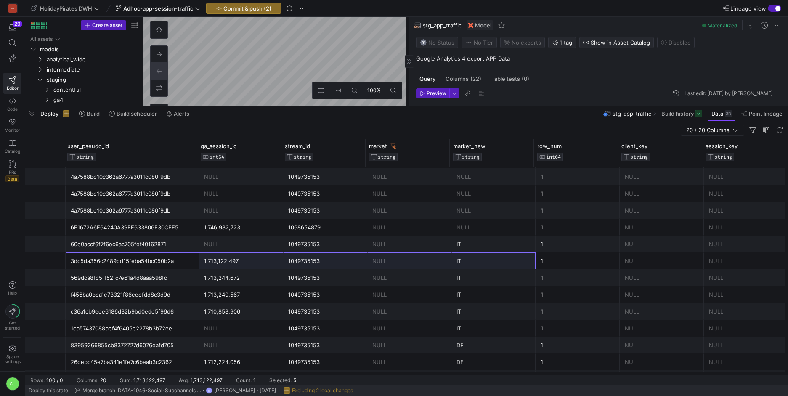
drag, startPoint x: 182, startPoint y: 257, endPoint x: 522, endPoint y: 263, distance: 340.1
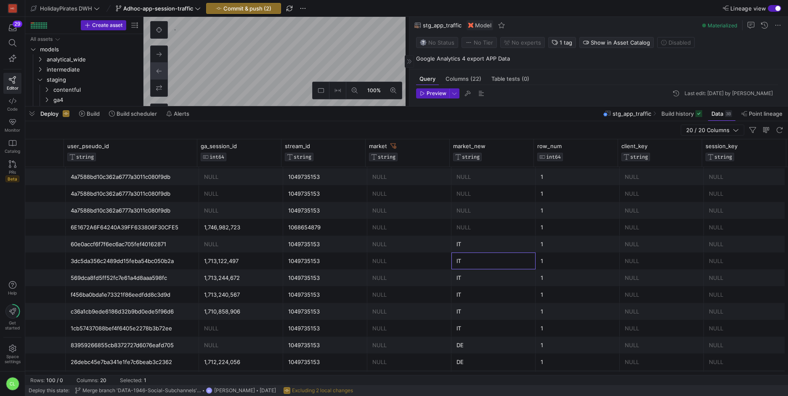
click at [522, 263] on div "IT" at bounding box center [494, 261] width 74 height 16
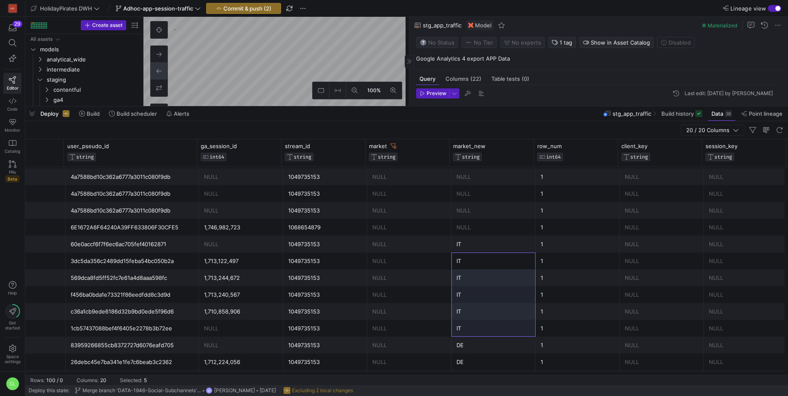
drag, startPoint x: 506, startPoint y: 259, endPoint x: 501, endPoint y: 325, distance: 66.3
click at [499, 258] on div "IT" at bounding box center [494, 261] width 74 height 16
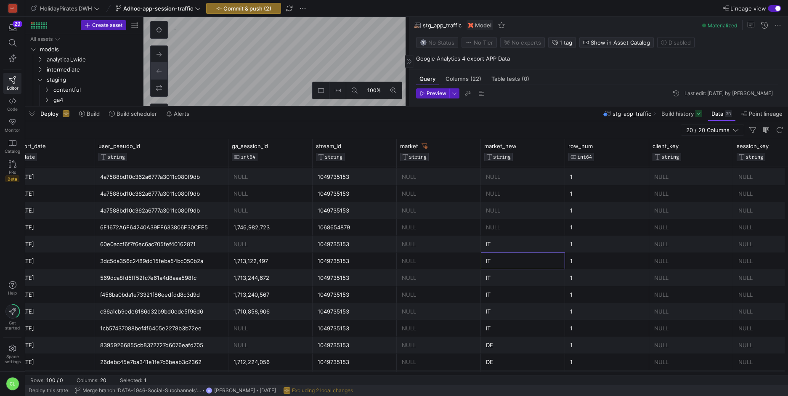
scroll to position [0, 1340]
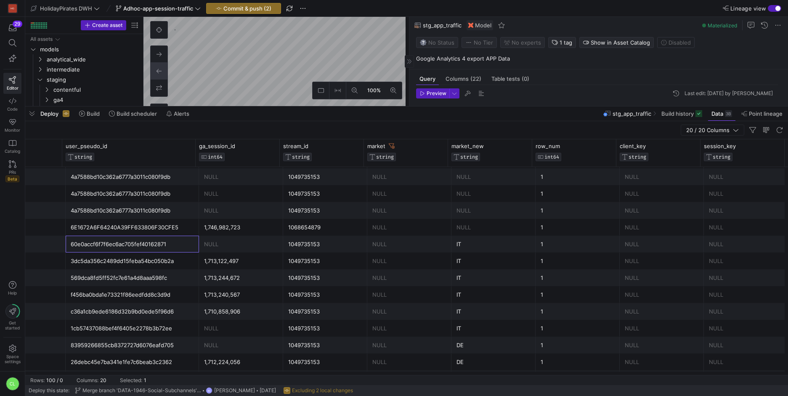
click at [159, 249] on div "60e0accf6f7f6ec6ac705fef40162871" at bounding box center [132, 244] width 123 height 16
click at [166, 268] on div "3dc5da356c2489dd15feba54bc050b2a" at bounding box center [132, 261] width 123 height 16
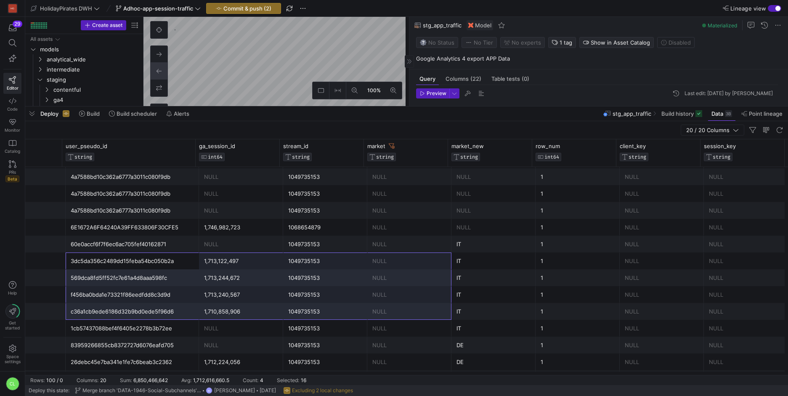
drag, startPoint x: 166, startPoint y: 268, endPoint x: 445, endPoint y: 314, distance: 283.1
click at [457, 304] on div "IT" at bounding box center [494, 311] width 74 height 16
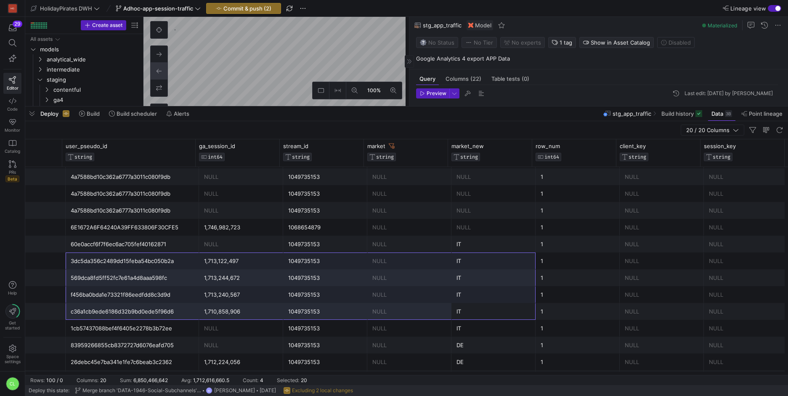
drag, startPoint x: 461, startPoint y: 307, endPoint x: 125, endPoint y: 268, distance: 338.2
click at [125, 268] on div "3dc5da356c2489dd15feba54bc050b2a" at bounding box center [132, 261] width 123 height 16
drag, startPoint x: 140, startPoint y: 263, endPoint x: 467, endPoint y: 305, distance: 329.6
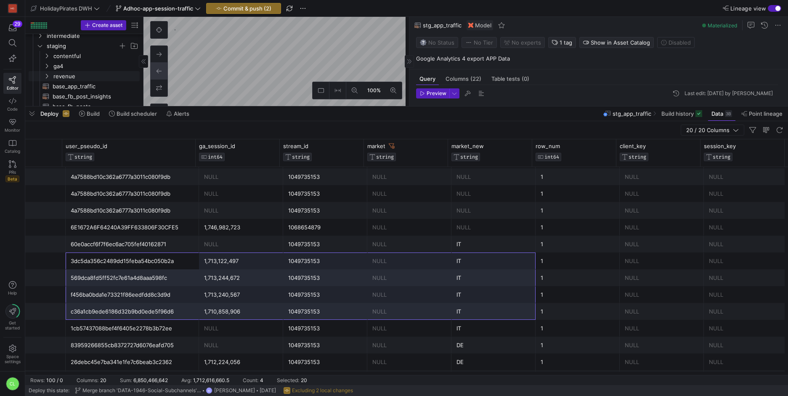
scroll to position [29, 0]
click at [12, 100] on icon at bounding box center [13, 101] width 8 height 6
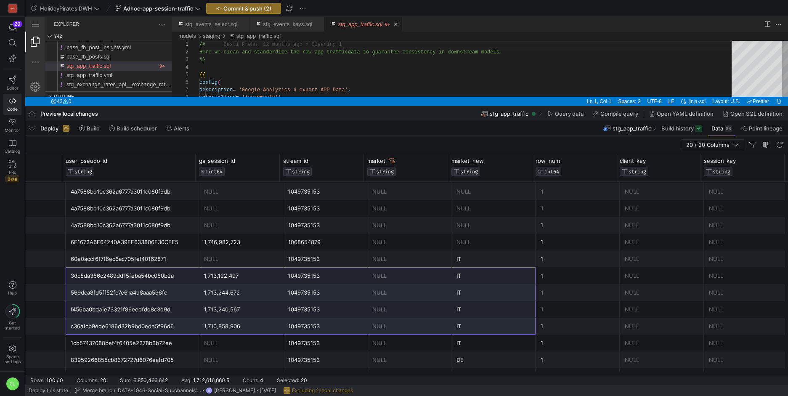
click at [334, 115] on div "Preview local changes stg_app_traffic Query data Compile query Open YAML defini…" at bounding box center [406, 113] width 763 height 14
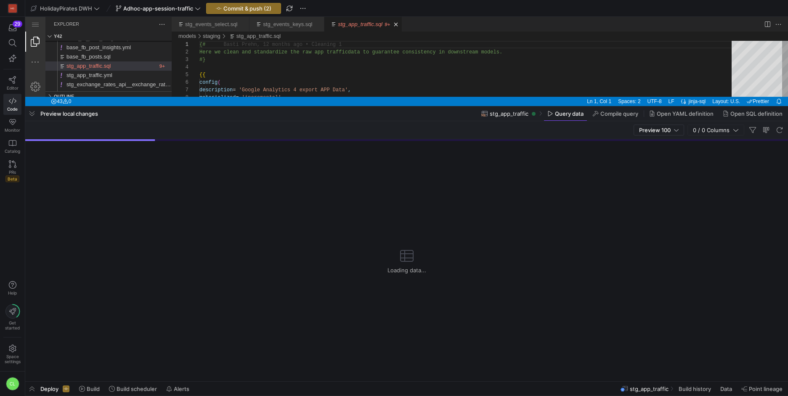
click at [348, 113] on div "Preview local changes stg_app_traffic Query data Compile query Open YAML defini…" at bounding box center [406, 113] width 763 height 14
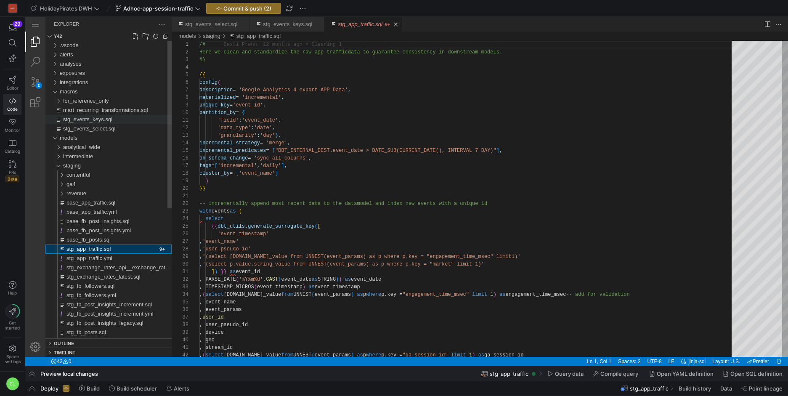
click at [94, 120] on span "stg_events_keys.sql" at bounding box center [87, 119] width 49 height 6
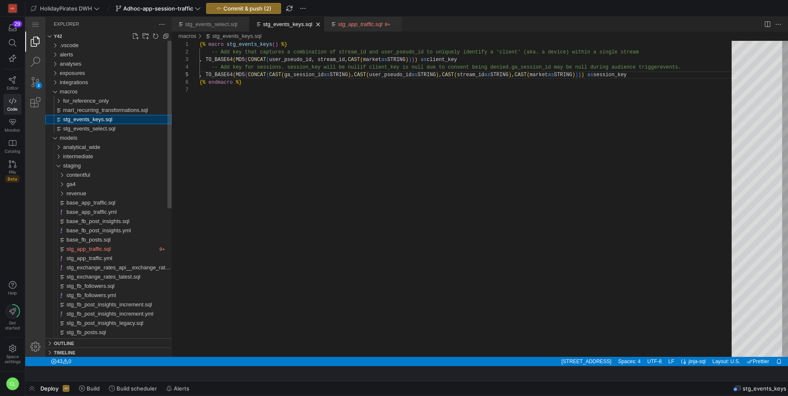
scroll to position [38, 389]
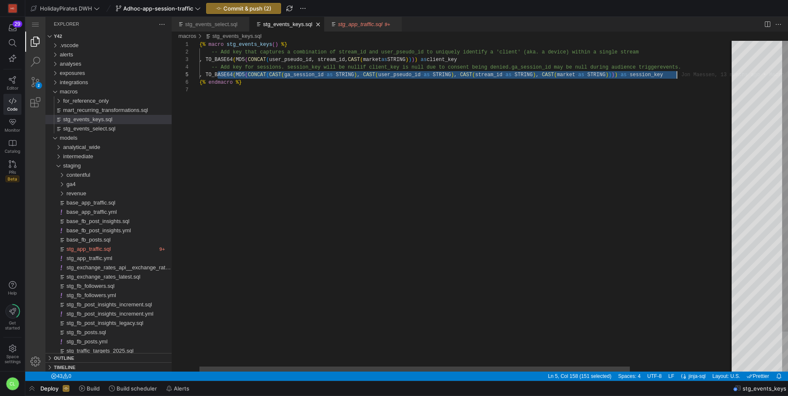
drag, startPoint x: 219, startPoint y: 74, endPoint x: 686, endPoint y: 76, distance: 466.3
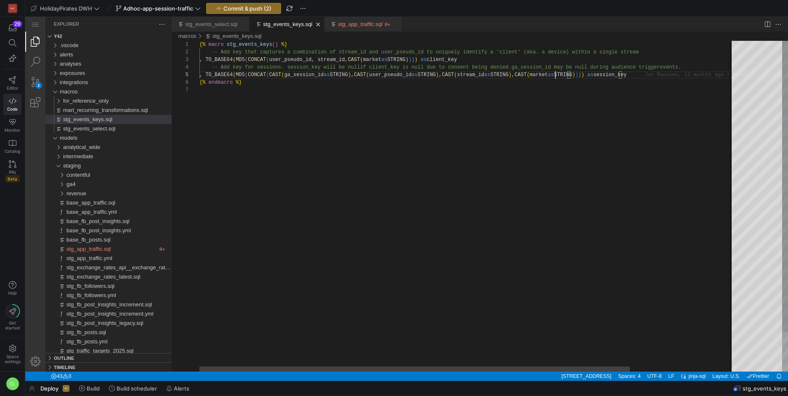
click at [556, 75] on div "{% macro stg_events_keys ( ) %} -- Add key that captures a combination of strea…" at bounding box center [531, 229] width 665 height 376
click at [599, 74] on div "{% macro stg_events_keys ( ) %} -- Add key that captures a combination of strea…" at bounding box center [468, 229] width 538 height 376
click at [604, 95] on div "{% macro stg_events_keys ( ) %} -- Add key that captures a combination of strea…" at bounding box center [468, 229] width 538 height 376
drag, startPoint x: 637, startPoint y: 75, endPoint x: 556, endPoint y: 75, distance: 81.2
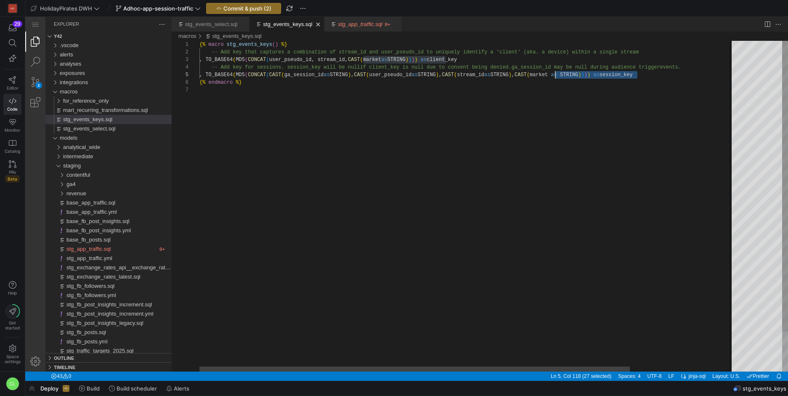
scroll to position [30, 43]
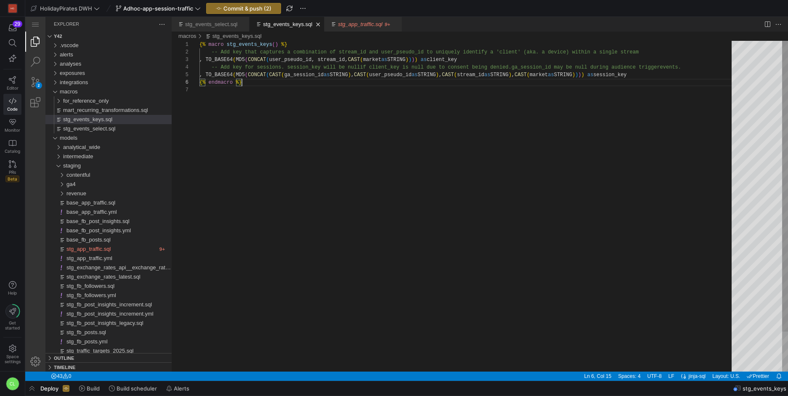
click at [629, 81] on div "{% macro stg_events_keys ( ) %} -- Add key that captures a combination of strea…" at bounding box center [468, 229] width 538 height 376
click at [15, 103] on icon at bounding box center [13, 101] width 8 height 8
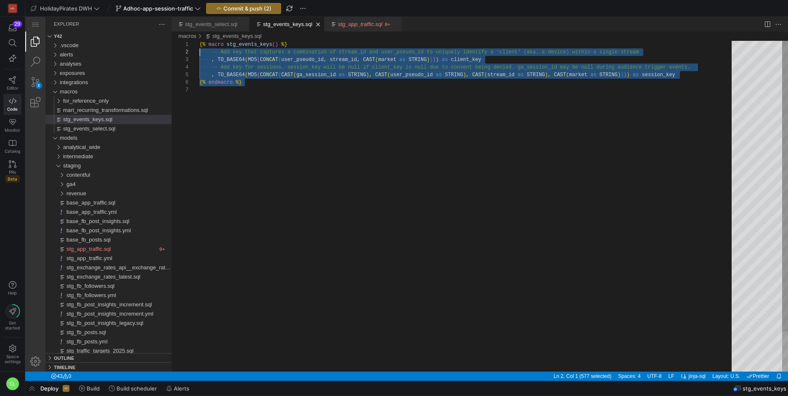
scroll to position [0, 0]
drag, startPoint x: 394, startPoint y: 114, endPoint x: 197, endPoint y: 42, distance: 210.4
click at [199, 42] on div "{% macro stg_events_keys ( ) %} ·‌·‌·‌·‌ -- ·‌ Add ·‌ key ·‌ that ·‌ captures ·…" at bounding box center [468, 229] width 538 height 376
click at [298, 109] on div "{% ·‌ macro ·‌ stg_events_keys ( ) ·‌ %} ·‌·‌·‌·‌ -- ·‌ Add ·‌ key ·‌ that ·‌ c…" at bounding box center [468, 229] width 538 height 376
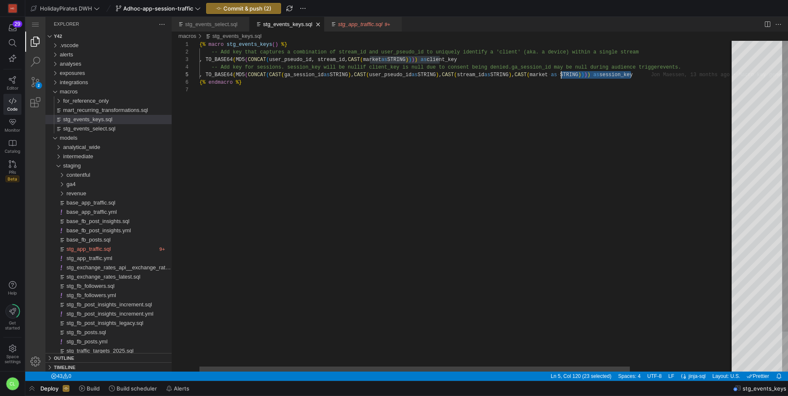
scroll to position [23, 356]
drag, startPoint x: 632, startPoint y: 78, endPoint x: 556, endPoint y: 77, distance: 76.2
click at [622, 87] on div "{% macro stg_events_keys ( ) %} -- Add key that captures a combination of strea…" at bounding box center [531, 229] width 665 height 376
drag, startPoint x: 630, startPoint y: 74, endPoint x: 556, endPoint y: 75, distance: 73.7
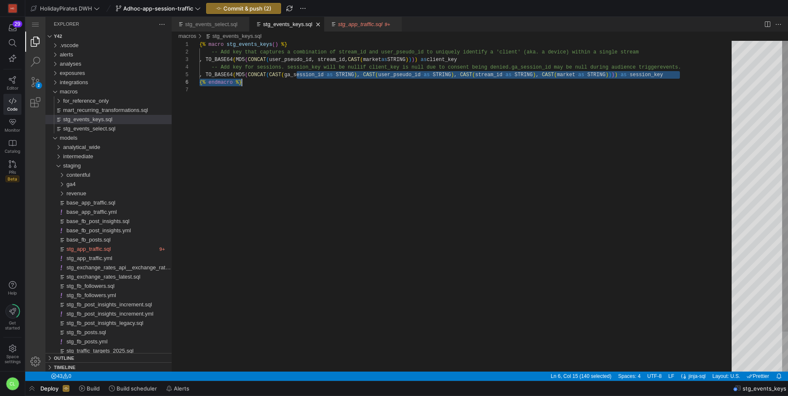
scroll to position [30, 350]
drag, startPoint x: 296, startPoint y: 76, endPoint x: 549, endPoint y: 76, distance: 252.9
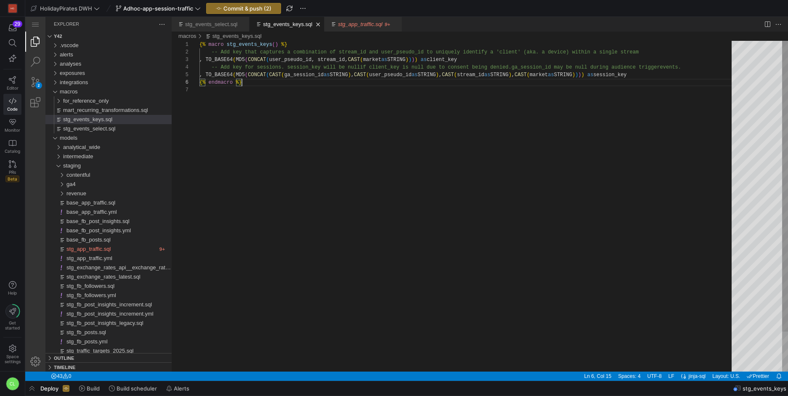
click at [593, 84] on div "{% macro stg_events_keys ( ) %} -- Add key that captures a combination of strea…" at bounding box center [468, 229] width 538 height 376
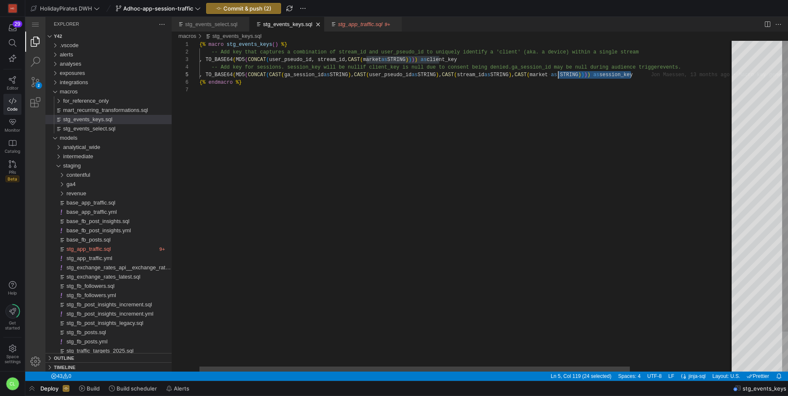
drag, startPoint x: 631, startPoint y: 74, endPoint x: 549, endPoint y: 78, distance: 81.7
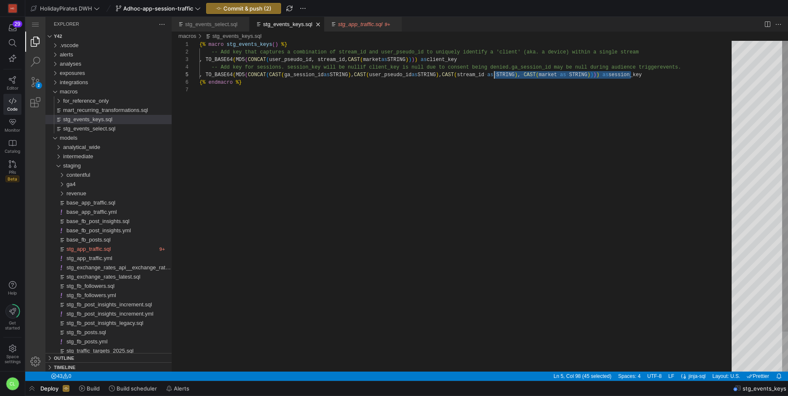
drag, startPoint x: 631, startPoint y: 76, endPoint x: 494, endPoint y: 77, distance: 137.2
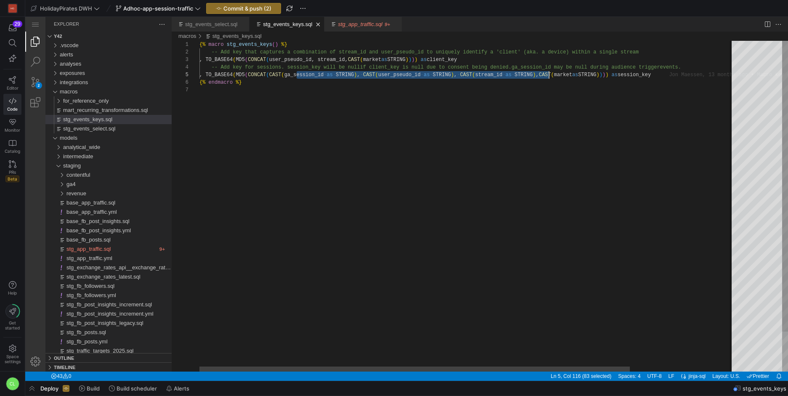
scroll to position [30, 350]
drag, startPoint x: 297, startPoint y: 74, endPoint x: 549, endPoint y: 73, distance: 252.5
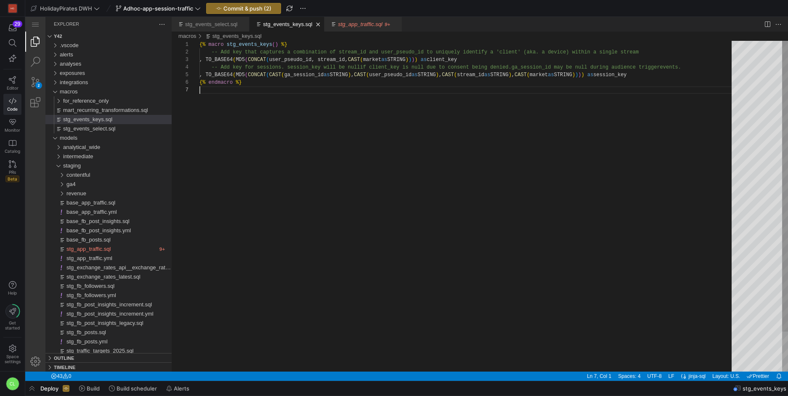
click at [354, 91] on div "{% macro stg_events_keys ( ) %} -- Add key that captures a combination of strea…" at bounding box center [468, 229] width 538 height 376
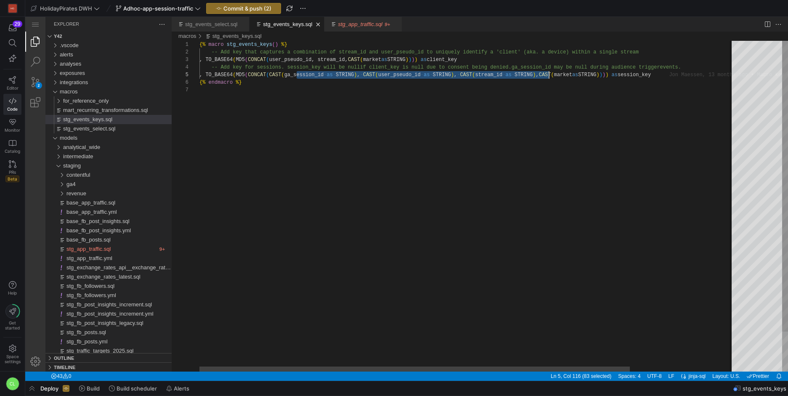
drag, startPoint x: 305, startPoint y: 74, endPoint x: 550, endPoint y: 78, distance: 244.5
click at [630, 80] on div "{% macro stg_events_keys ( ) %} -- Add key that captures a combination of strea…" at bounding box center [531, 229] width 665 height 376
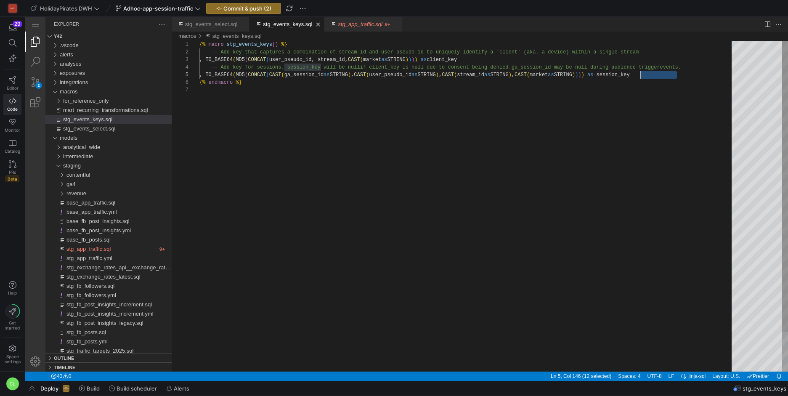
drag, startPoint x: 689, startPoint y: 74, endPoint x: 643, endPoint y: 77, distance: 45.6
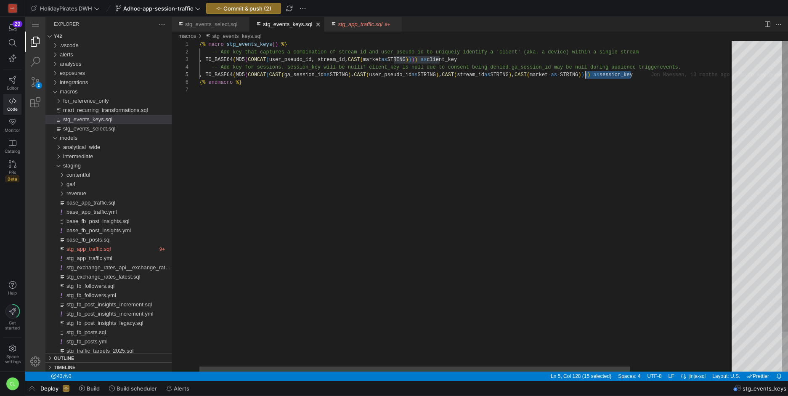
scroll to position [23, 301]
drag, startPoint x: 631, startPoint y: 77, endPoint x: 500, endPoint y: 77, distance: 130.9
type textarea "uniquely identify a 'client' (aka. a device) within a single stream , TO_BASE64…"
click at [498, 93] on div "{% macro stg_events_keys ( ) %} -- Add key that captures a combination of strea…" at bounding box center [531, 229] width 665 height 376
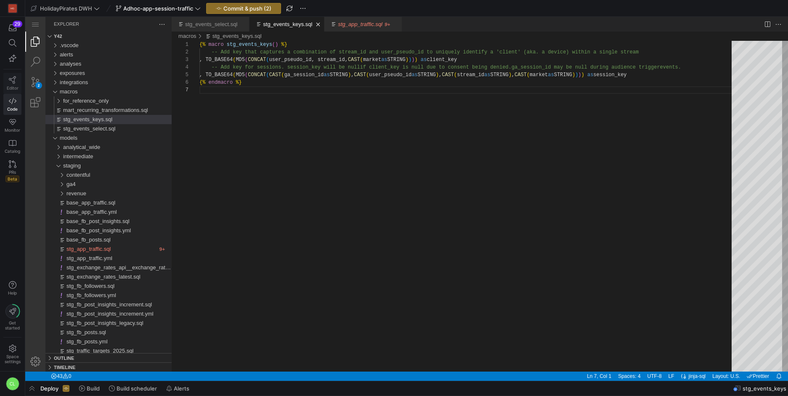
click at [10, 88] on span "Editor" at bounding box center [13, 87] width 12 height 5
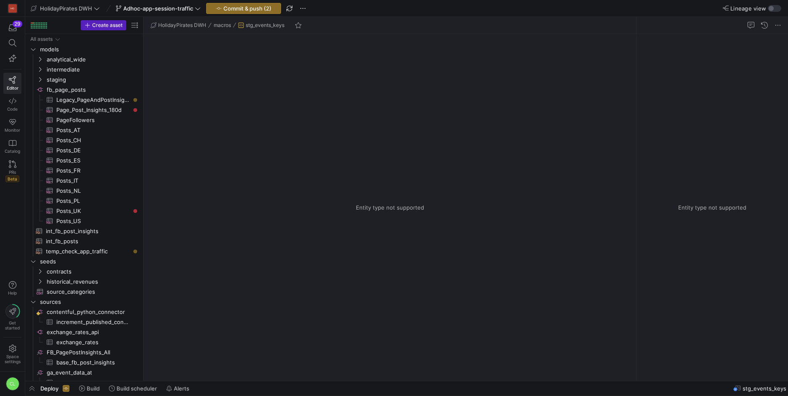
click at [772, 5] on mat-slide-toggle "Lineage view" at bounding box center [752, 8] width 58 height 7
click at [773, 6] on div "button" at bounding box center [771, 8] width 5 height 5
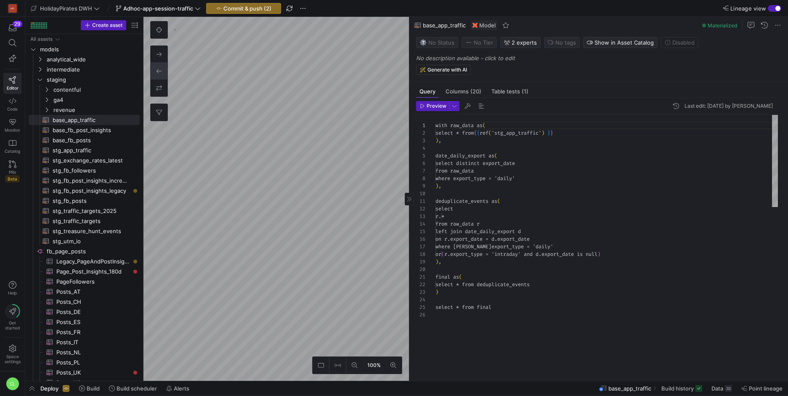
scroll to position [76, 0]
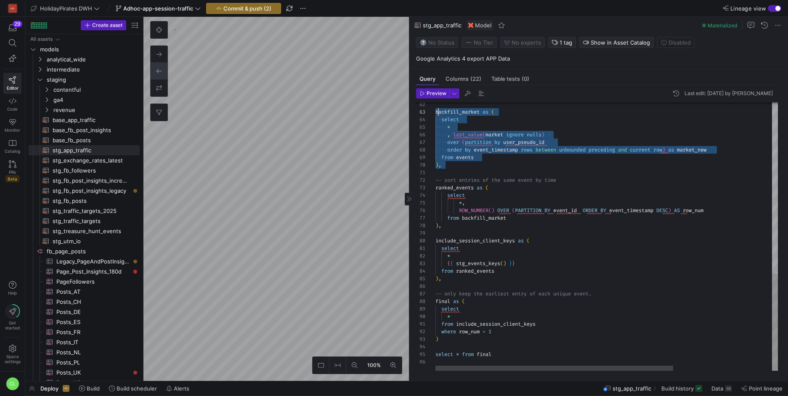
scroll to position [15, 0]
drag, startPoint x: 497, startPoint y: 168, endPoint x: 433, endPoint y: 112, distance: 84.4
click at [436, 112] on div "backfill_market as ( select * , last_value ( market ignore nulls ) over ( parti…" at bounding box center [678, 1] width 484 height 739
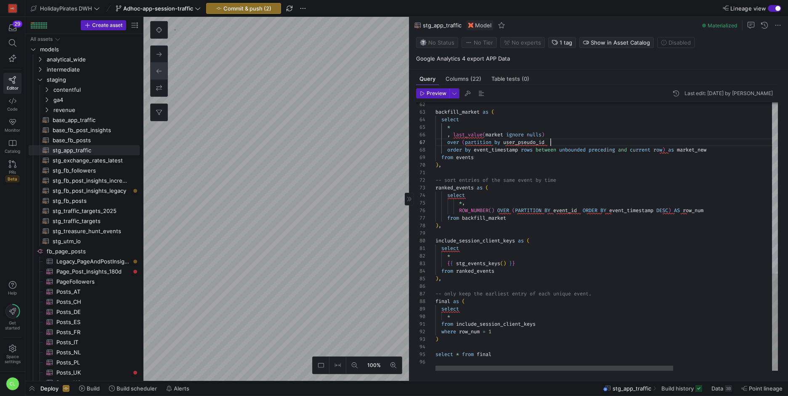
scroll to position [45, 115]
click at [563, 142] on div "backfill_market as ( select * , last_value ( market ignore nulls ) over ( parti…" at bounding box center [678, 1] width 484 height 739
drag, startPoint x: 598, startPoint y: 142, endPoint x: 509, endPoint y: 143, distance: 88.8
click at [509, 143] on div "backfill_market as ( select * , last_value ( market ignore nulls ) over ( parti…" at bounding box center [678, 1] width 484 height 739
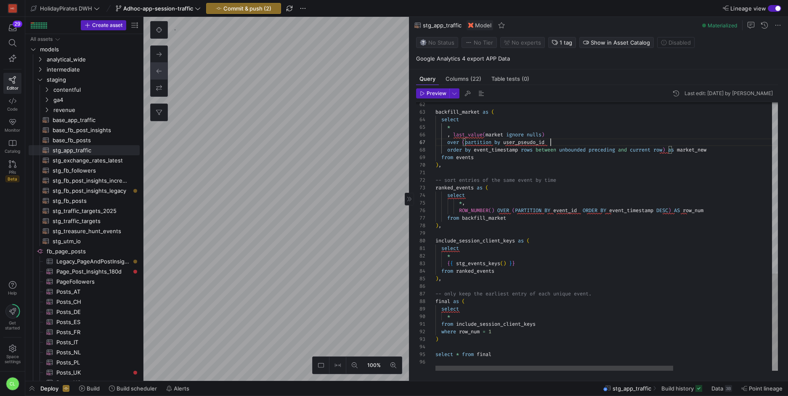
click at [565, 146] on div "backfill_market as ( select * , last_value ( market ignore nulls ) over ( parti…" at bounding box center [678, 1] width 484 height 739
click at [560, 142] on div "backfill_market as ( select * , last_value ( market ignore nulls ) over ( parti…" at bounding box center [678, 1] width 484 height 739
drag, startPoint x: 563, startPoint y: 143, endPoint x: 506, endPoint y: 143, distance: 56.4
click at [506, 143] on div "backfill_market as ( select * , last_value ( market ignore nulls ) over ( parti…" at bounding box center [678, 1] width 484 height 739
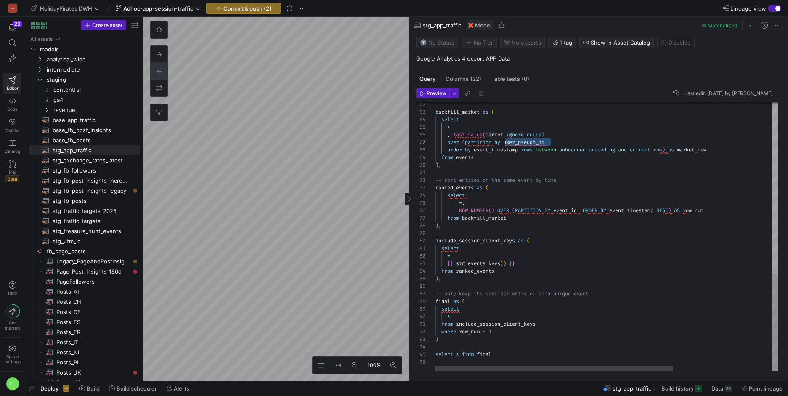
click at [506, 143] on div "backfill_market as ( select * , last_value ( market ignore nulls ) over ( parti…" at bounding box center [678, 1] width 484 height 739
drag, startPoint x: 506, startPoint y: 143, endPoint x: 548, endPoint y: 144, distance: 42.1
click at [548, 144] on div "backfill_market as ( select * , last_value ( market ignore nulls ) over ( parti…" at bounding box center [678, 1] width 484 height 739
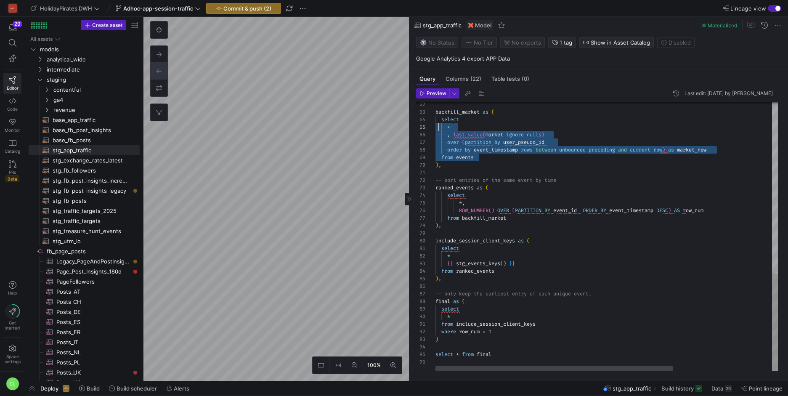
scroll to position [23, 3]
drag, startPoint x: 550, startPoint y: 159, endPoint x: 438, endPoint y: 118, distance: 119.3
click at [438, 118] on div "backfill_market as ( select * , last_value ( market ignore nulls ) over ( parti…" at bounding box center [678, 1] width 484 height 739
click at [712, 155] on div "backfill_market as ( select * , last_value ( market ignore nulls ) over ( parti…" at bounding box center [678, 1] width 484 height 739
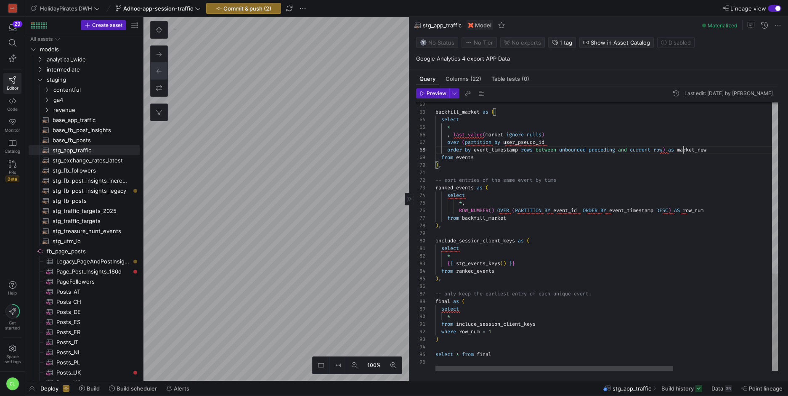
drag, startPoint x: 684, startPoint y: 150, endPoint x: 713, endPoint y: 153, distance: 29.2
click at [713, 153] on div "backfill_market as ( select * , last_value ( market ignore nulls ) over ( parti…" at bounding box center [678, 1] width 484 height 739
drag, startPoint x: 521, startPoint y: 266, endPoint x: 443, endPoint y: 262, distance: 78.8
click at [443, 262] on div "backfill_market as ( select * , last_value ( market ignore nulls ) over ( parti…" at bounding box center [678, 1] width 484 height 739
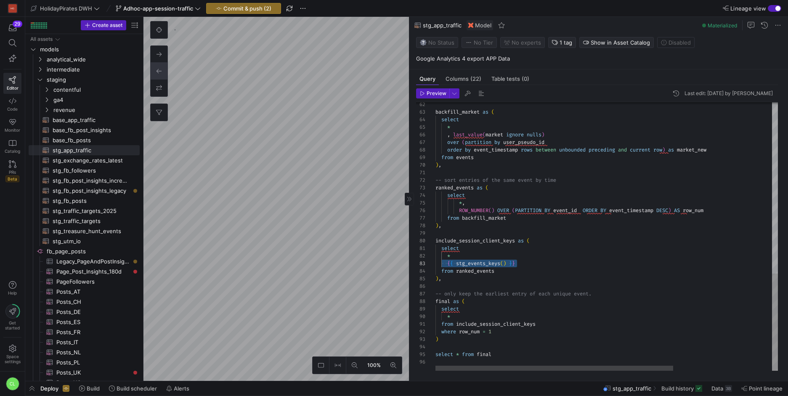
drag, startPoint x: 509, startPoint y: 261, endPoint x: 505, endPoint y: 265, distance: 5.1
click at [509, 261] on div "backfill_market as ( select * , last_value ( market ignore nulls ) over ( parti…" at bounding box center [678, 1] width 484 height 739
click at [504, 265] on div "backfill_market as ( select * , last_value ( market ignore nulls ) over ( parti…" at bounding box center [678, 1] width 484 height 739
click at [505, 264] on div "backfill_market as ( select * , last_value ( market ignore nulls ) over ( parti…" at bounding box center [678, 1] width 484 height 739
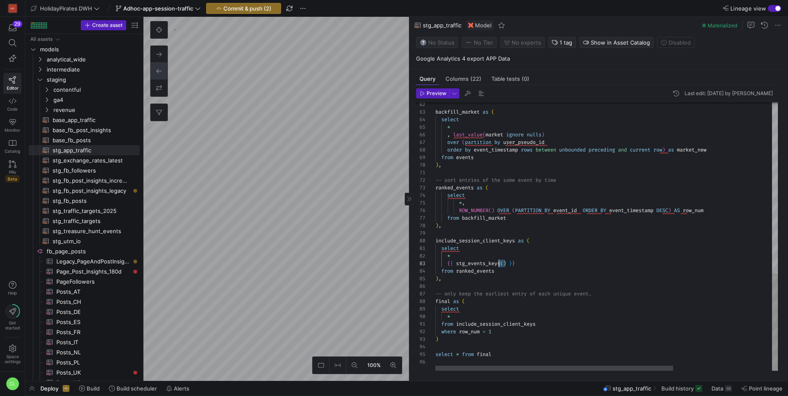
drag, startPoint x: 505, startPoint y: 264, endPoint x: 498, endPoint y: 266, distance: 7.1
click at [498, 266] on div "backfill_market as ( select * , last_value ( market ignore nulls ) over ( parti…" at bounding box center [678, 1] width 484 height 739
click at [507, 265] on div "backfill_market as ( select * , last_value ( market ignore nulls ) over ( parti…" at bounding box center [678, 1] width 484 height 739
click at [505, 264] on div "backfill_market as ( select * , last_value ( market ignore nulls ) over ( parti…" at bounding box center [678, 1] width 484 height 739
drag, startPoint x: 535, startPoint y: 263, endPoint x: 503, endPoint y: 265, distance: 32.1
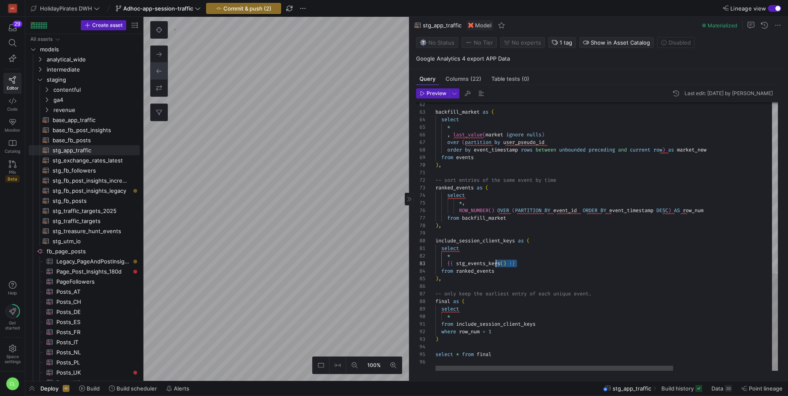
click at [503, 265] on div "backfill_market as ( select * , last_value ( market ignore nulls ) over ( parti…" at bounding box center [678, 1] width 484 height 739
click at [505, 265] on div "backfill_market as ( select * , last_value ( market ignore nulls ) over ( parti…" at bounding box center [678, 1] width 484 height 739
click at [505, 264] on div "backfill_market as ( select * , last_value ( market ignore nulls ) over ( parti…" at bounding box center [678, 1] width 484 height 739
click at [528, 264] on div "backfill_market as ( select * , last_value ( market ignore nulls ) over ( parti…" at bounding box center [678, 1] width 484 height 739
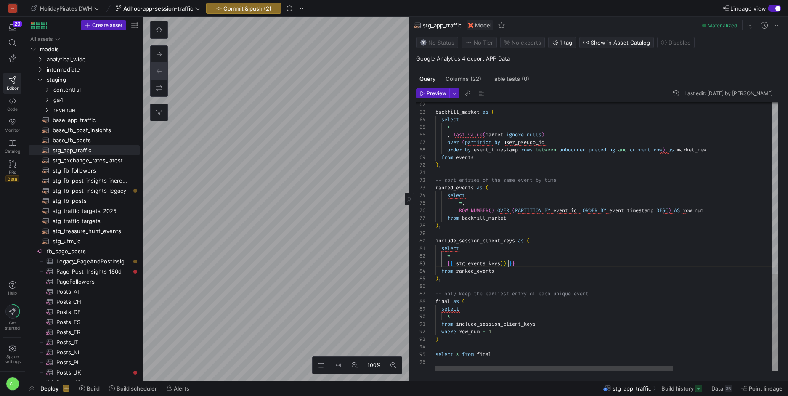
click at [507, 265] on div "backfill_market as ( select * , last_value ( market ignore nulls ) over ( parti…" at bounding box center [678, 1] width 484 height 739
click at [504, 265] on div "backfill_market as ( select * , last_value ( market ignore nulls ) over ( parti…" at bounding box center [678, 1] width 484 height 739
click at [506, 265] on div "backfill_market as ( select * , last_value ( market ignore nulls ) over ( parti…" at bounding box center [678, 1] width 484 height 739
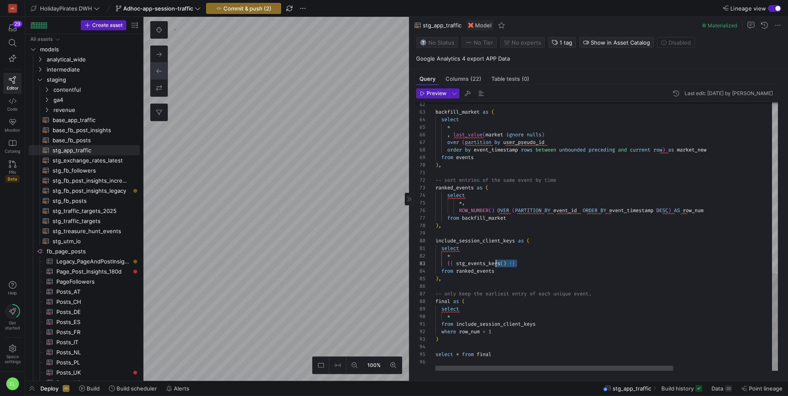
drag, startPoint x: 518, startPoint y: 264, endPoint x: 498, endPoint y: 262, distance: 20.4
click at [498, 262] on div "backfill_market as ( select * , last_value ( market ignore nulls ) over ( parti…" at bounding box center [678, 1] width 484 height 739
click at [506, 262] on div "backfill_market as ( select * , last_value ( market ignore nulls ) over ( parti…" at bounding box center [678, 1] width 484 height 739
click at [506, 263] on div "backfill_market as ( select * , last_value ( market ignore nulls ) over ( parti…" at bounding box center [678, 1] width 484 height 739
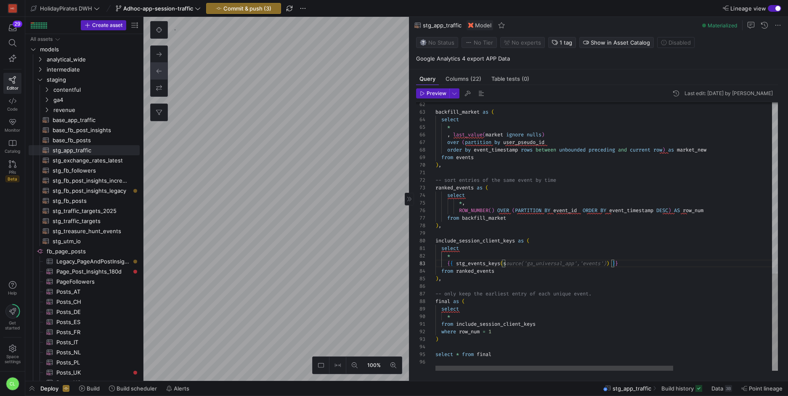
type textarea "select * {{ stg_events_keys() }} from ranked_events ), -- only keep the earlies…"
click at [5, 104] on link "Code" at bounding box center [12, 104] width 18 height 21
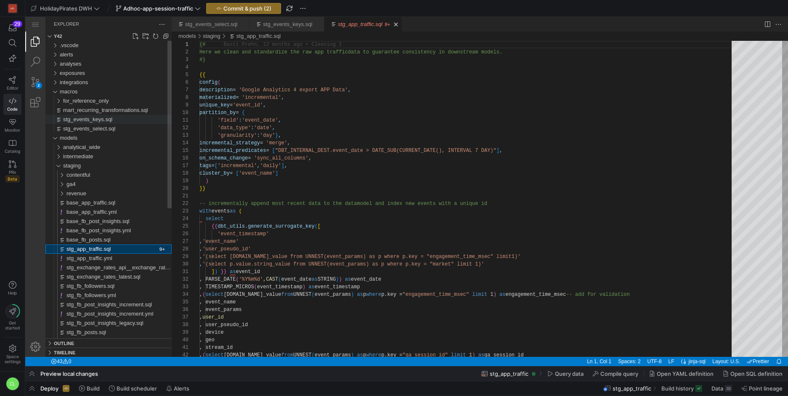
click at [104, 118] on span "stg_events_keys.sql" at bounding box center [87, 119] width 49 height 6
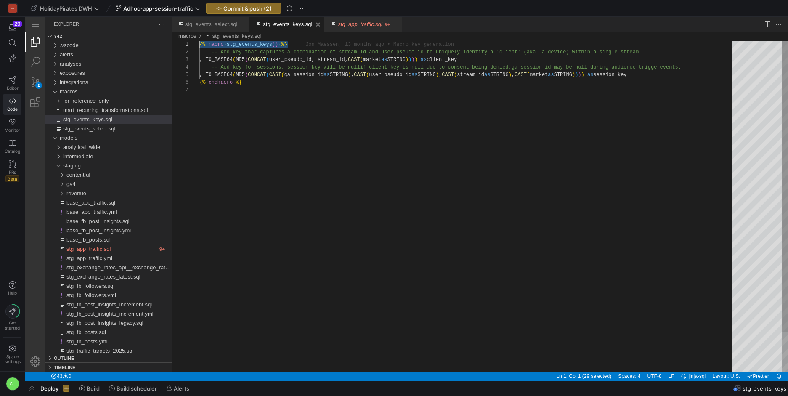
drag, startPoint x: 296, startPoint y: 45, endPoint x: 196, endPoint y: 44, distance: 100.6
click at [276, 45] on div "{% ·‌ macro ·‌ stg_events_keys ( ) ·‌ %} -- Add key that captures a combination…" at bounding box center [468, 229] width 538 height 376
click at [275, 44] on div "{% macro stg_events_keys ( ) %} -- Add key that captures a combination of strea…" at bounding box center [468, 229] width 538 height 376
drag, startPoint x: 199, startPoint y: 43, endPoint x: 285, endPoint y: 42, distance: 85.4
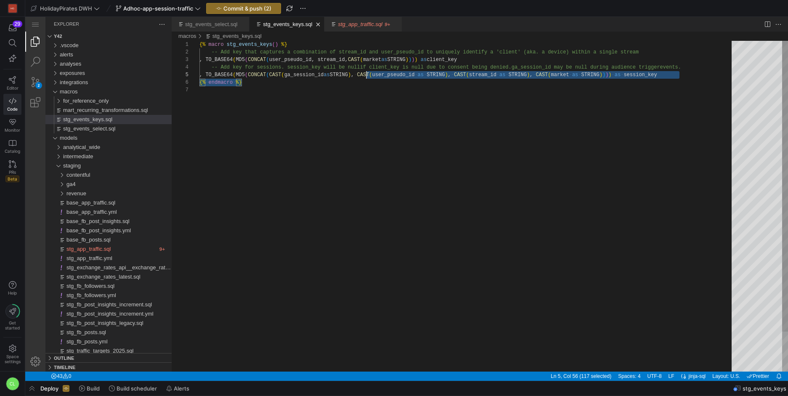
scroll to position [23, 79]
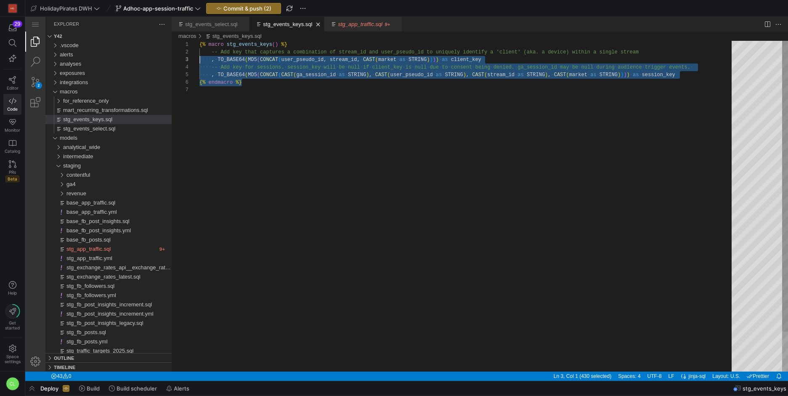
drag, startPoint x: 706, startPoint y: 80, endPoint x: 181, endPoint y: 61, distance: 525.1
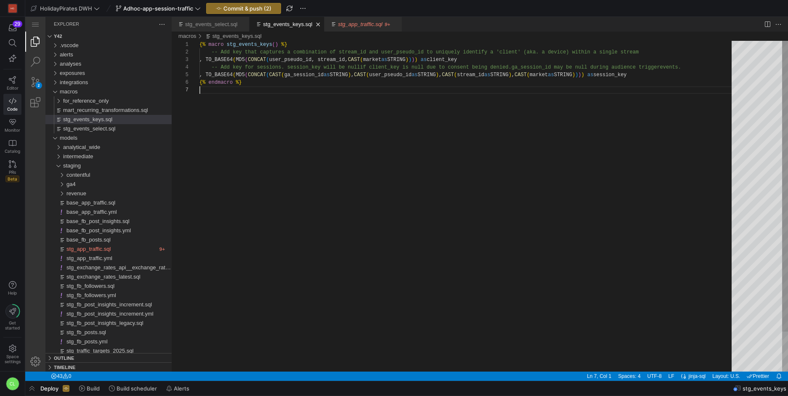
click at [534, 92] on div "{% macro stg_events_keys ( ) %} -- Add key that captures a combination of strea…" at bounding box center [468, 229] width 538 height 376
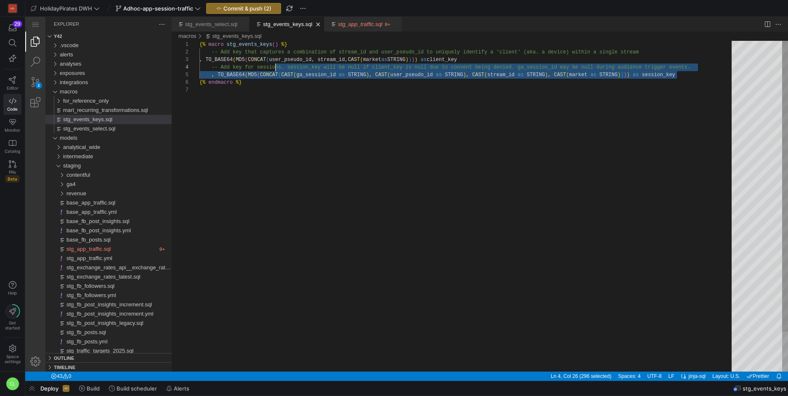
scroll to position [8, 0]
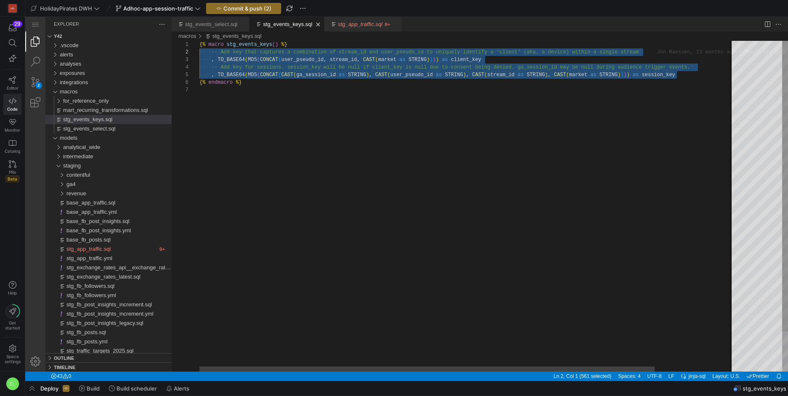
drag, startPoint x: 681, startPoint y: 77, endPoint x: 164, endPoint y: 54, distance: 516.9
click at [377, 122] on div "{% macro stg_events_keys ( ) %} ·‌·‌·‌·‌ -- ·‌ Add ·‌ key ·‌ that ·‌ captures ·…" at bounding box center [513, 229] width 629 height 376
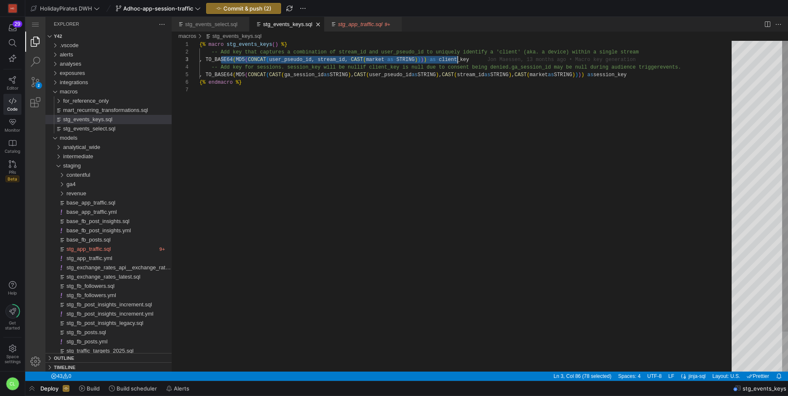
drag, startPoint x: 220, startPoint y: 59, endPoint x: 482, endPoint y: 57, distance: 262.2
drag, startPoint x: 503, startPoint y: 60, endPoint x: 218, endPoint y: 62, distance: 285.3
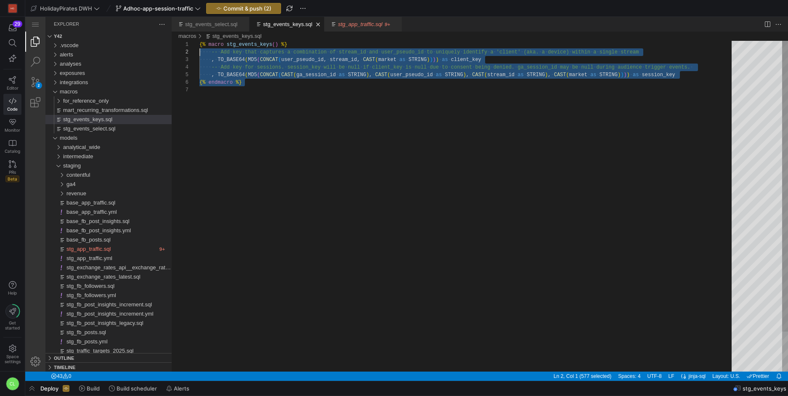
scroll to position [0, 0]
drag, startPoint x: 363, startPoint y: 91, endPoint x: 187, endPoint y: 35, distance: 184.6
click at [199, 41] on div "{% ·‌ macro ·‌ stg_events_keys ( ) ·‌ %} ·‌·‌·‌·‌ -- ·‌ Add ·‌ key ·‌ that ·‌ c…" at bounding box center [468, 229] width 538 height 376
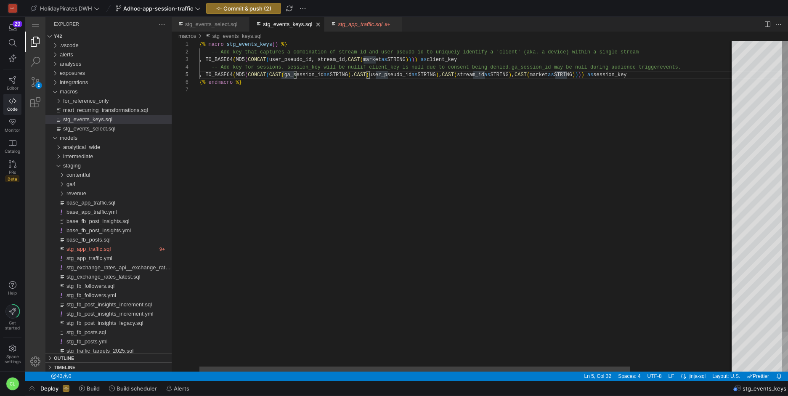
scroll to position [15, 280]
click at [479, 60] on div "{% macro stg_events_keys ( ) %} -- Add key that captures a combination of strea…" at bounding box center [531, 229] width 665 height 376
click at [412, 108] on div "{% macro stg_events_keys ( ) %} -- Add key that captures a combination of strea…" at bounding box center [468, 229] width 538 height 376
drag, startPoint x: 686, startPoint y: 77, endPoint x: 694, endPoint y: 74, distance: 7.5
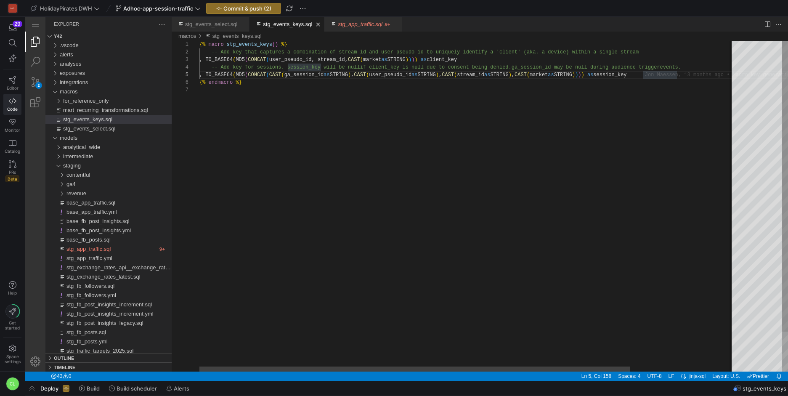
click at [689, 76] on div "{% macro stg_events_keys ( ) %} -- Add key that captures a combination of strea…" at bounding box center [531, 229] width 665 height 376
click at [685, 75] on div "{% macro stg_events_keys ( ) %} -- Add key that captures a combination of strea…" at bounding box center [531, 229] width 665 height 376
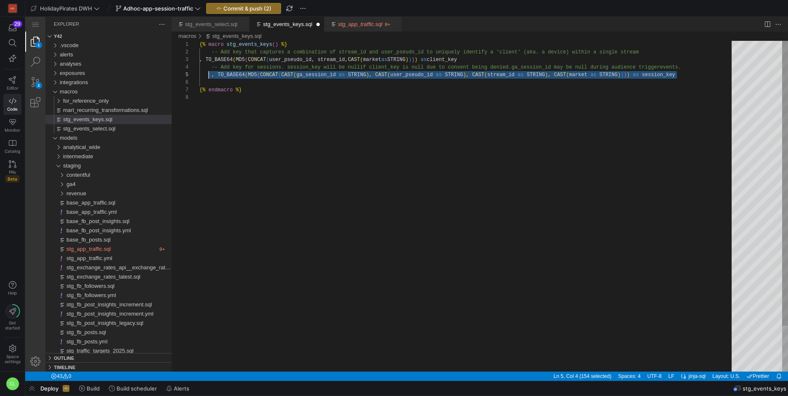
scroll to position [30, 12]
drag, startPoint x: 686, startPoint y: 73, endPoint x: 211, endPoint y: 74, distance: 475.6
click at [611, 86] on div "{% macro stg_events_keys ( ) %} -- Add key that captures a combination of strea…" at bounding box center [468, 233] width 538 height 384
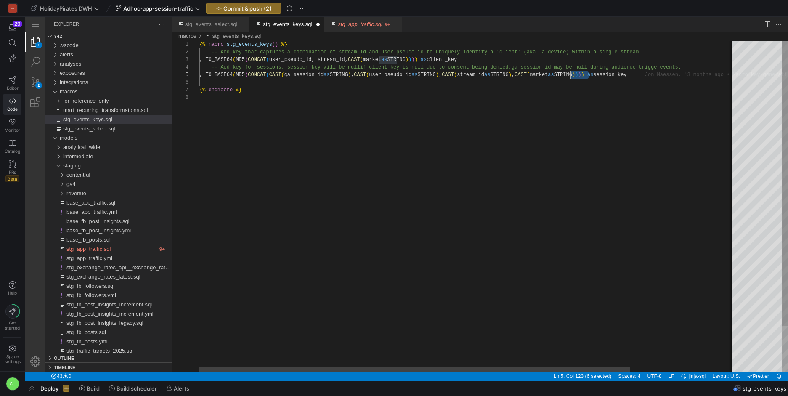
drag, startPoint x: 588, startPoint y: 75, endPoint x: 571, endPoint y: 77, distance: 16.9
click at [615, 88] on div "{% macro stg_events_keys ( ) %} -- Add key that captures a combination of strea…" at bounding box center [531, 233] width 665 height 384
drag, startPoint x: 589, startPoint y: 76, endPoint x: 570, endPoint y: 76, distance: 18.5
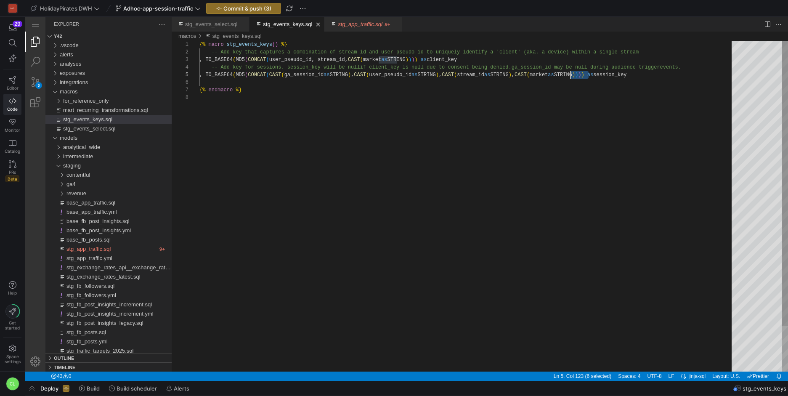
drag, startPoint x: 590, startPoint y: 73, endPoint x: 584, endPoint y: 76, distance: 6.4
click at [590, 73] on div "{% macro stg_events_keys ( ) %} -- Add key that captures a combination of strea…" at bounding box center [468, 233] width 538 height 384
drag, startPoint x: 555, startPoint y: 76, endPoint x: 625, endPoint y: 74, distance: 69.9
click at [258, 7] on span "Commit & push (3)" at bounding box center [247, 8] width 48 height 7
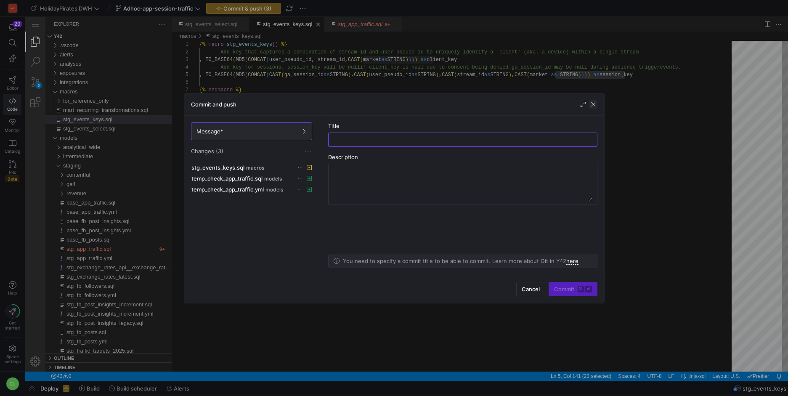
click at [595, 103] on span "button" at bounding box center [593, 104] width 8 height 8
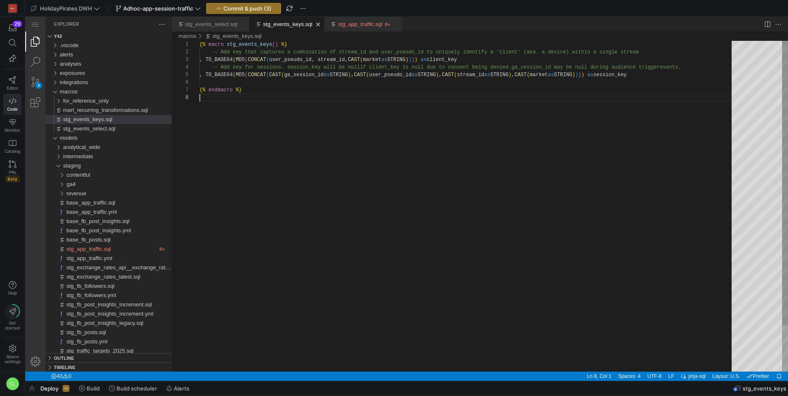
click at [399, 114] on div "{% macro stg_events_keys ( ) %} -- Add key that captures a combination of strea…" at bounding box center [468, 233] width 538 height 384
type textarea "er_pseudo_id to uniquely identify a 'client' (aka. a device) within a single st…"
click at [295, 83] on div "{% macro stg_events_keys ( ) %} -- Add key that captures a combination of strea…" at bounding box center [468, 233] width 538 height 384
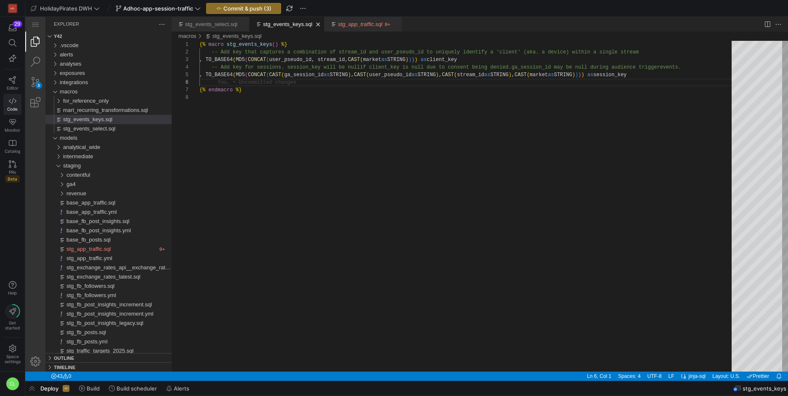
click at [19, 103] on link "Code" at bounding box center [12, 104] width 18 height 21
click at [9, 83] on icon at bounding box center [13, 80] width 8 height 8
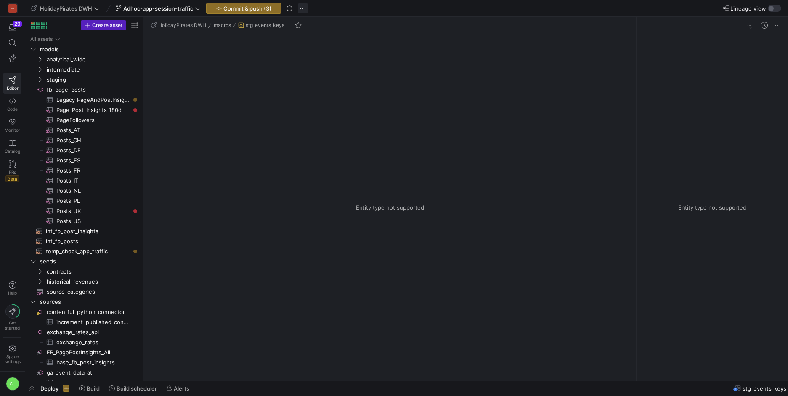
click at [305, 10] on span "button" at bounding box center [303, 8] width 10 height 10
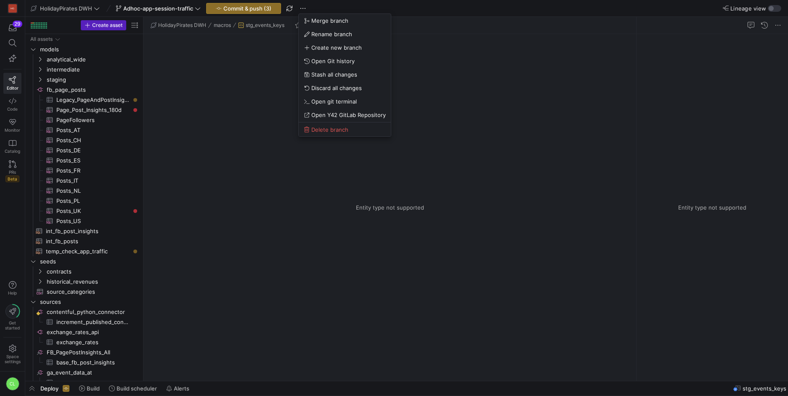
click at [229, 73] on div at bounding box center [394, 198] width 788 height 396
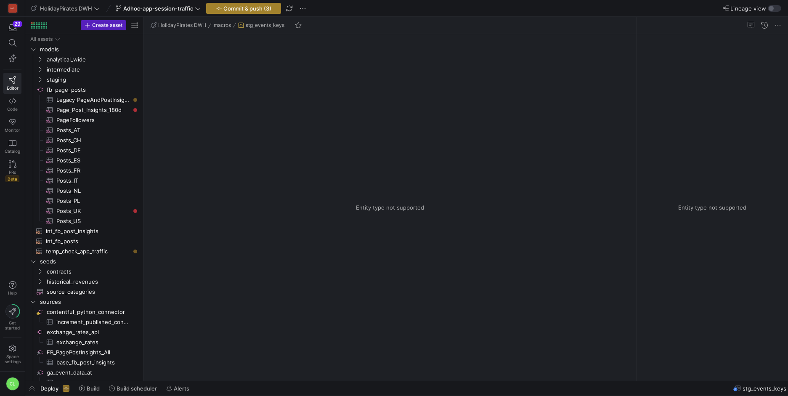
click at [256, 5] on span "Commit & push (3)" at bounding box center [247, 8] width 48 height 7
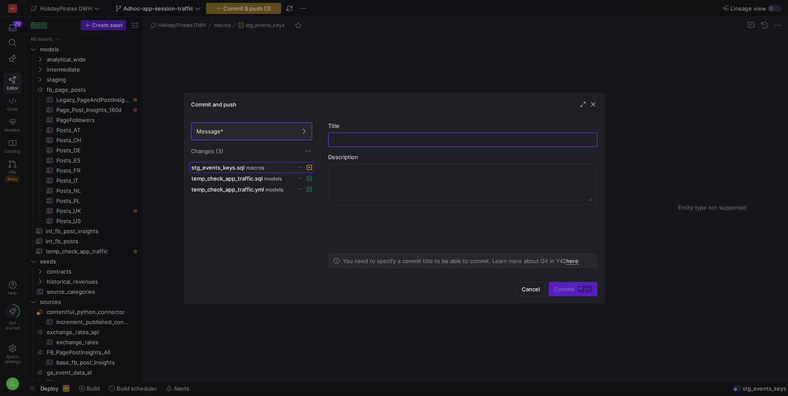
click at [287, 167] on div "stg_events_keys.sql macros" at bounding box center [242, 167] width 102 height 7
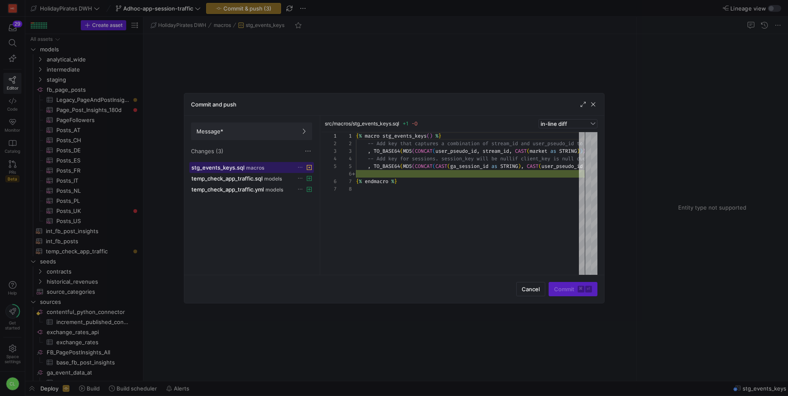
scroll to position [30, 0]
click at [300, 170] on icon at bounding box center [300, 167] width 5 height 5
click at [315, 192] on span "Discard" at bounding box center [312, 191] width 19 height 7
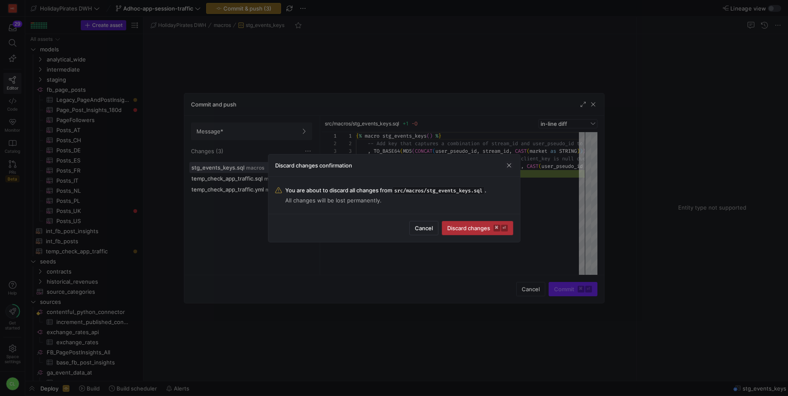
click at [467, 226] on span "Discard changes ⌘ ⏎" at bounding box center [477, 228] width 61 height 7
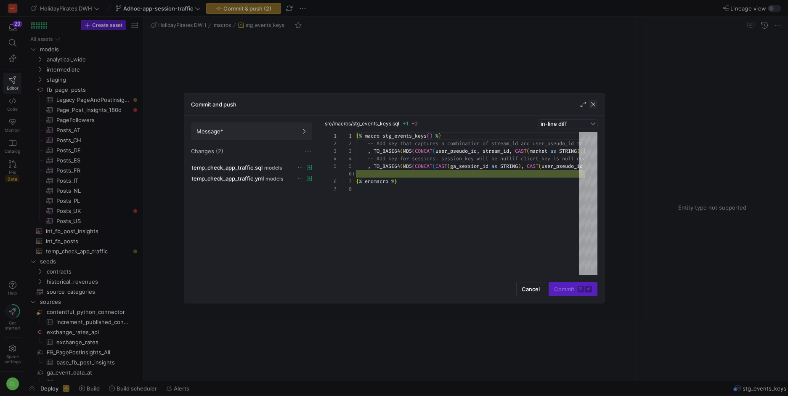
click at [592, 105] on span "button" at bounding box center [593, 104] width 8 height 8
